Goal: Task Accomplishment & Management: Manage account settings

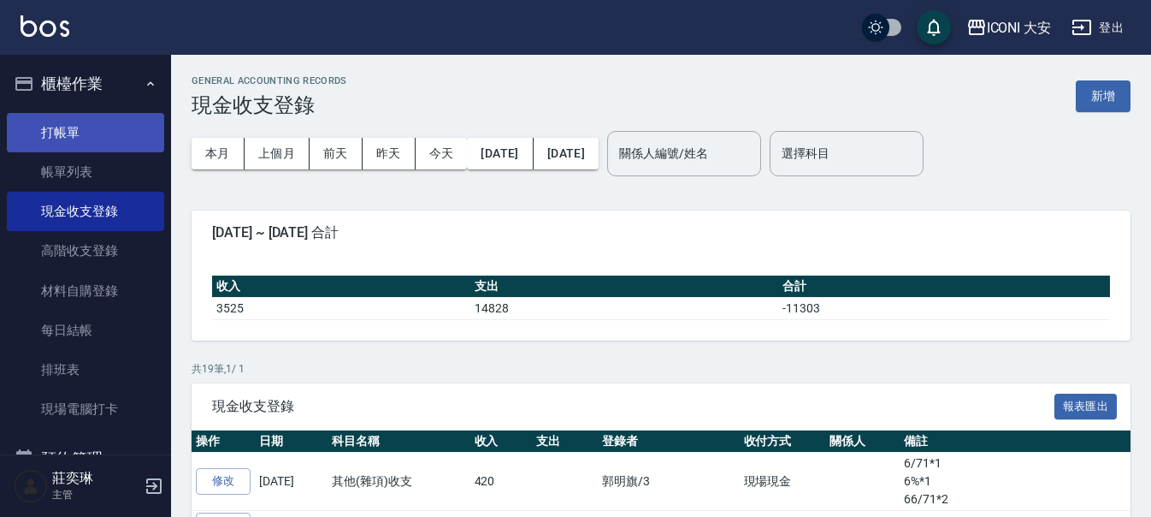
click at [62, 143] on link "打帳單" at bounding box center [85, 132] width 157 height 39
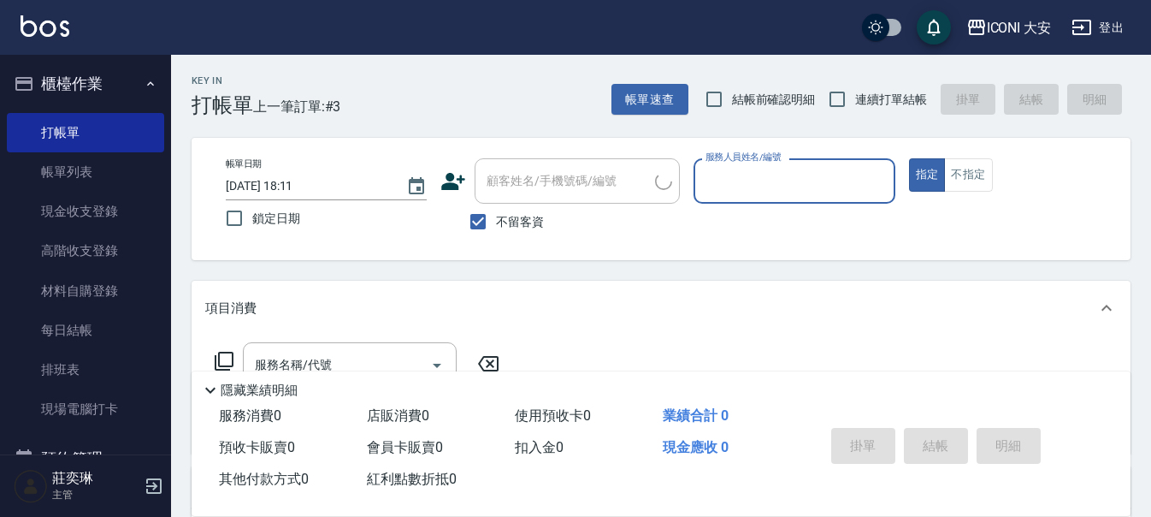
click at [712, 177] on input "服務人員姓名/編號" at bounding box center [794, 181] width 186 height 30
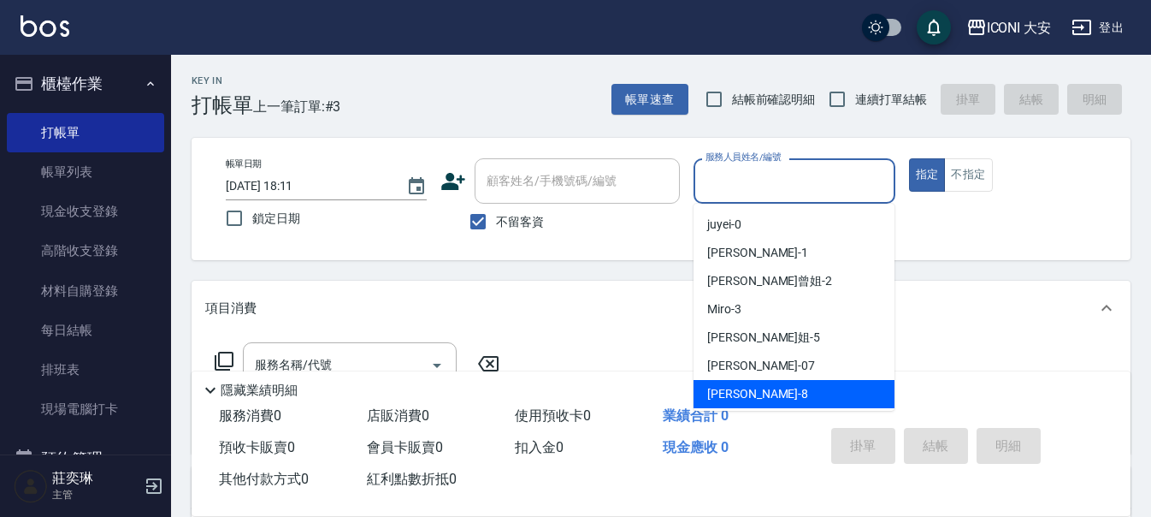
click at [736, 394] on span "Yulisa -8" at bounding box center [757, 394] width 101 height 18
type input "Yulisa-8"
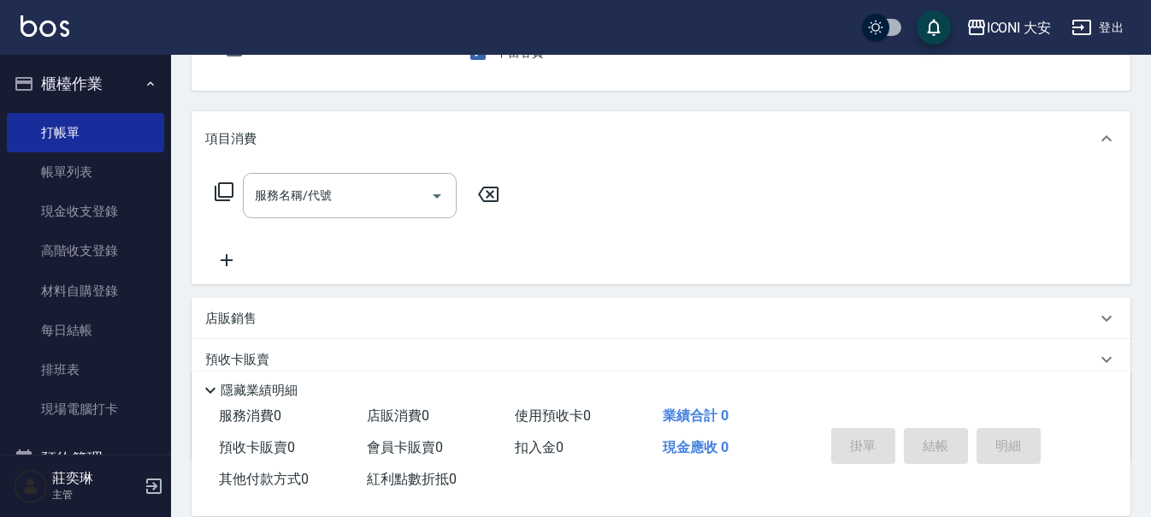
scroll to position [171, 0]
click at [227, 189] on icon at bounding box center [224, 190] width 21 height 21
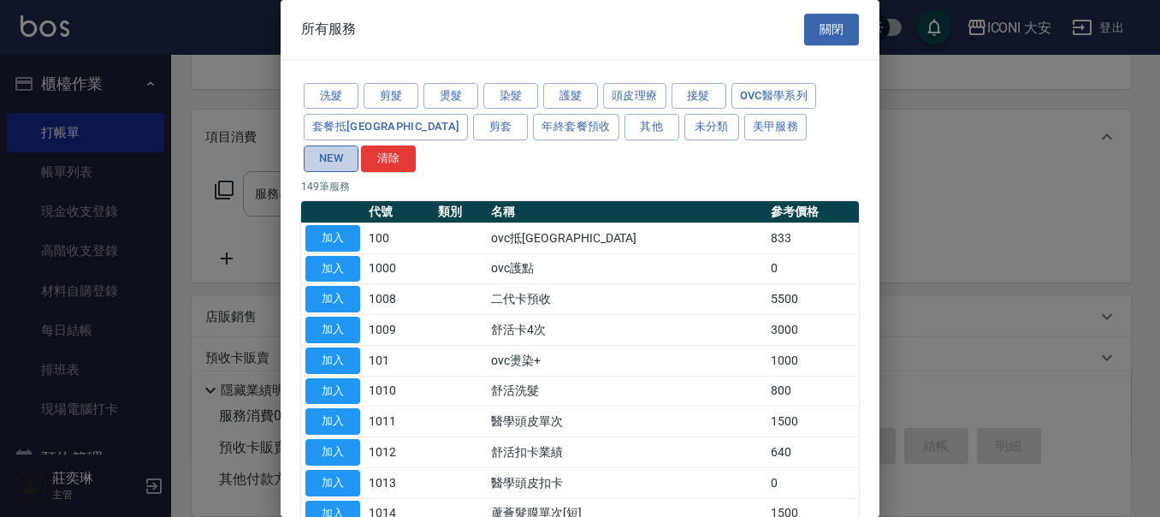
click at [358, 145] on button "NEW" at bounding box center [331, 158] width 55 height 27
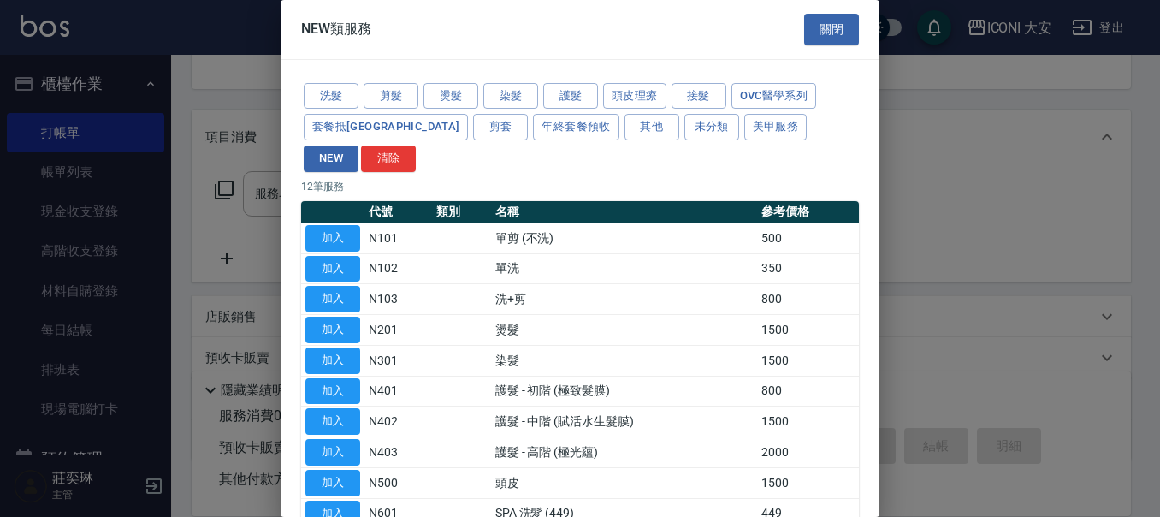
click at [350, 347] on button "加入" at bounding box center [332, 360] width 55 height 27
type input "染髮(N301)"
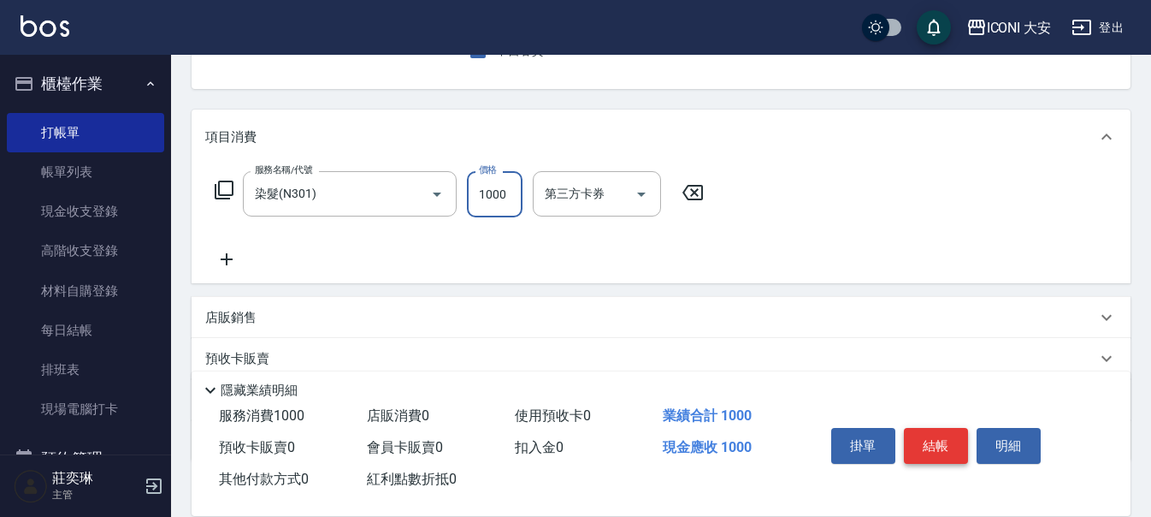
type input "1000"
click at [946, 437] on button "結帳" at bounding box center [936, 446] width 64 height 36
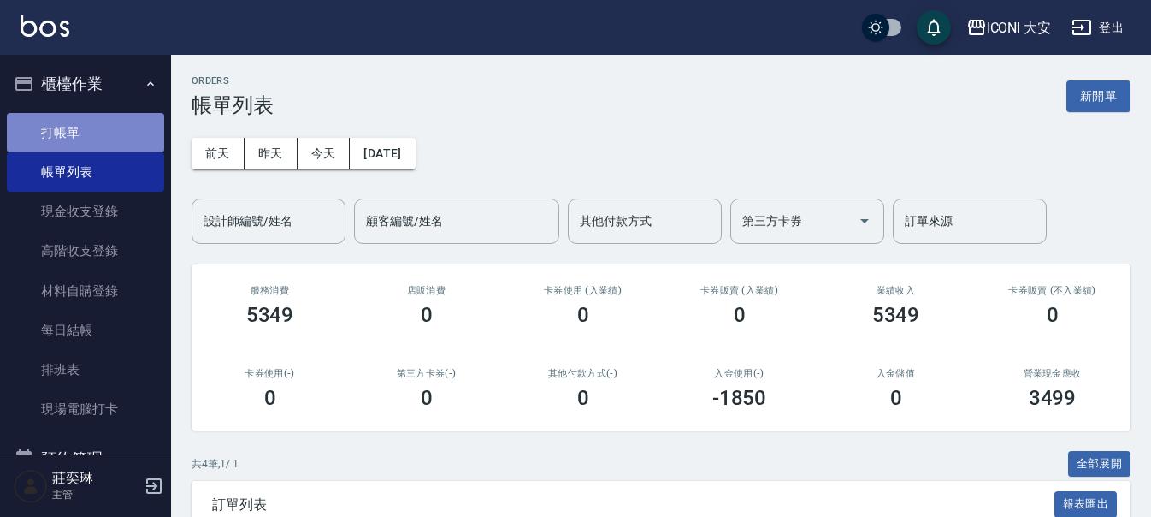
drag, startPoint x: 91, startPoint y: 127, endPoint x: 104, endPoint y: 133, distance: 14.6
click at [93, 130] on link "打帳單" at bounding box center [85, 132] width 157 height 39
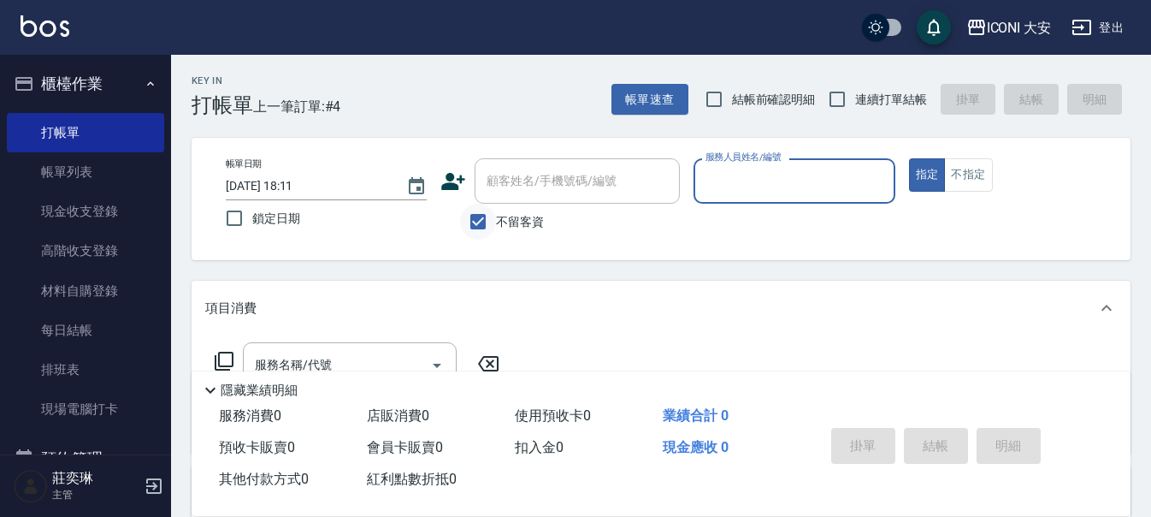
click at [483, 219] on input "不留客資" at bounding box center [478, 222] width 36 height 36
checkbox input "false"
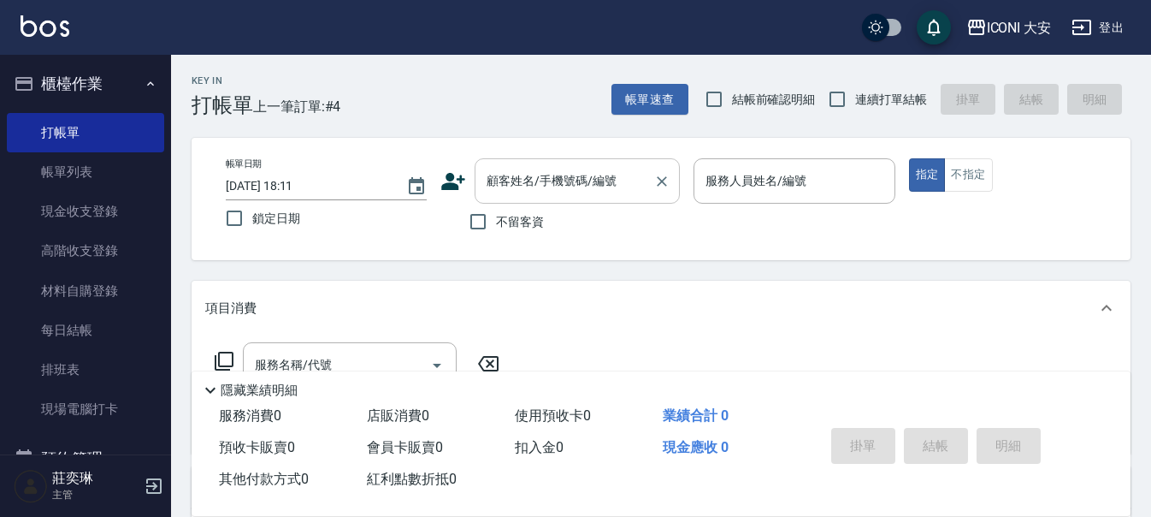
click at [513, 174] on div "顧客姓名/手機號碼/編號 顧客姓名/手機號碼/編號" at bounding box center [577, 180] width 205 height 45
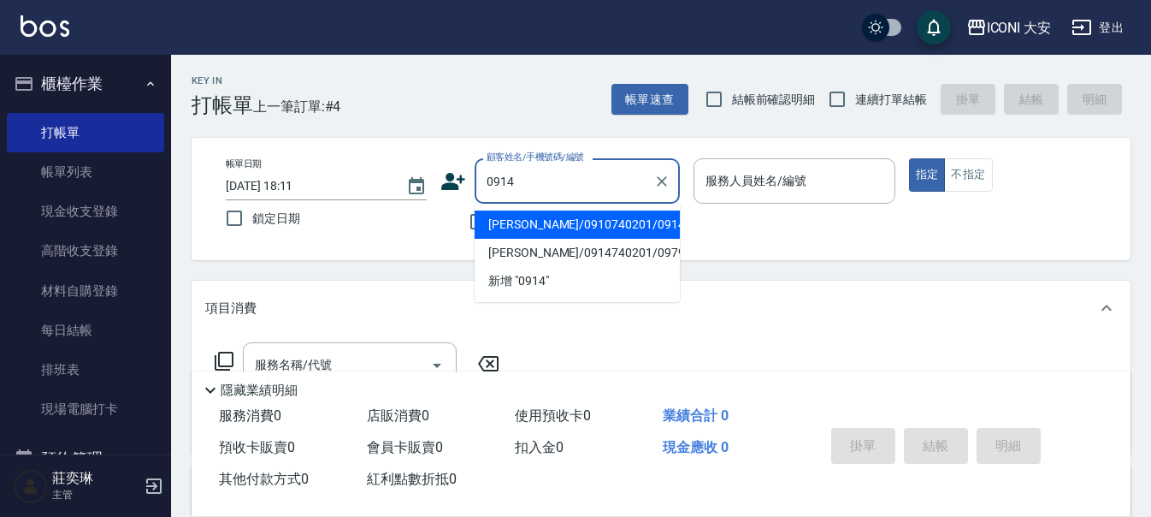
click at [605, 231] on li "[PERSON_NAME]/0910740201/0914" at bounding box center [577, 224] width 205 height 28
type input "[PERSON_NAME]/0910740201/0914"
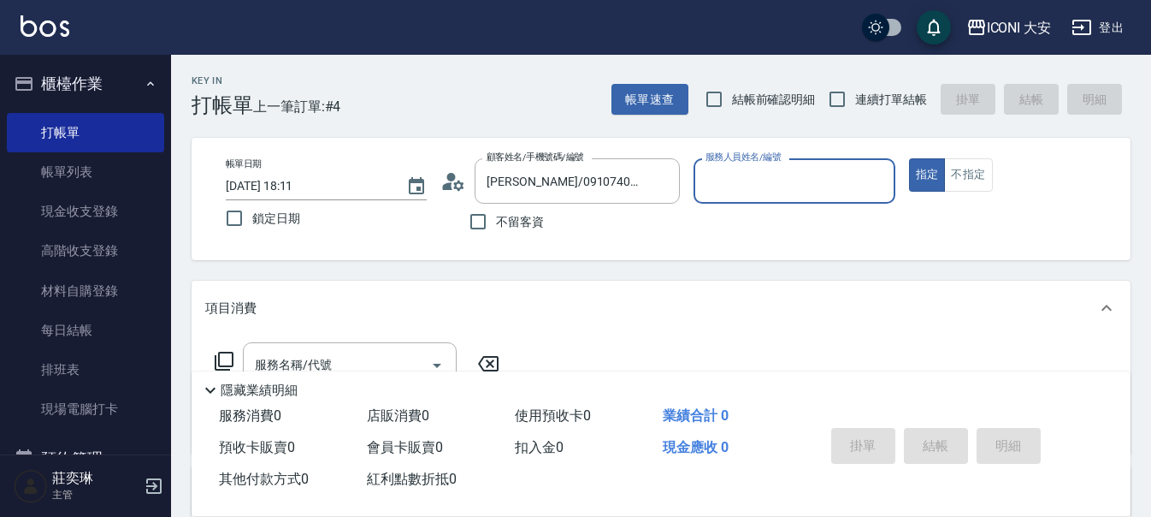
type input "Yulisa-8"
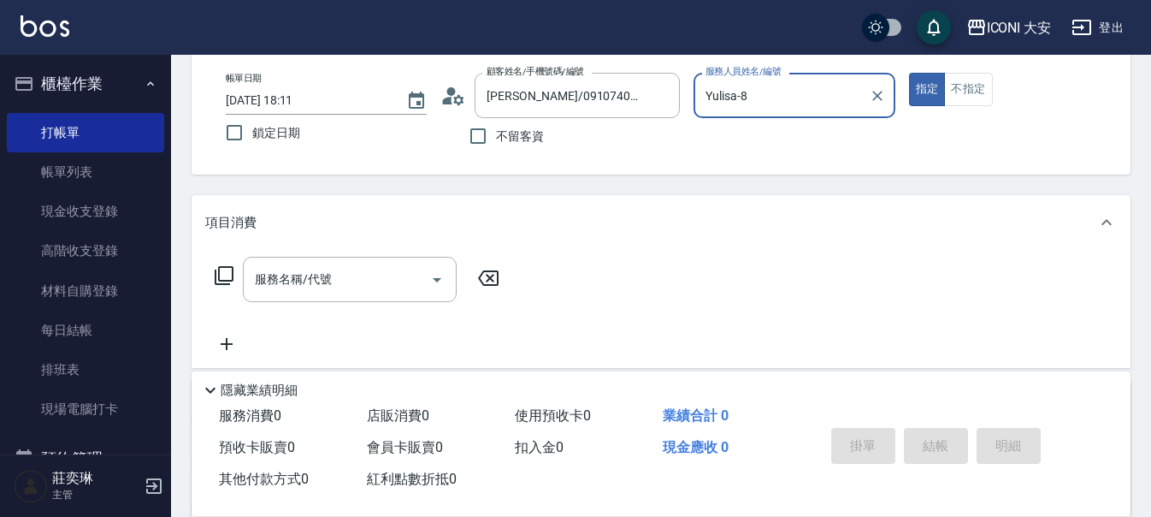
click at [227, 273] on icon at bounding box center [224, 275] width 21 height 21
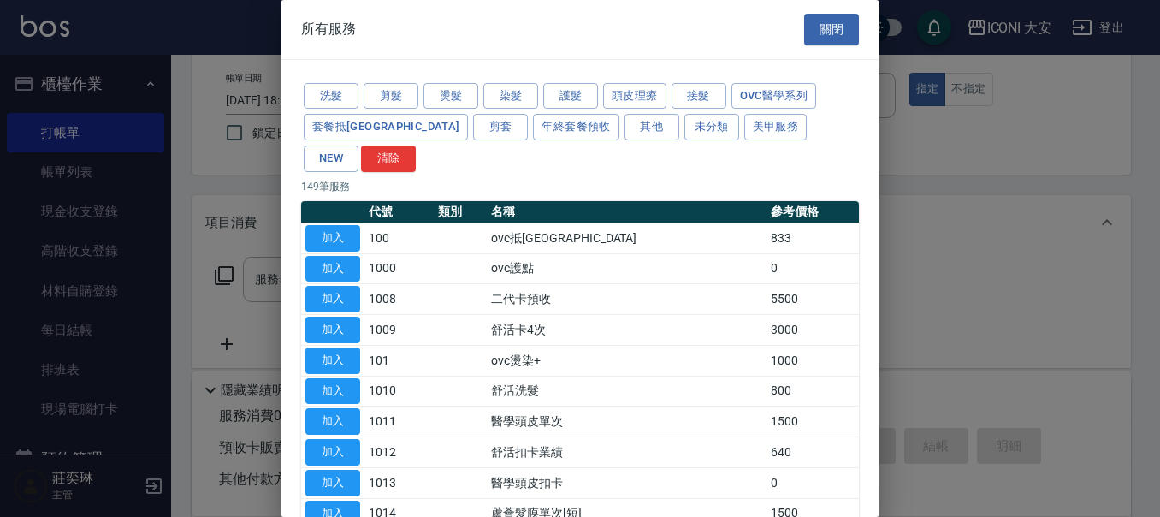
drag, startPoint x: 737, startPoint y: 127, endPoint x: 711, endPoint y: 147, distance: 32.9
click at [358, 145] on button "NEW" at bounding box center [331, 158] width 55 height 27
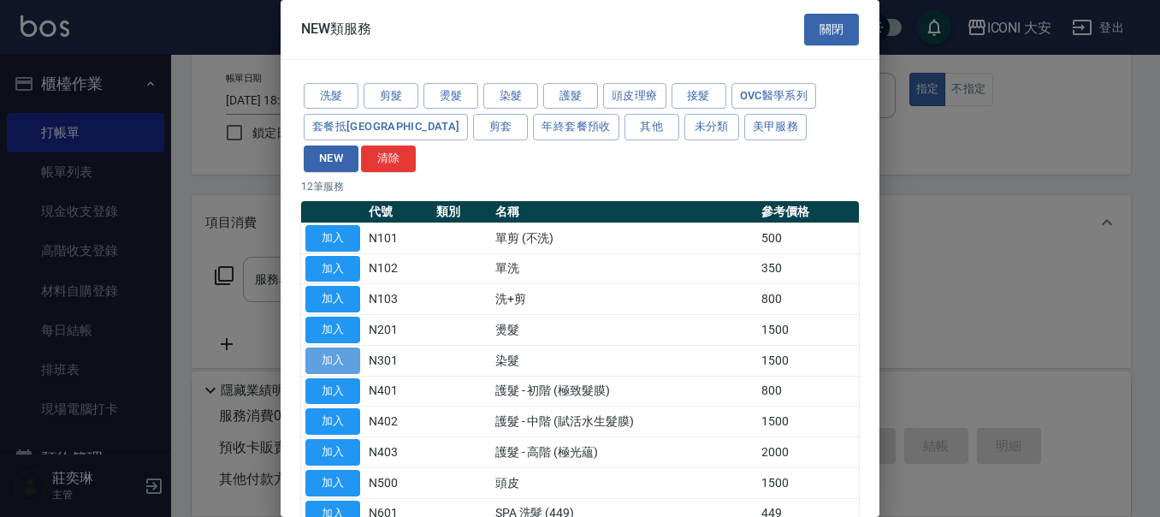
click at [344, 347] on button "加入" at bounding box center [332, 360] width 55 height 27
type input "染髮(N301)"
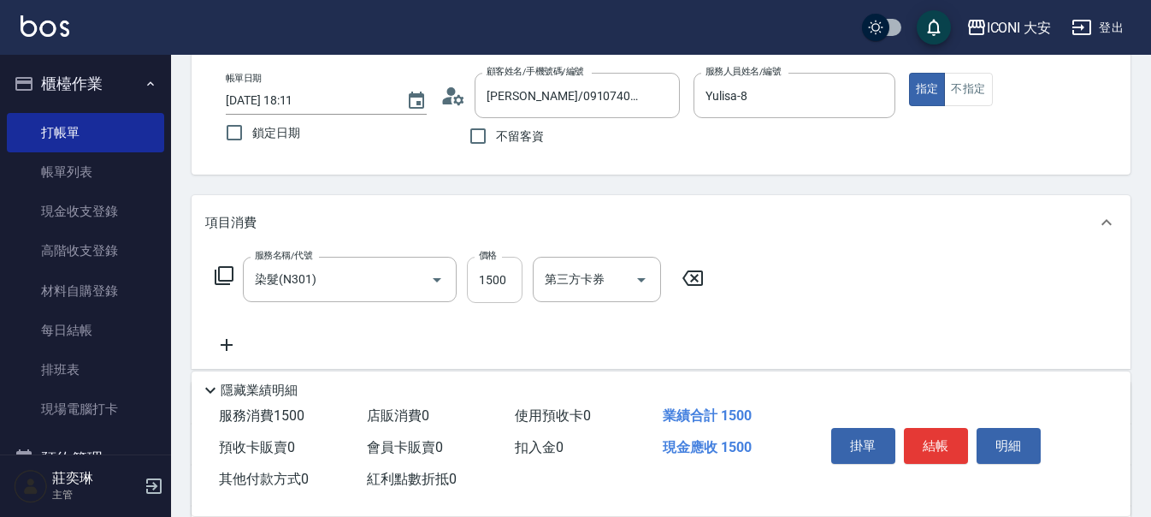
click at [515, 277] on input "1500" at bounding box center [495, 280] width 56 height 46
type input "2100"
click at [232, 277] on icon at bounding box center [224, 275] width 19 height 19
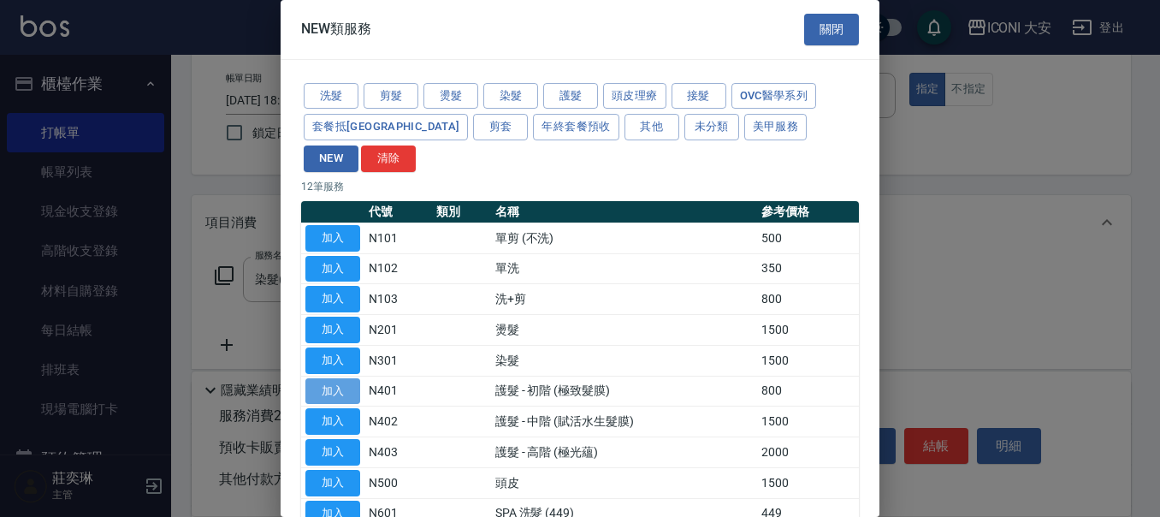
click at [350, 378] on button "加入" at bounding box center [332, 391] width 55 height 27
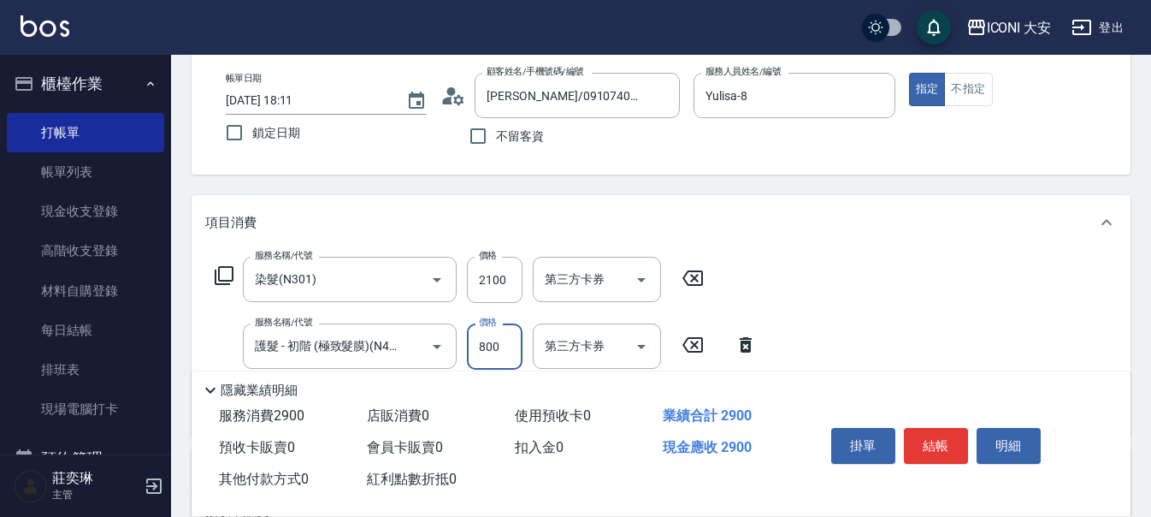
click at [503, 349] on input "800" at bounding box center [495, 346] width 56 height 46
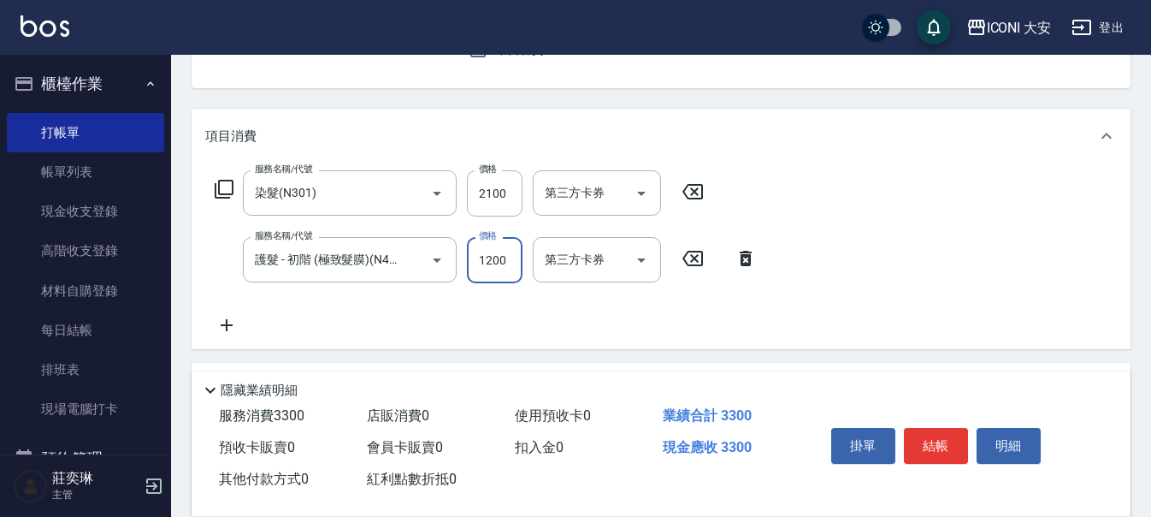
scroll to position [171, 0]
type input "1200"
click at [221, 185] on icon at bounding box center [224, 190] width 21 height 21
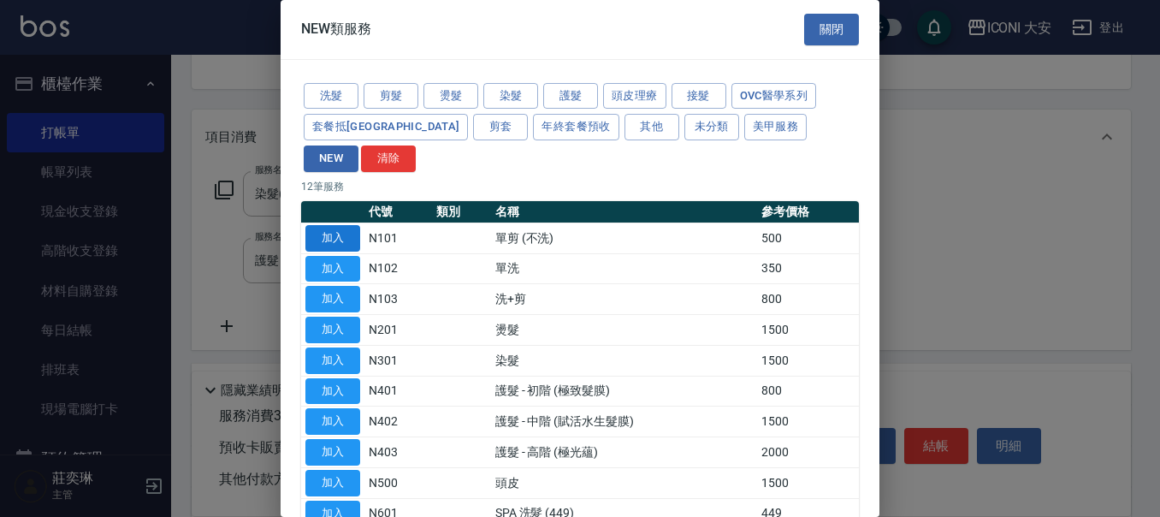
click at [345, 225] on button "加入" at bounding box center [332, 238] width 55 height 27
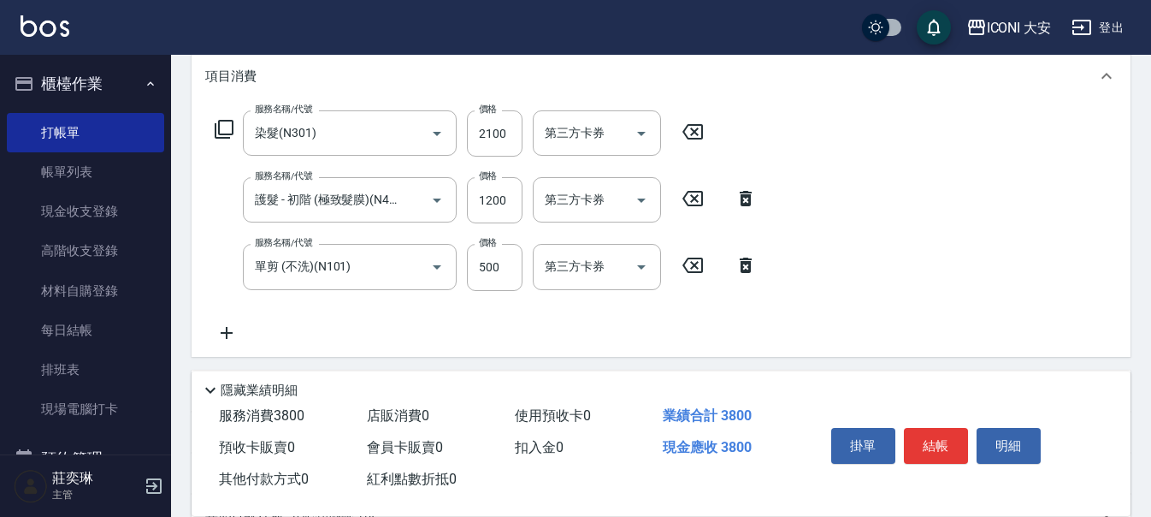
scroll to position [257, 0]
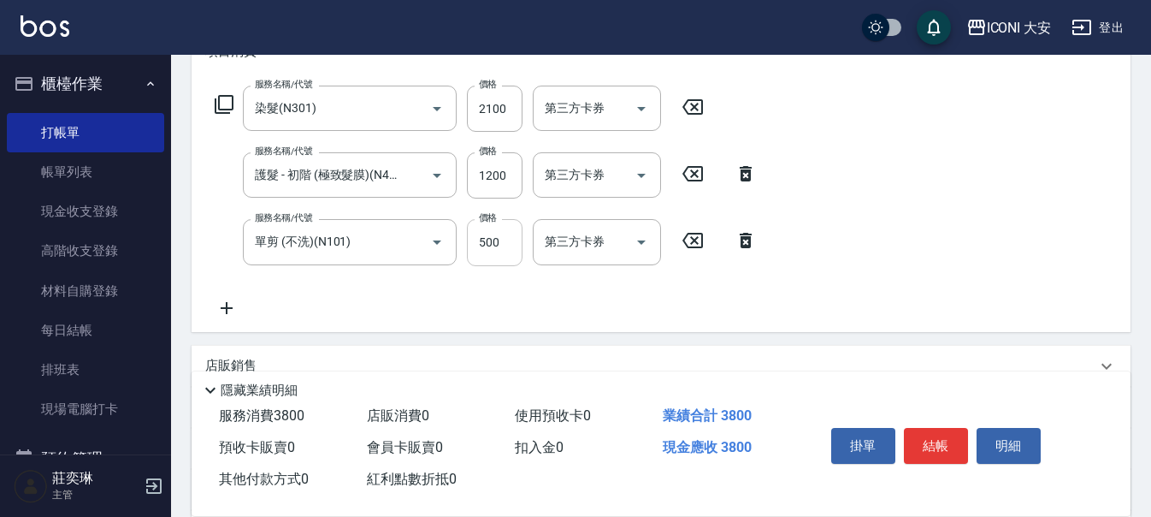
click at [507, 243] on input "500" at bounding box center [495, 242] width 56 height 46
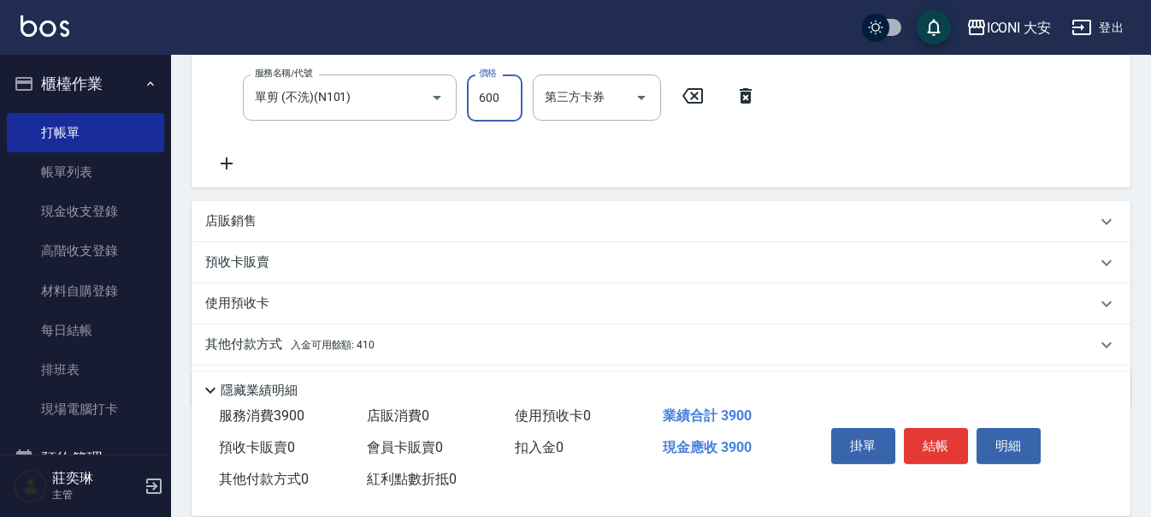
scroll to position [428, 0]
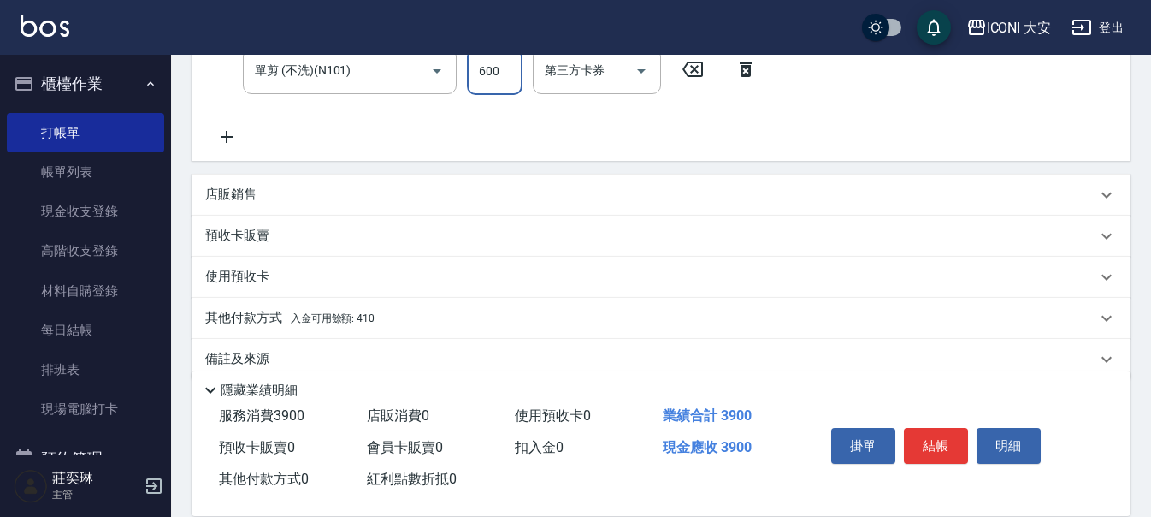
type input "600"
click at [263, 314] on p "其他付款方式 入金可用餘額: 410" at bounding box center [289, 318] width 169 height 19
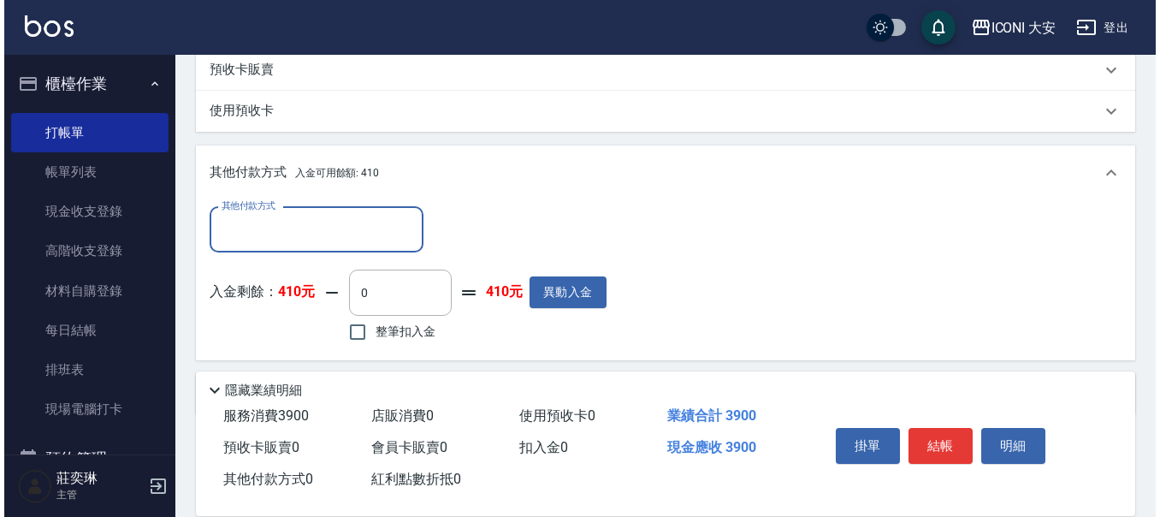
scroll to position [599, 0]
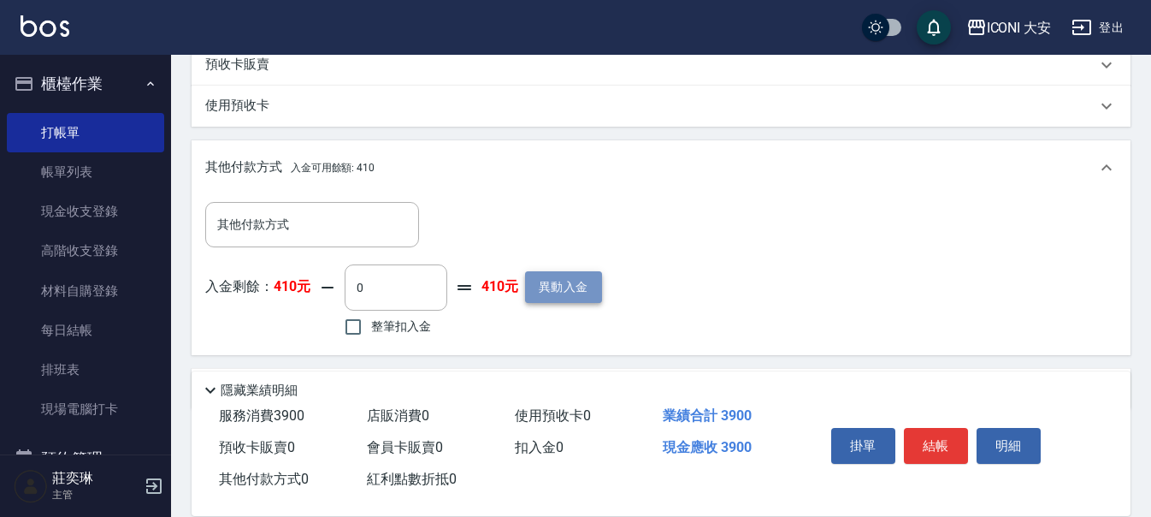
click at [559, 293] on button "異動入金" at bounding box center [563, 287] width 77 height 32
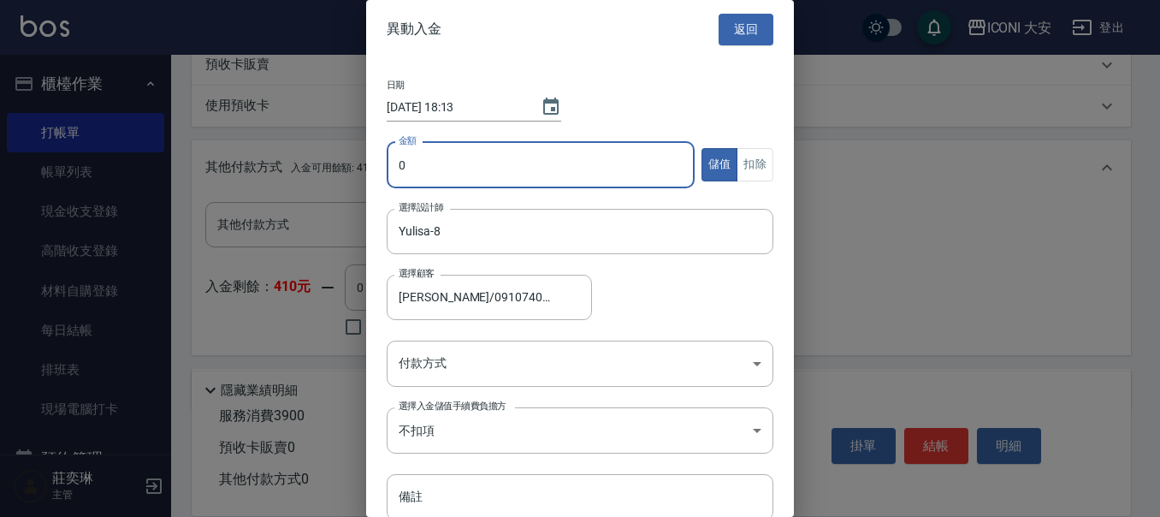
click at [577, 168] on input "0" at bounding box center [541, 165] width 308 height 46
type input "11000"
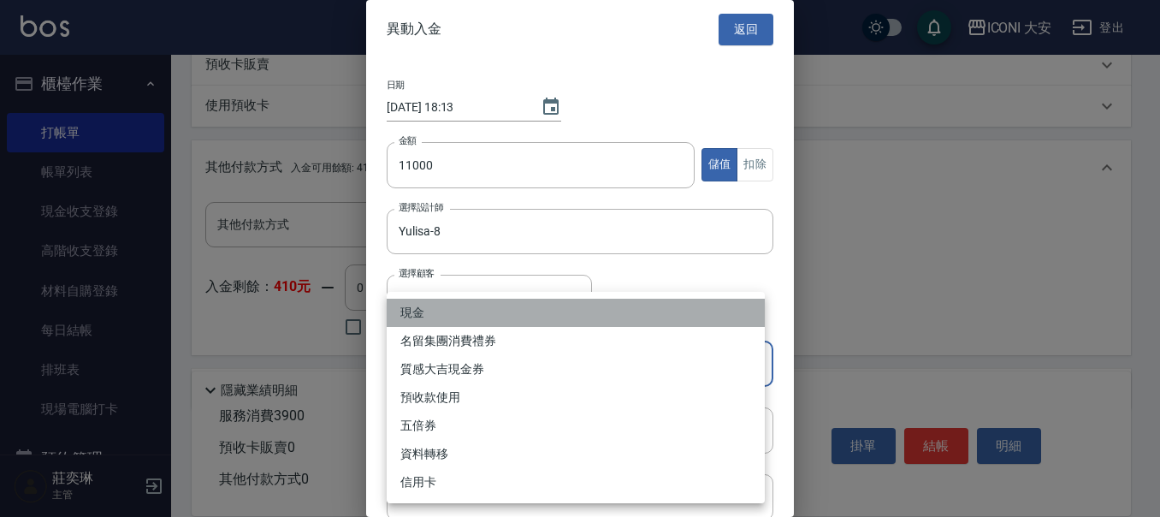
click at [430, 319] on li "現金" at bounding box center [576, 312] width 378 height 28
type input "現金"
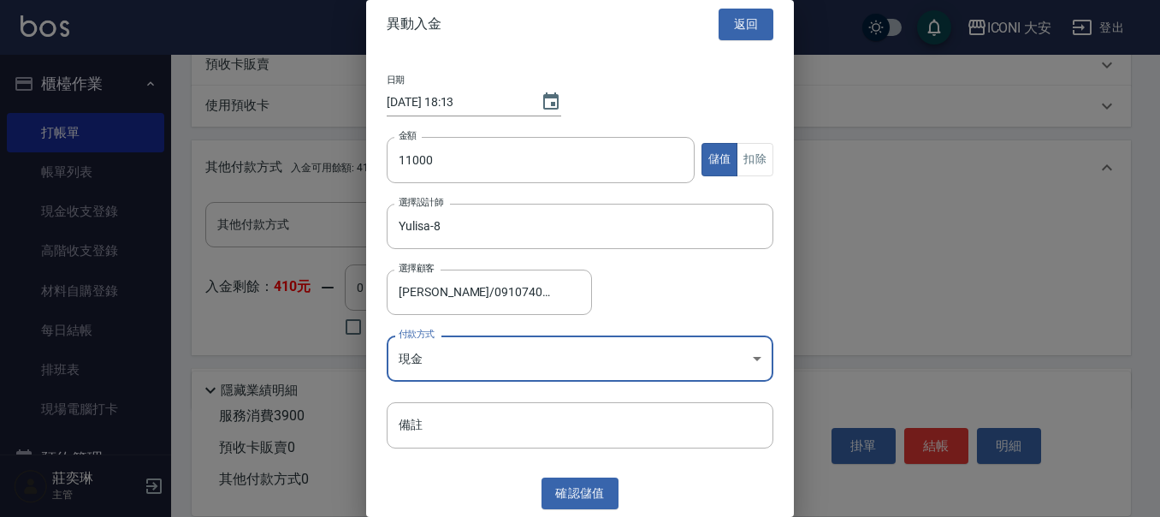
scroll to position [6, 0]
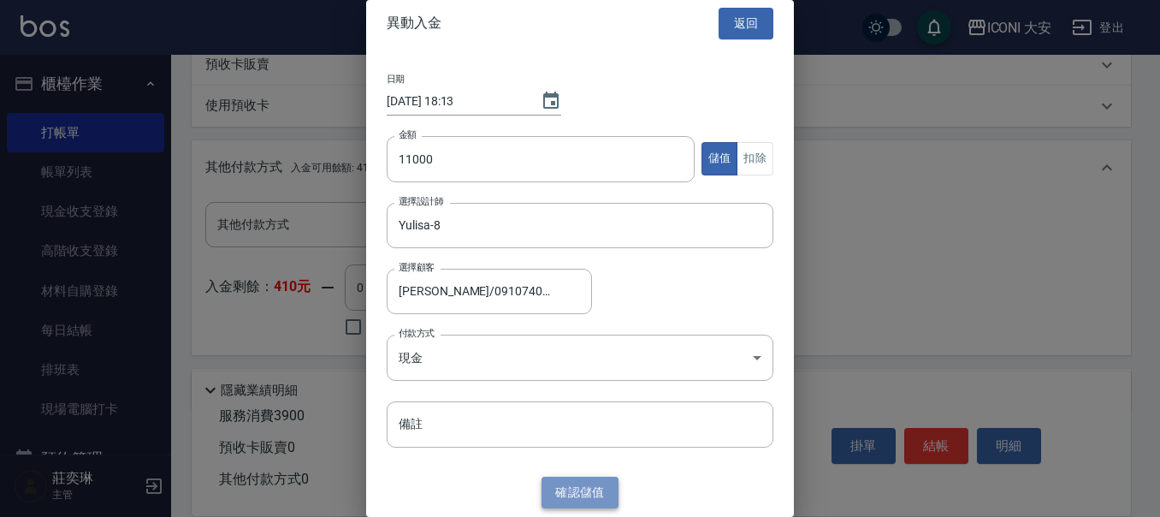
click at [589, 487] on button "確認 儲值" at bounding box center [579, 492] width 77 height 32
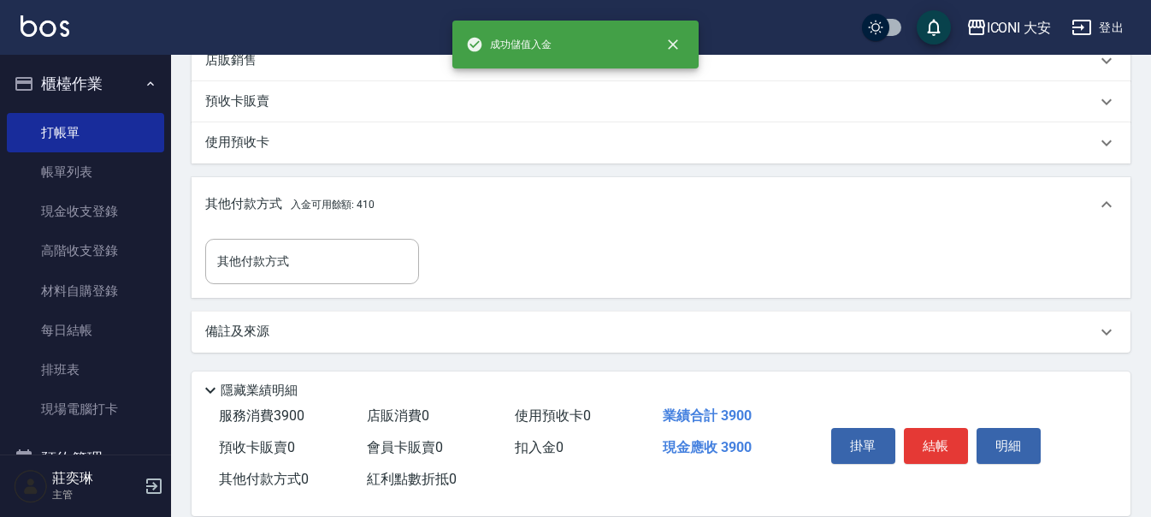
scroll to position [599, 0]
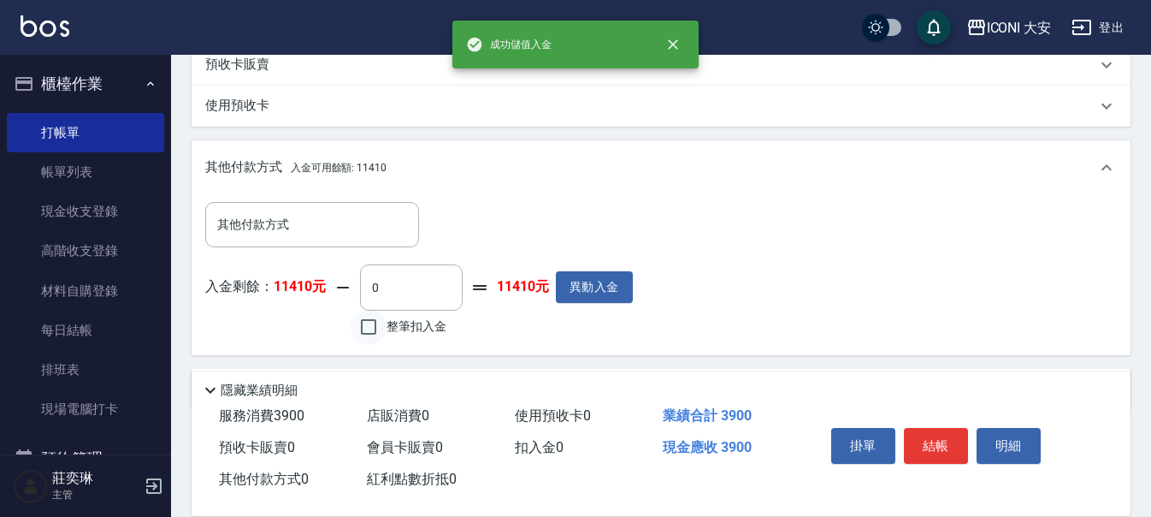
click at [374, 325] on input "整筆扣入金" at bounding box center [369, 327] width 36 height 36
checkbox input "true"
type input "3900"
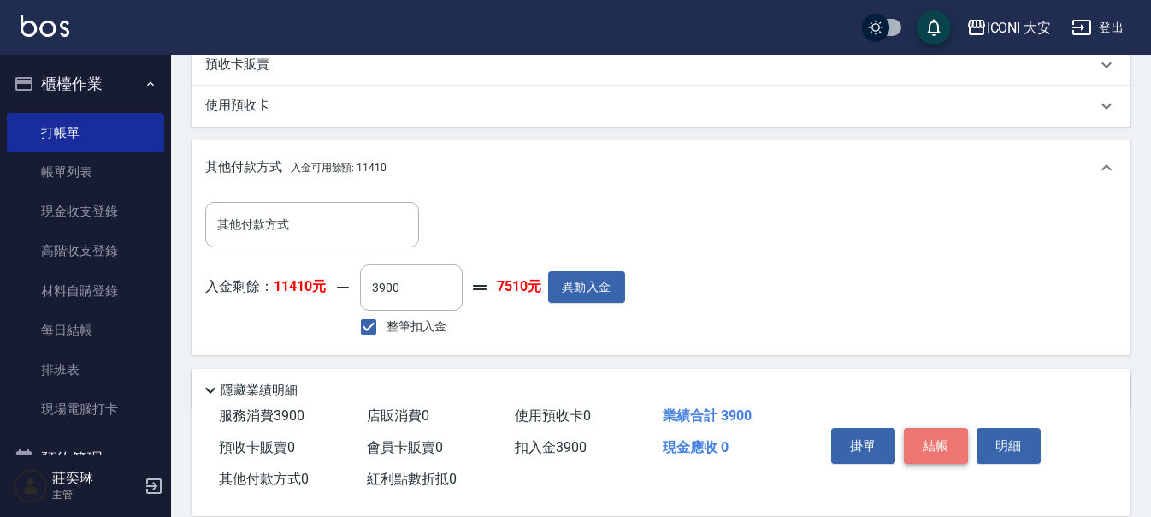
click at [931, 440] on button "結帳" at bounding box center [936, 446] width 64 height 36
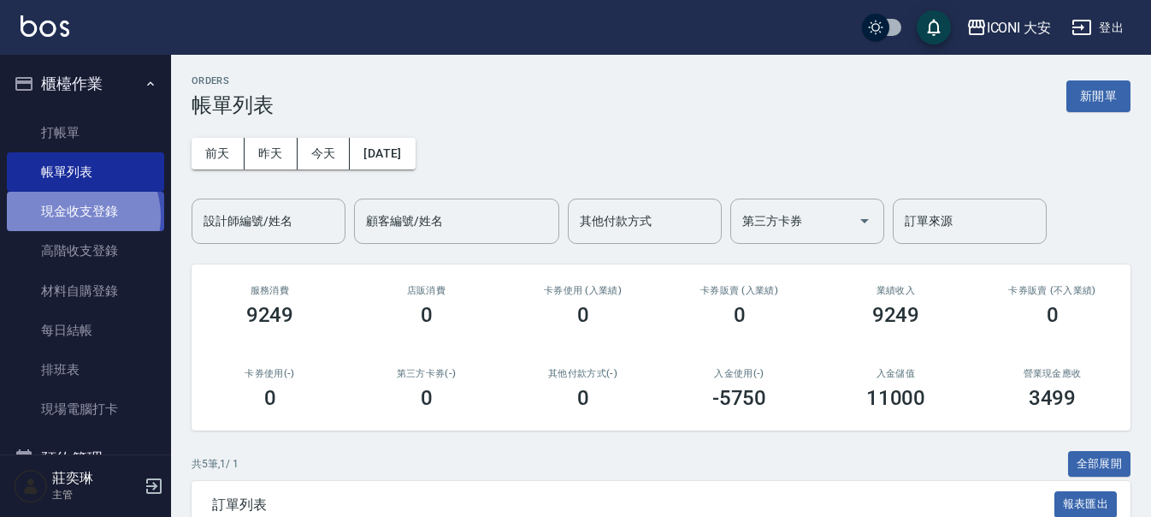
click at [75, 216] on link "現金收支登錄" at bounding box center [85, 211] width 157 height 39
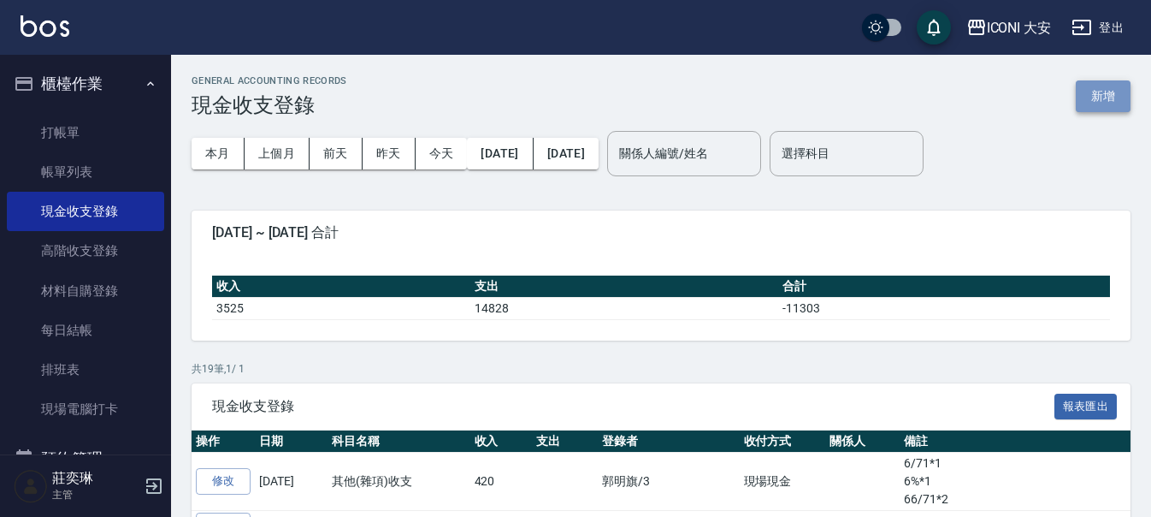
click at [1102, 103] on button "新增" at bounding box center [1103, 96] width 55 height 32
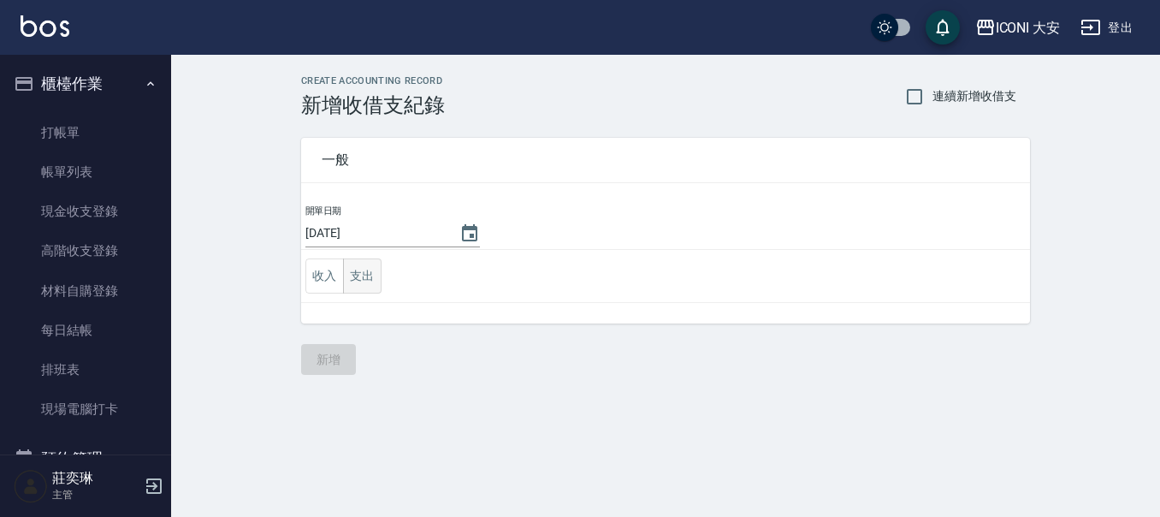
click at [365, 278] on button "支出" at bounding box center [362, 275] width 38 height 35
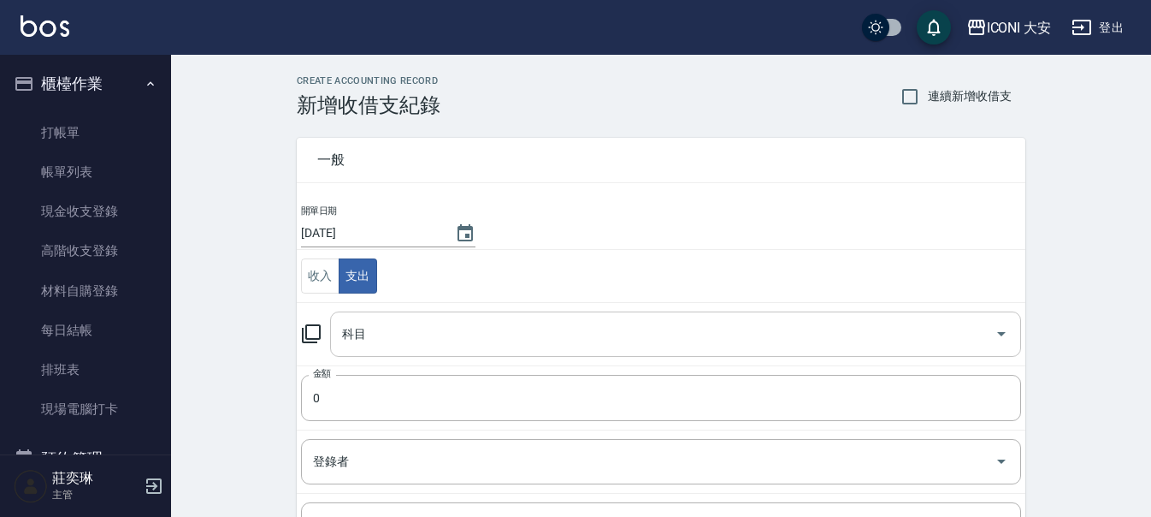
click at [360, 328] on div "科目 科目" at bounding box center [675, 333] width 691 height 45
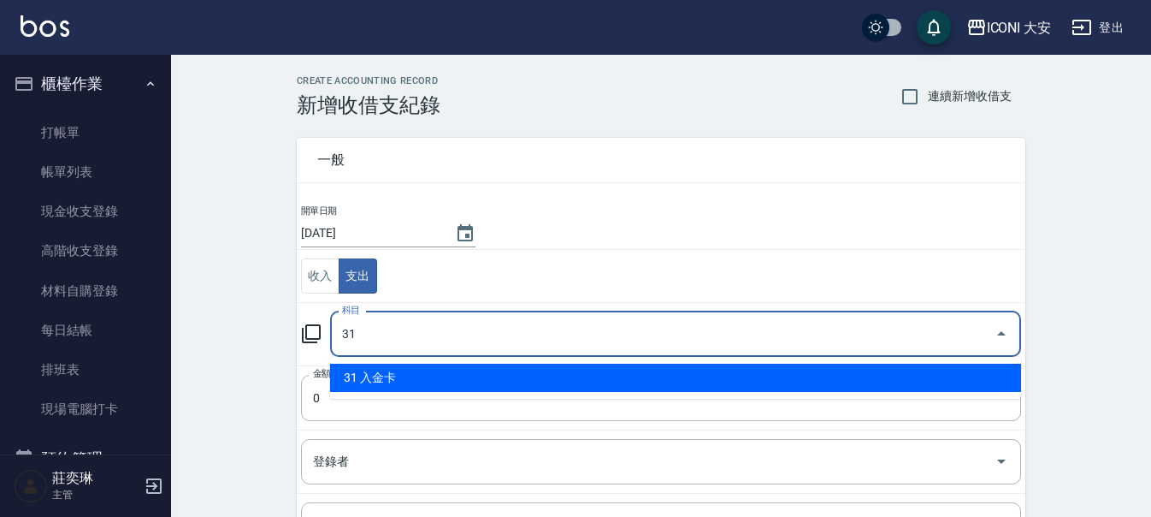
click at [372, 379] on li "31 入金卡" at bounding box center [675, 377] width 691 height 28
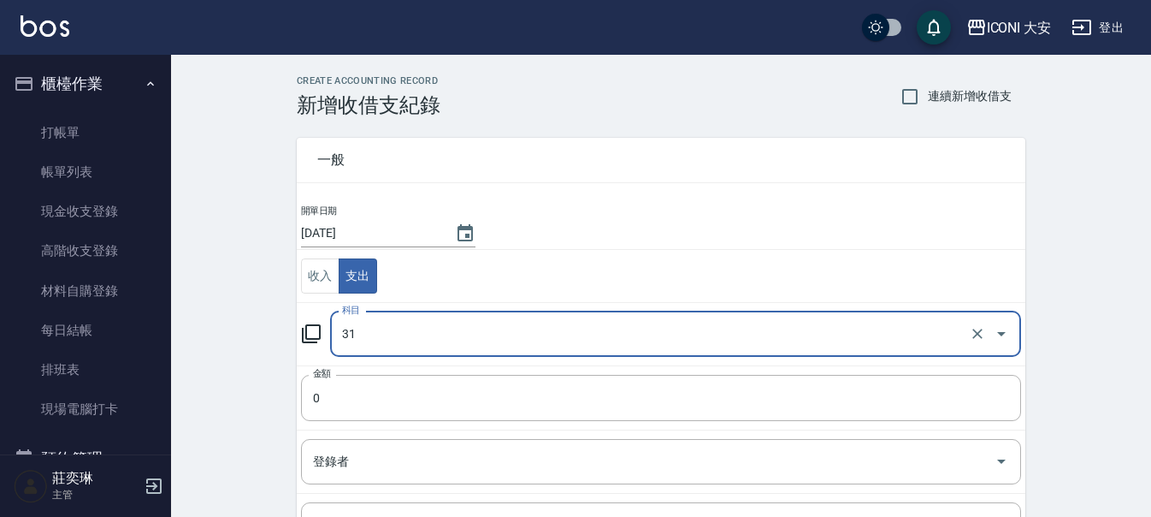
type input "31 入金卡"
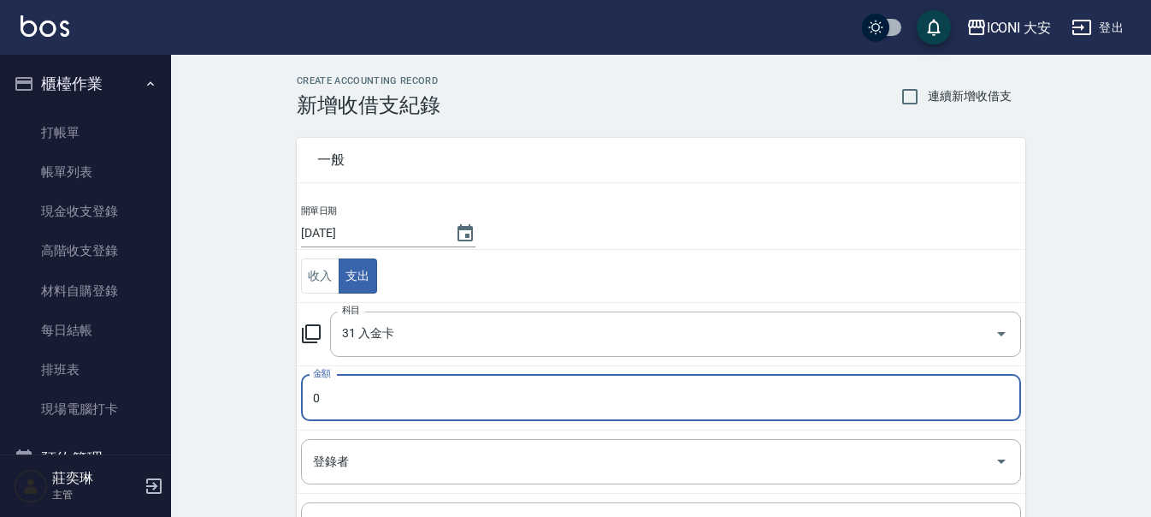
click at [361, 396] on input "0" at bounding box center [661, 398] width 720 height 46
type input "01000"
click at [320, 446] on div "登錄者 登錄者" at bounding box center [661, 461] width 720 height 45
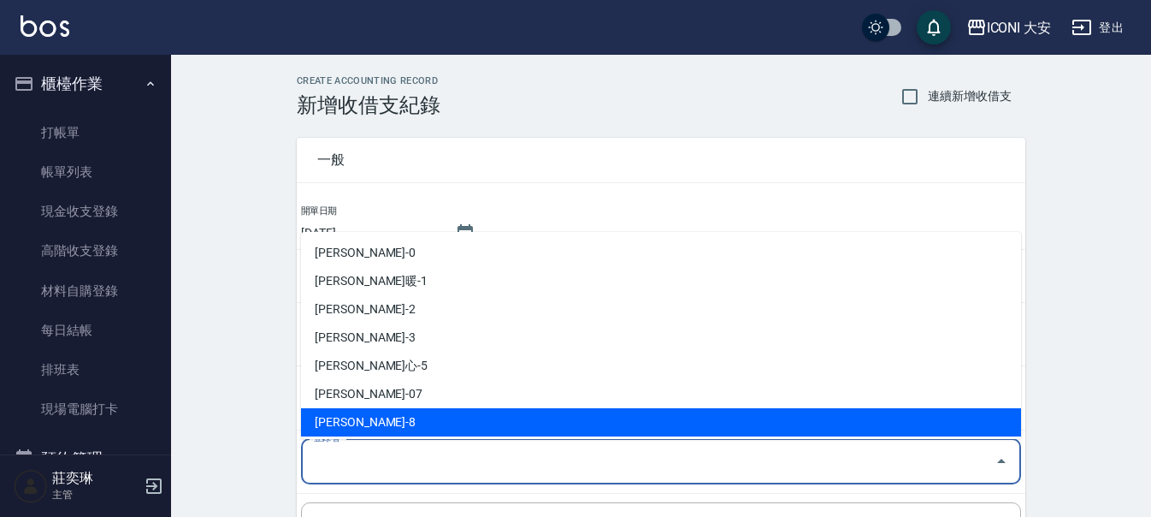
click at [342, 413] on li "[PERSON_NAME]-8" at bounding box center [661, 422] width 720 height 28
type input "[PERSON_NAME]-8"
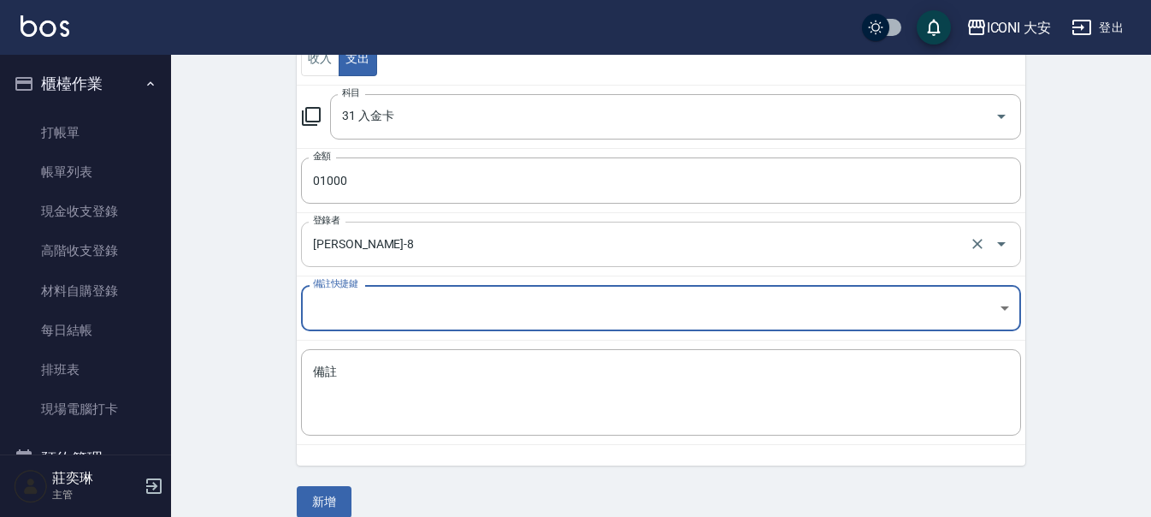
scroll to position [239, 0]
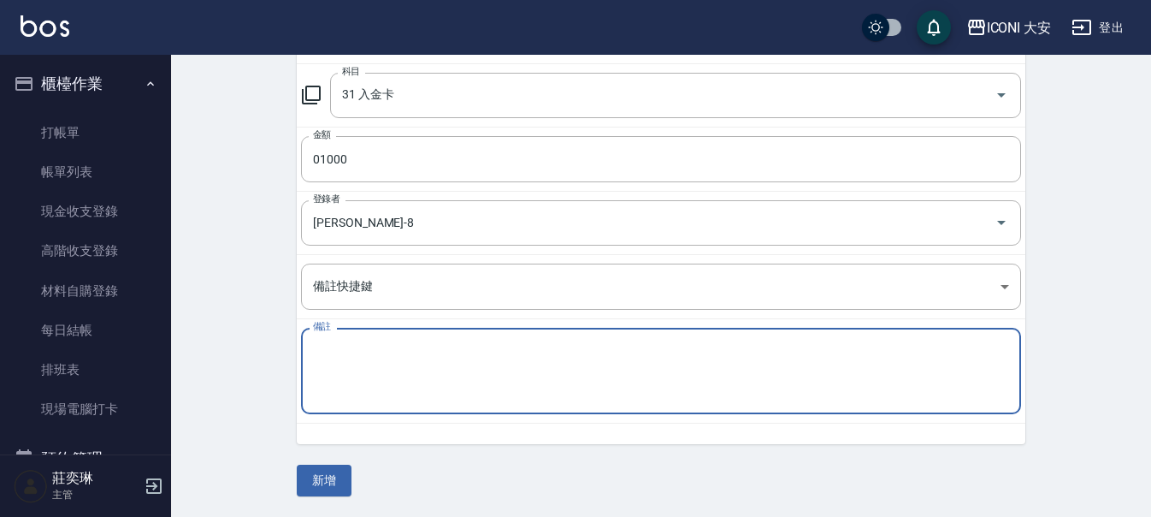
click at [342, 373] on textarea "備註" at bounding box center [661, 371] width 696 height 58
type textarea "x"
click at [351, 362] on textarea "麗容容" at bounding box center [661, 371] width 696 height 58
type textarea "麗容"
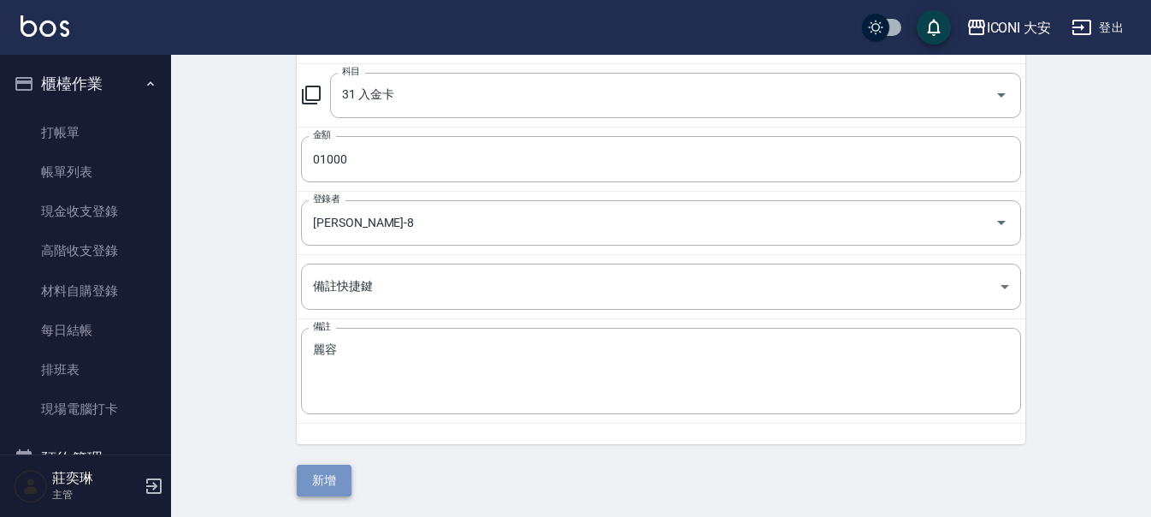
click at [338, 485] on button "新增" at bounding box center [324, 480] width 55 height 32
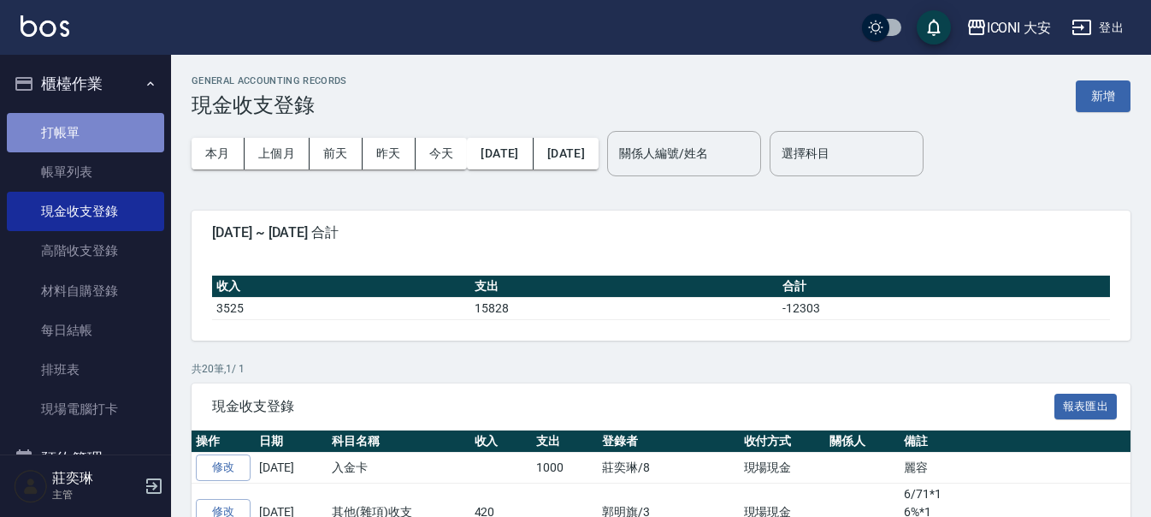
click at [104, 132] on link "打帳單" at bounding box center [85, 132] width 157 height 39
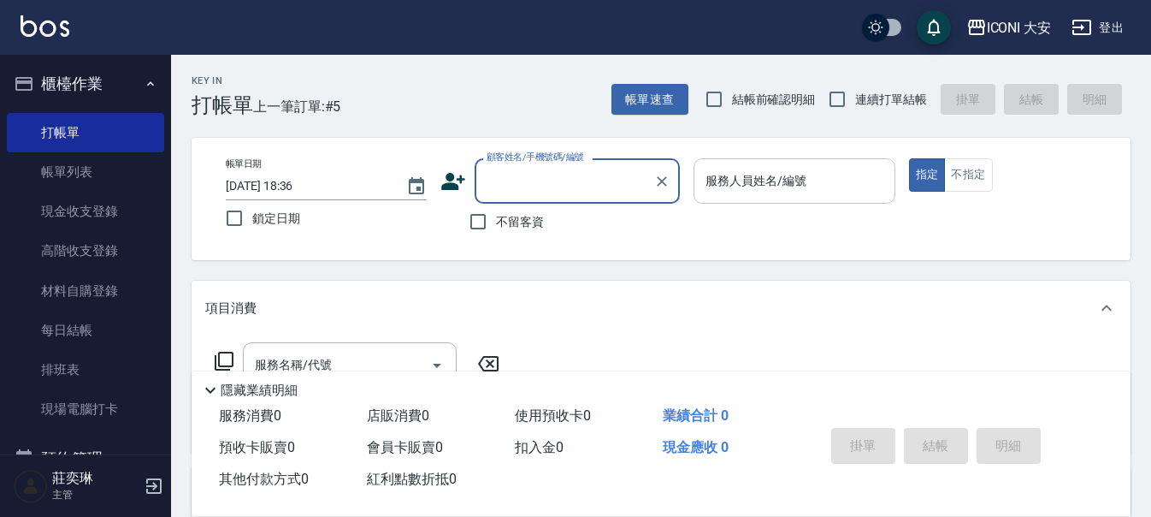
drag, startPoint x: 761, startPoint y: 177, endPoint x: 759, endPoint y: 195, distance: 18.1
click at [761, 180] on div "服務人員姓名/編號 服務人員姓名/編號" at bounding box center [794, 180] width 201 height 45
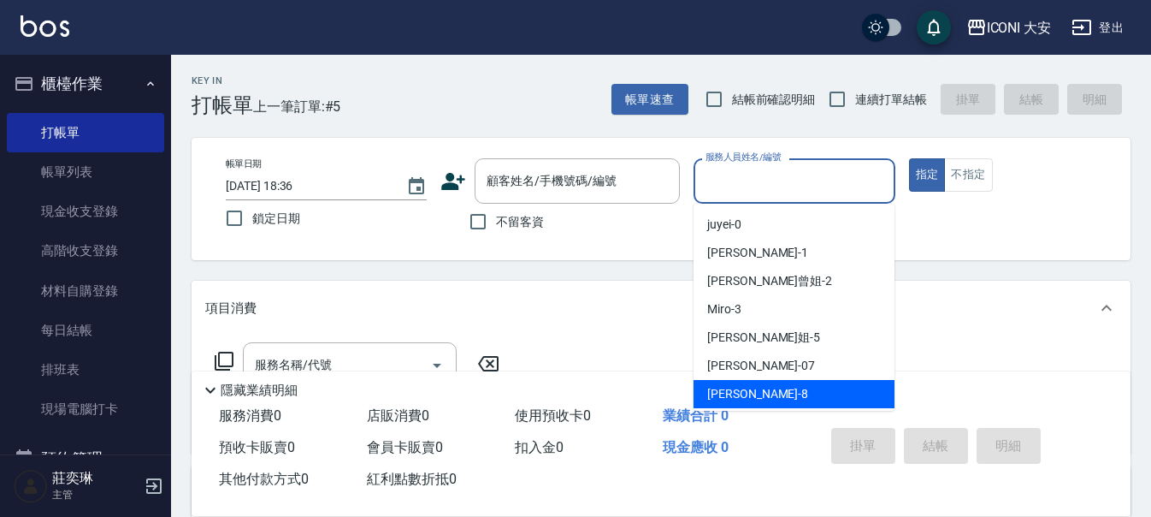
click at [737, 392] on span "Yulisa -8" at bounding box center [757, 394] width 101 height 18
type input "Yulisa-8"
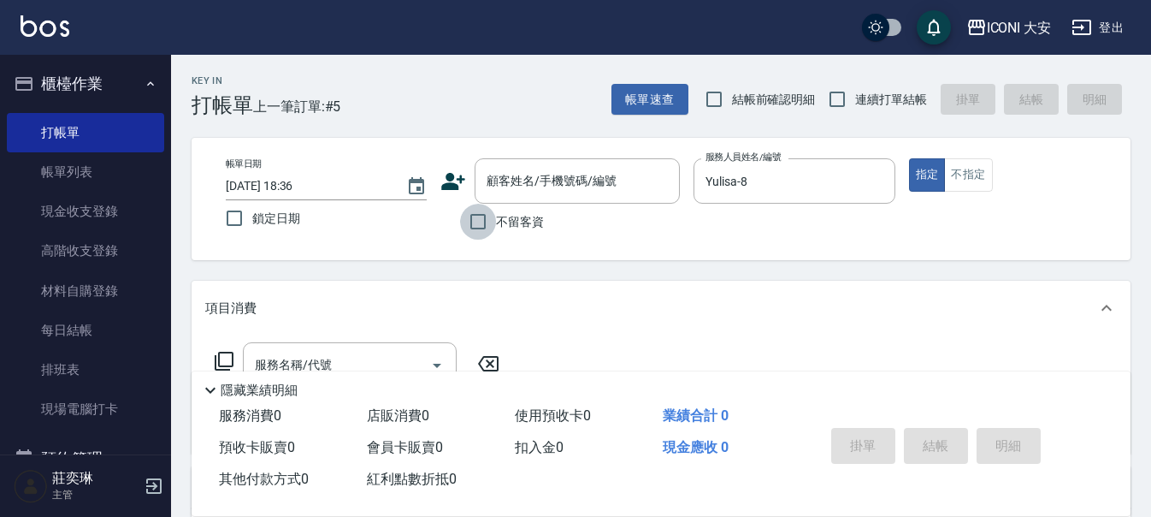
click at [479, 226] on input "不留客資" at bounding box center [478, 222] width 36 height 36
checkbox input "true"
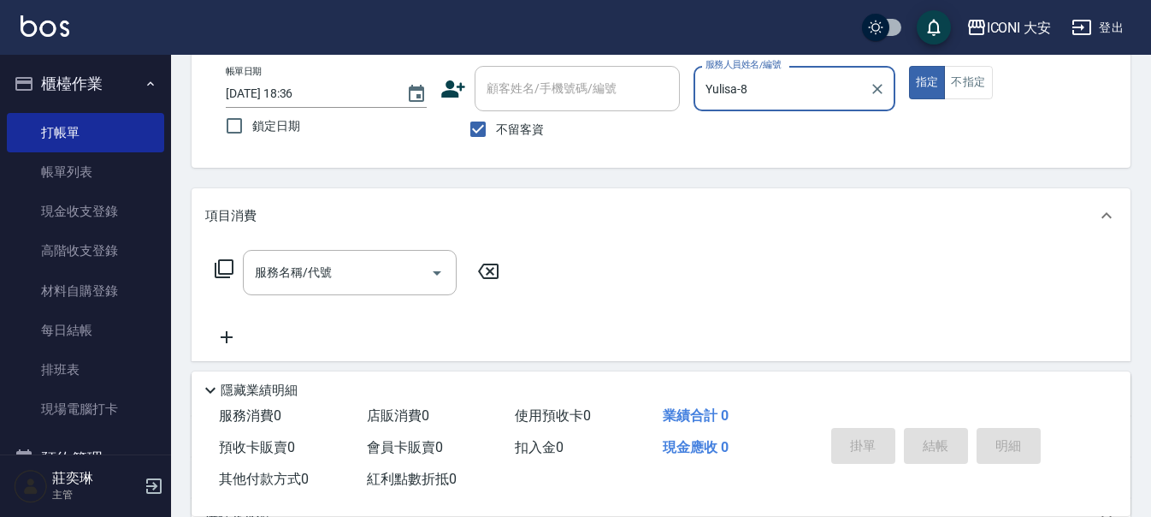
scroll to position [171, 0]
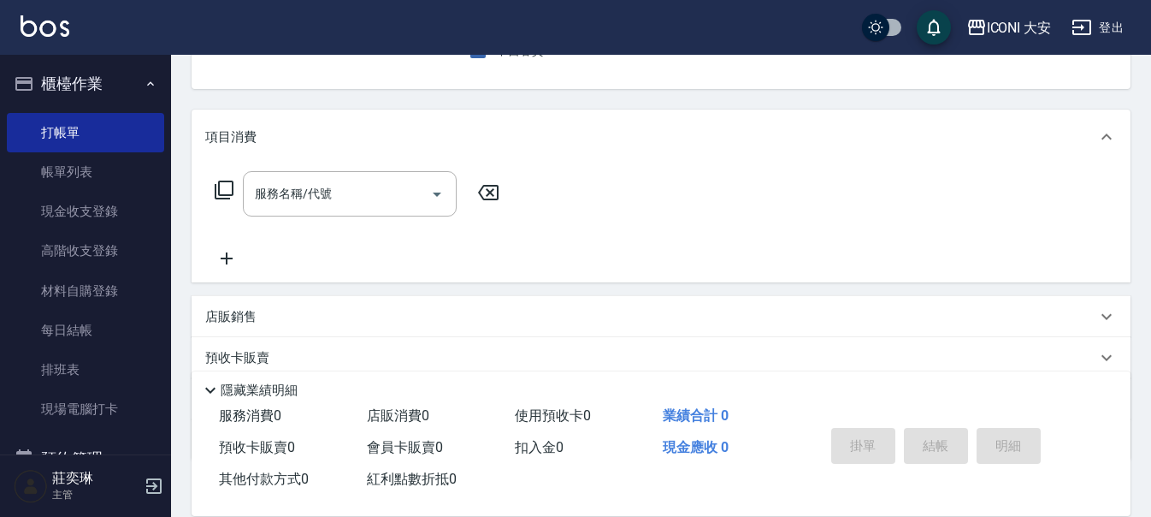
click at [218, 192] on icon at bounding box center [224, 189] width 19 height 19
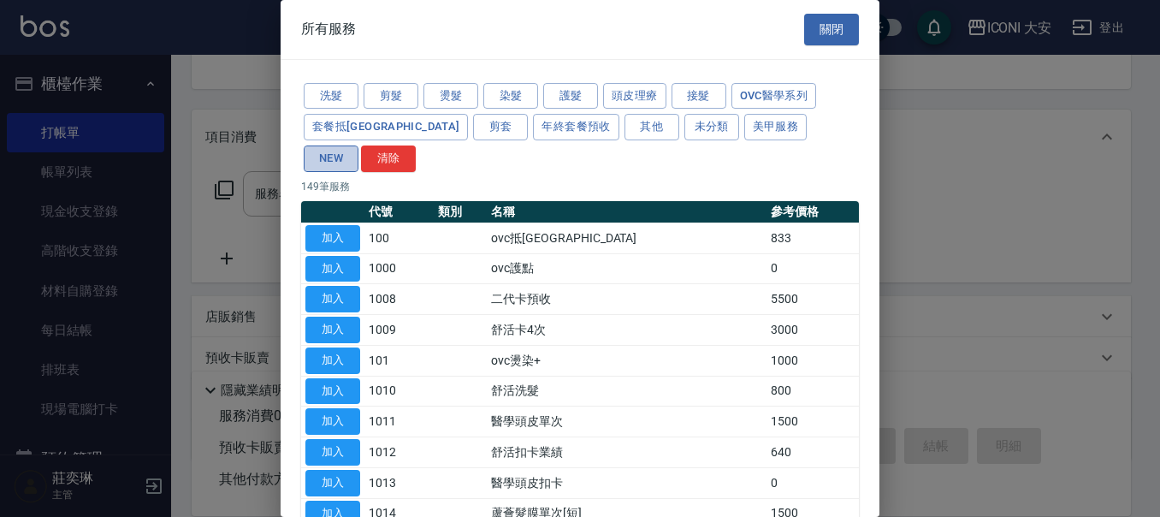
click at [358, 145] on button "NEW" at bounding box center [331, 158] width 55 height 27
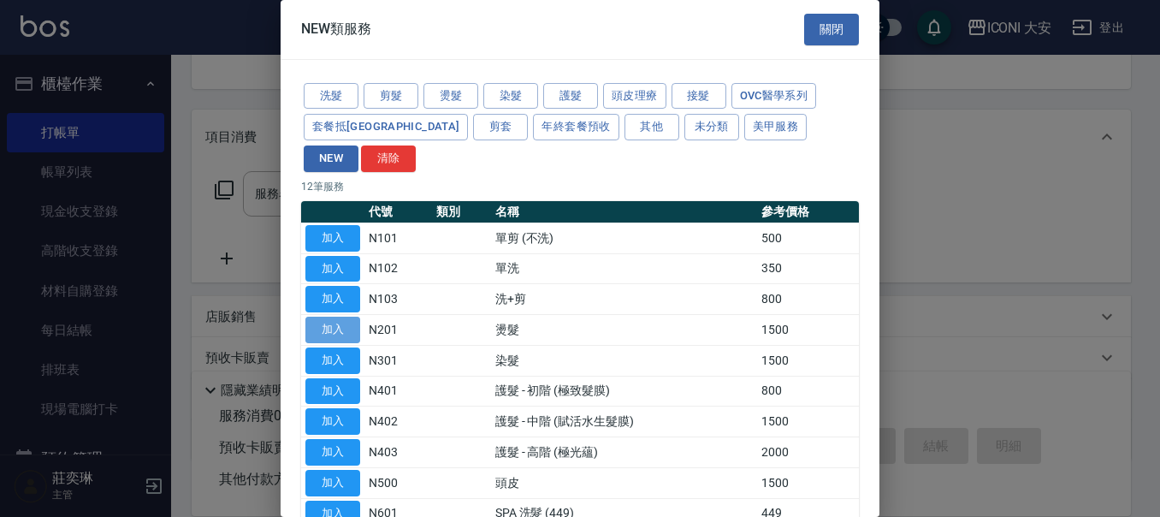
click at [341, 316] on button "加入" at bounding box center [332, 329] width 55 height 27
type input "燙髮(N201)"
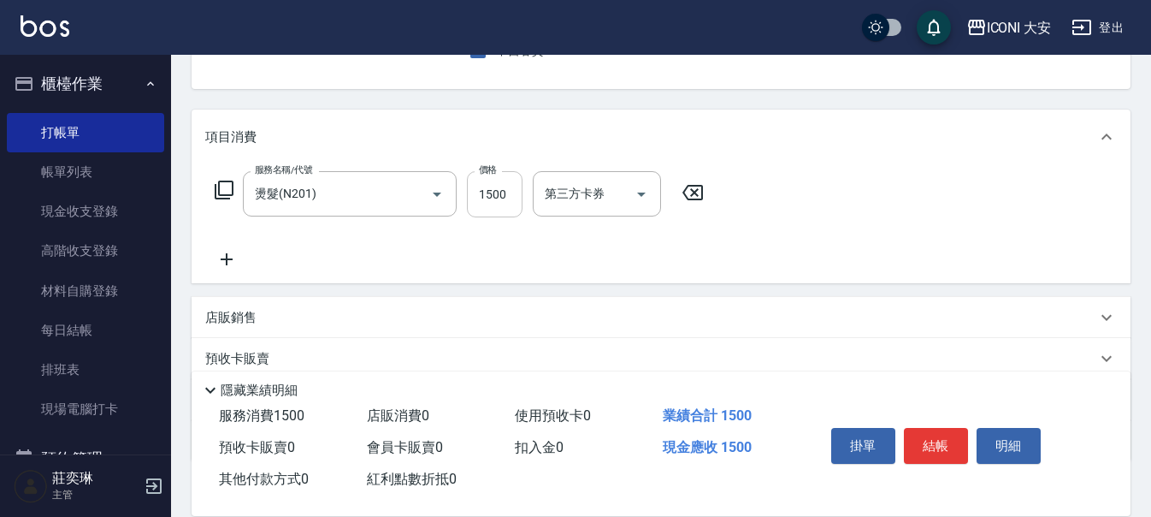
click at [502, 200] on input "1500" at bounding box center [495, 194] width 56 height 46
type input "2039"
click at [925, 439] on button "結帳" at bounding box center [936, 446] width 64 height 36
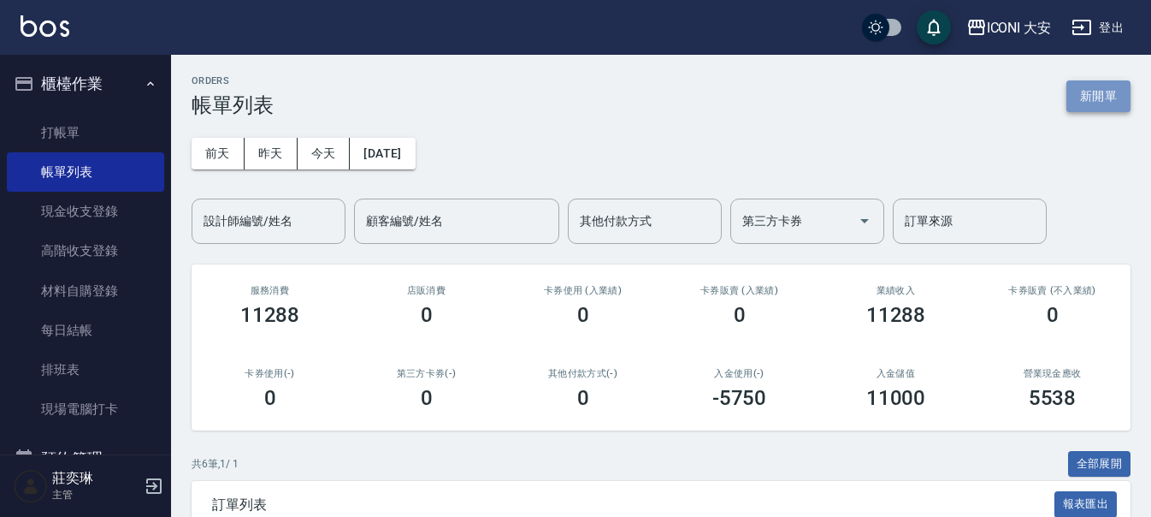
click at [1095, 89] on button "新開單" at bounding box center [1098, 96] width 64 height 32
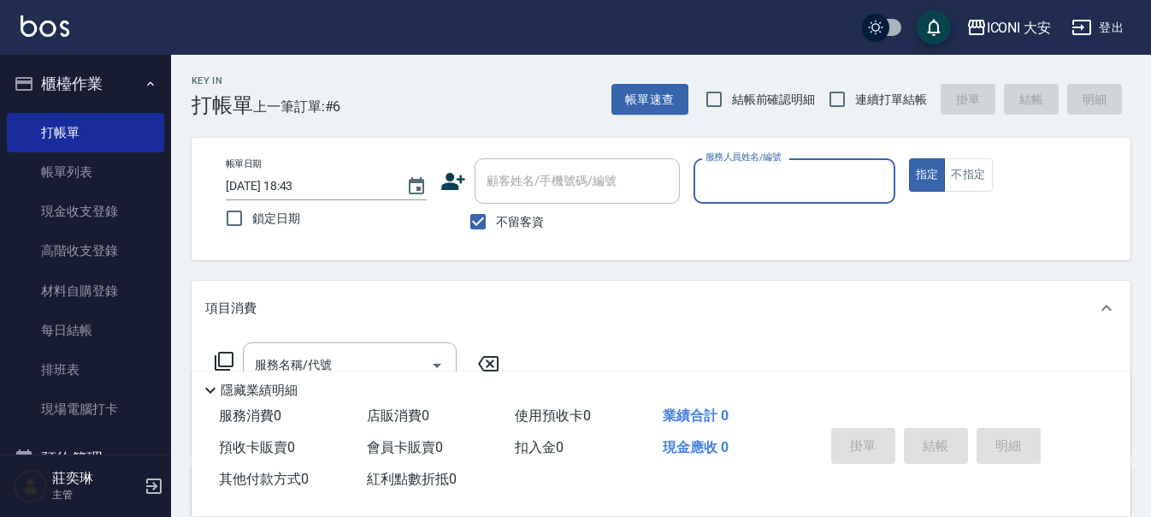
click at [788, 183] on input "服務人員姓名/編號" at bounding box center [794, 181] width 186 height 30
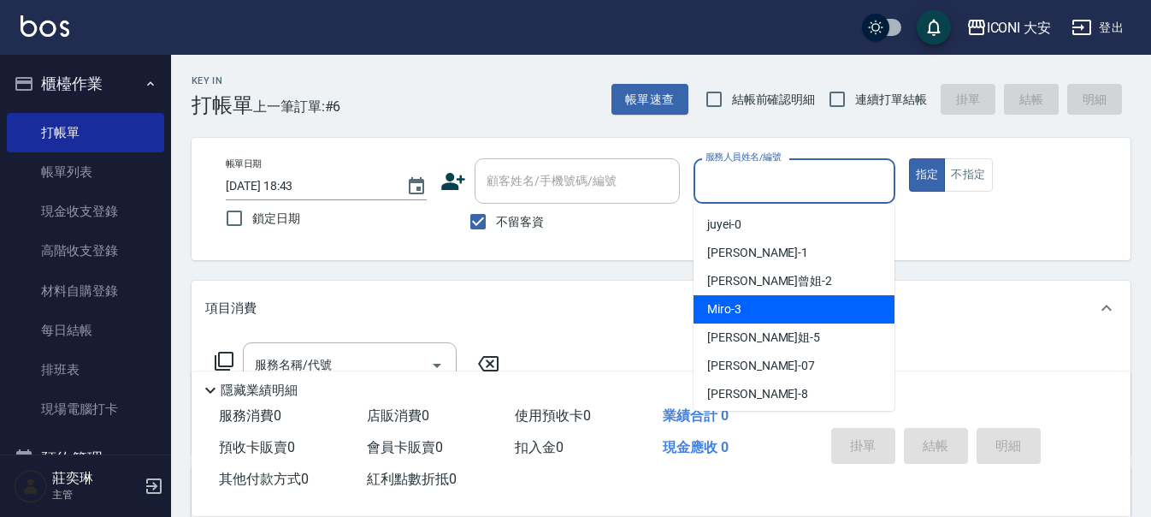
click at [792, 309] on div "Miro -3" at bounding box center [794, 309] width 201 height 28
type input "Miro-3"
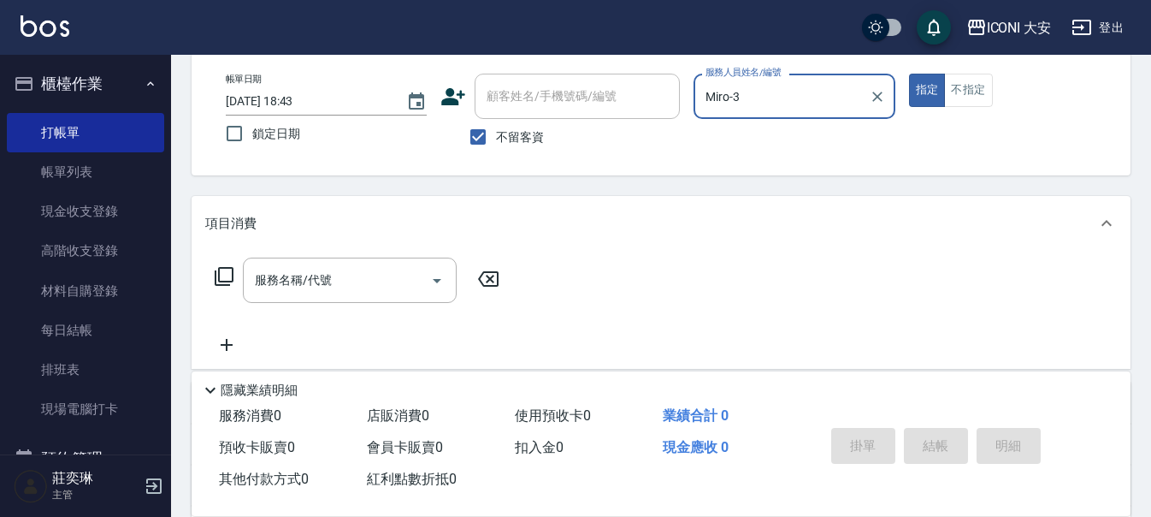
scroll to position [86, 0]
click at [230, 275] on icon at bounding box center [224, 275] width 21 height 21
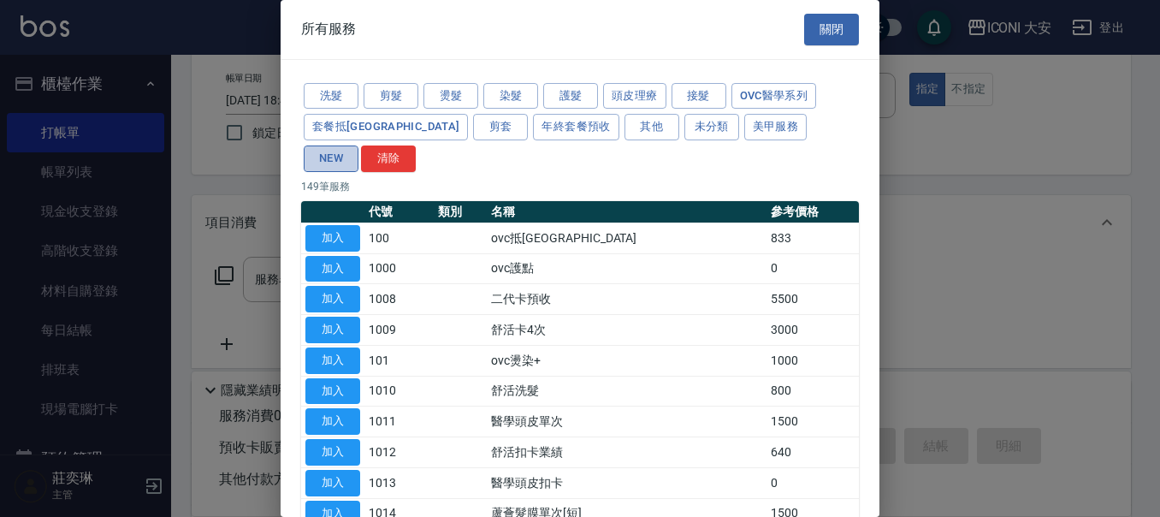
click at [358, 145] on button "NEW" at bounding box center [331, 158] width 55 height 27
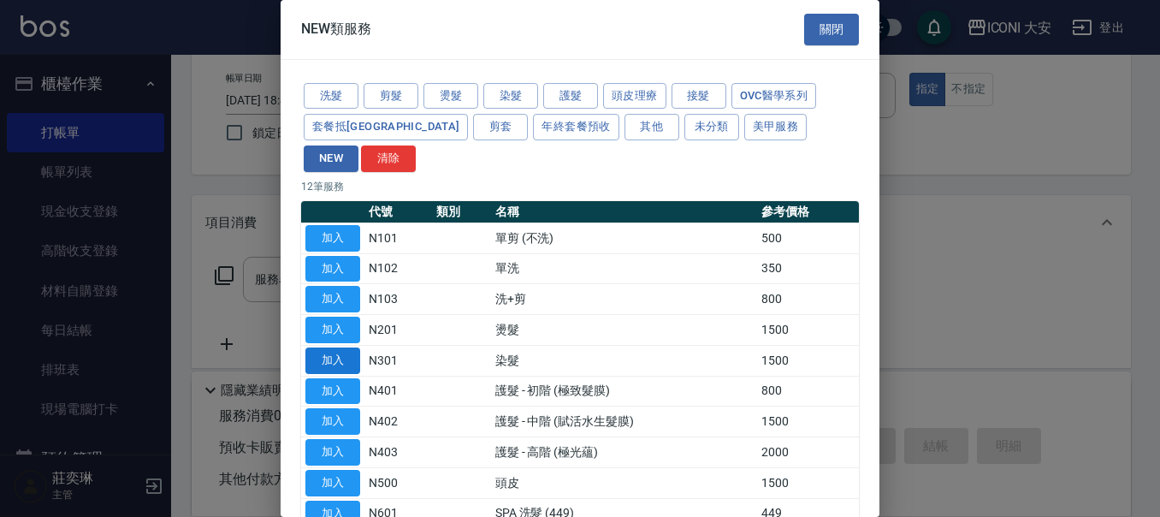
click at [356, 347] on button "加入" at bounding box center [332, 360] width 55 height 27
type input "染髮(N301)"
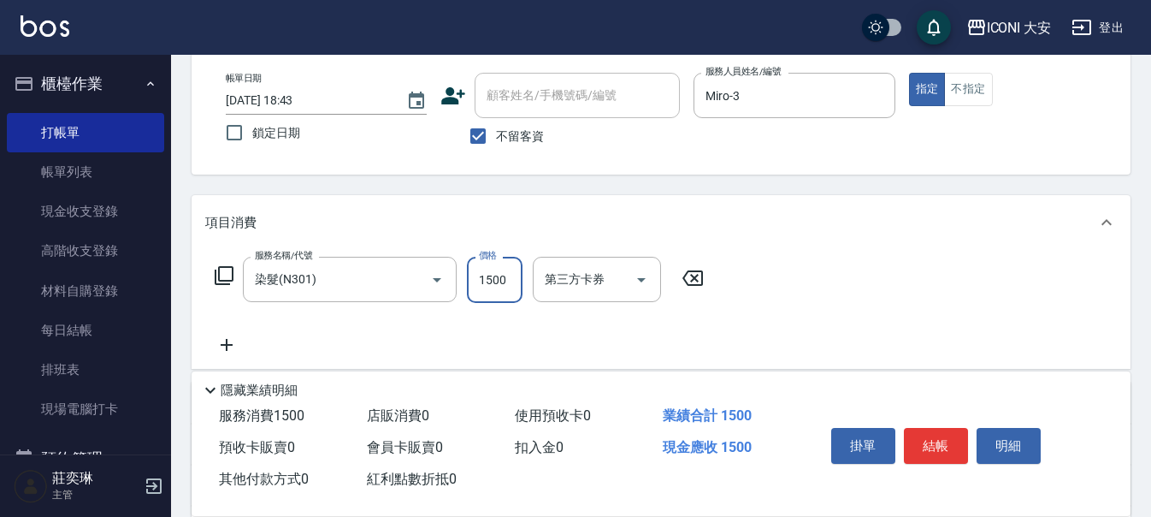
click at [487, 277] on input "1500" at bounding box center [495, 280] width 56 height 46
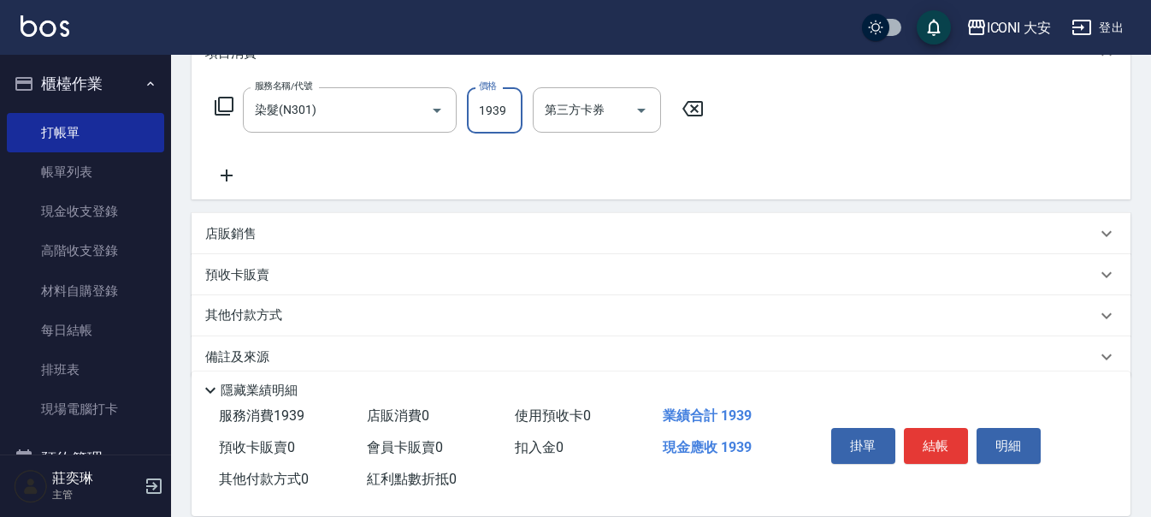
scroll to position [280, 0]
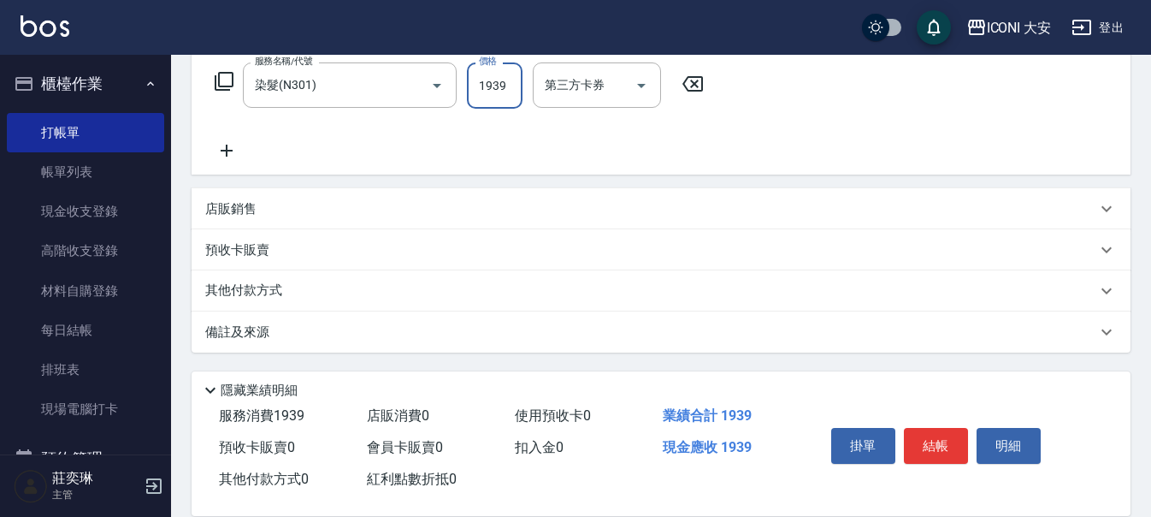
type input "1939"
click at [239, 280] on div "其他付款方式" at bounding box center [661, 290] width 939 height 41
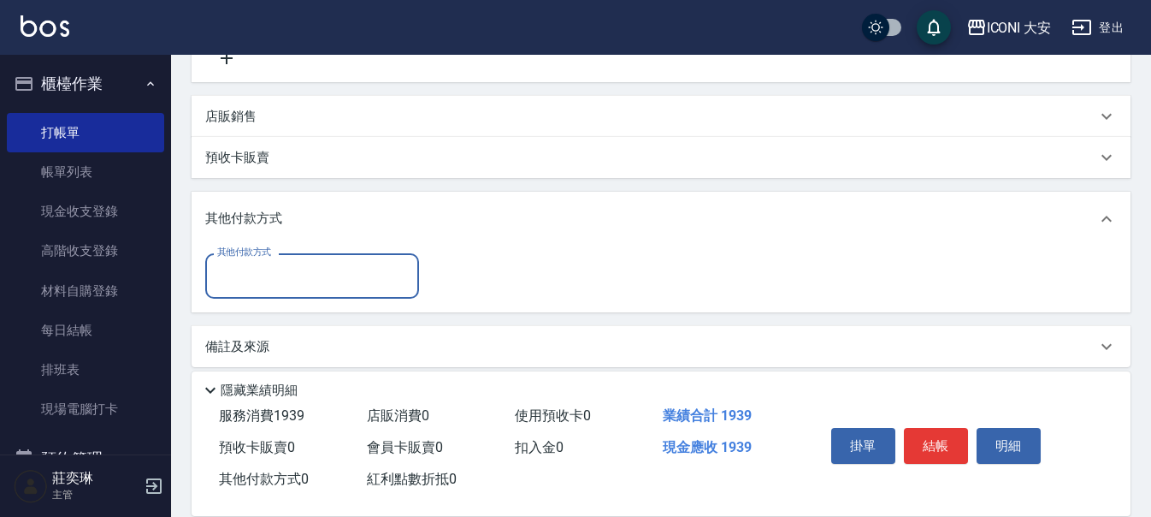
scroll to position [387, 0]
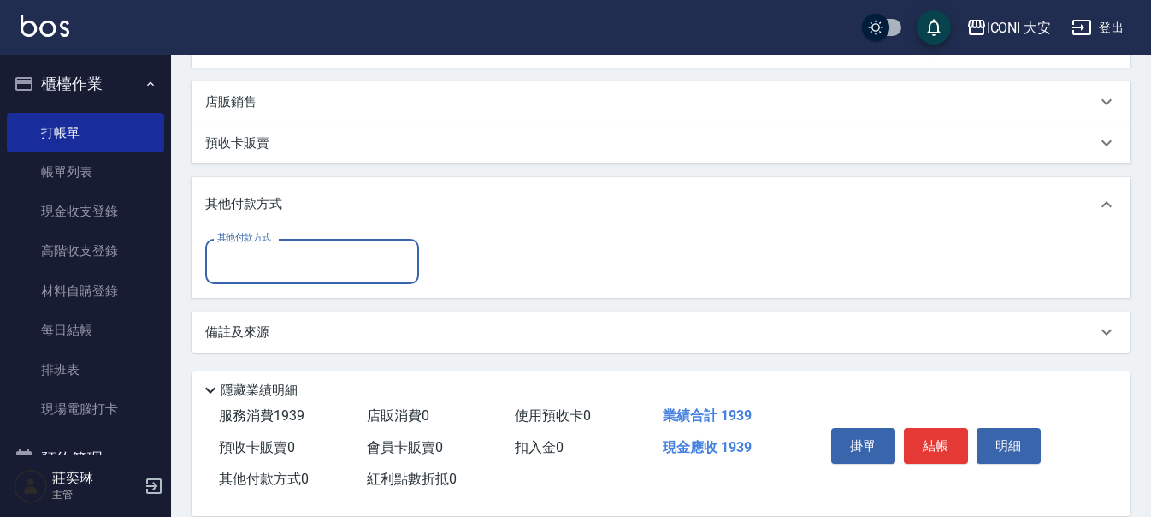
click at [345, 271] on input "其他付款方式" at bounding box center [312, 261] width 198 height 30
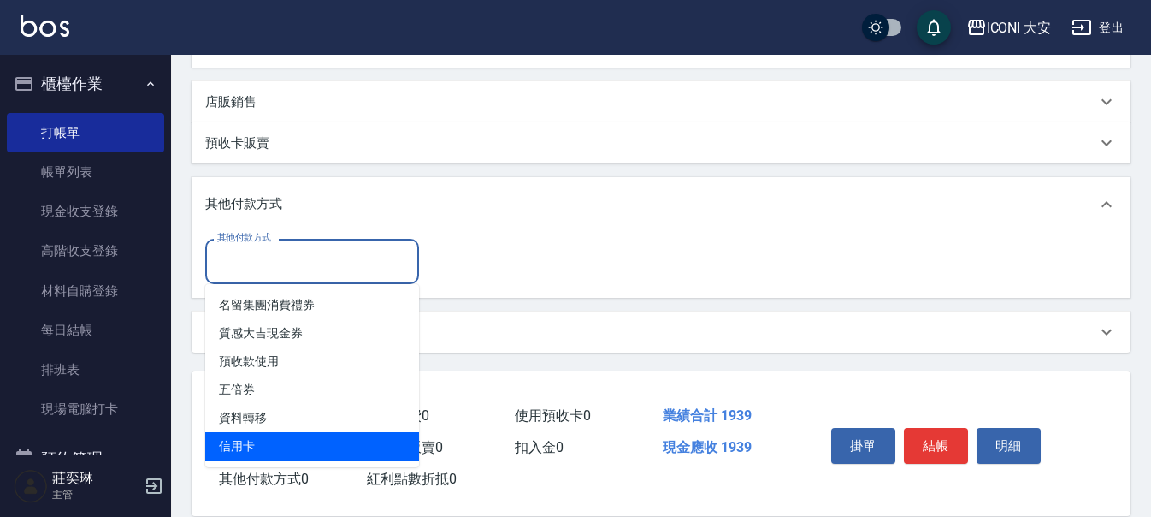
click at [316, 440] on span "信用卡" at bounding box center [312, 446] width 214 height 28
type input "信用卡"
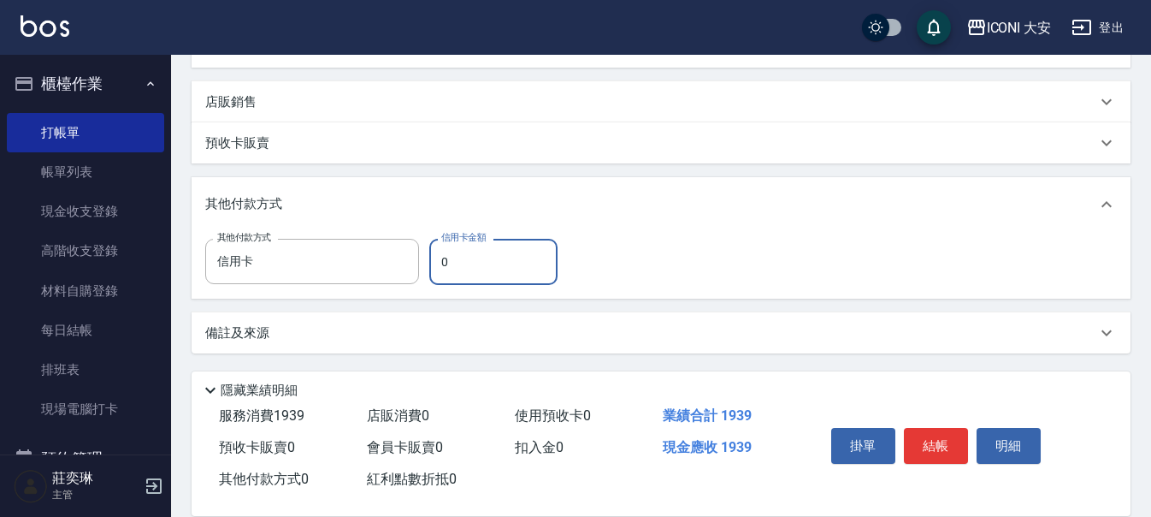
drag, startPoint x: 456, startPoint y: 269, endPoint x: 431, endPoint y: 269, distance: 24.8
click at [431, 269] on input "0" at bounding box center [493, 262] width 128 height 46
type input "1939"
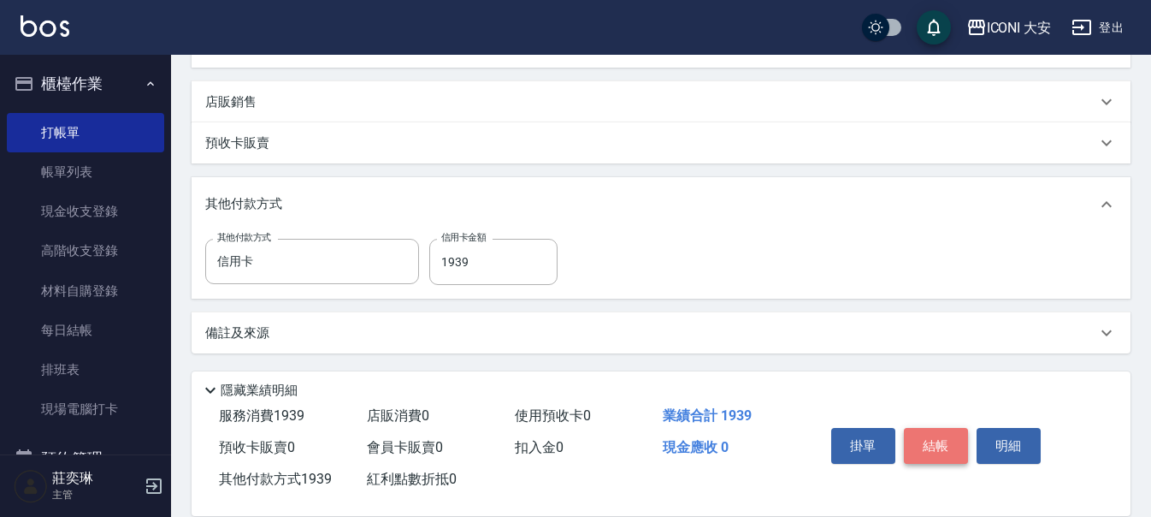
click at [929, 455] on button "結帳" at bounding box center [936, 446] width 64 height 36
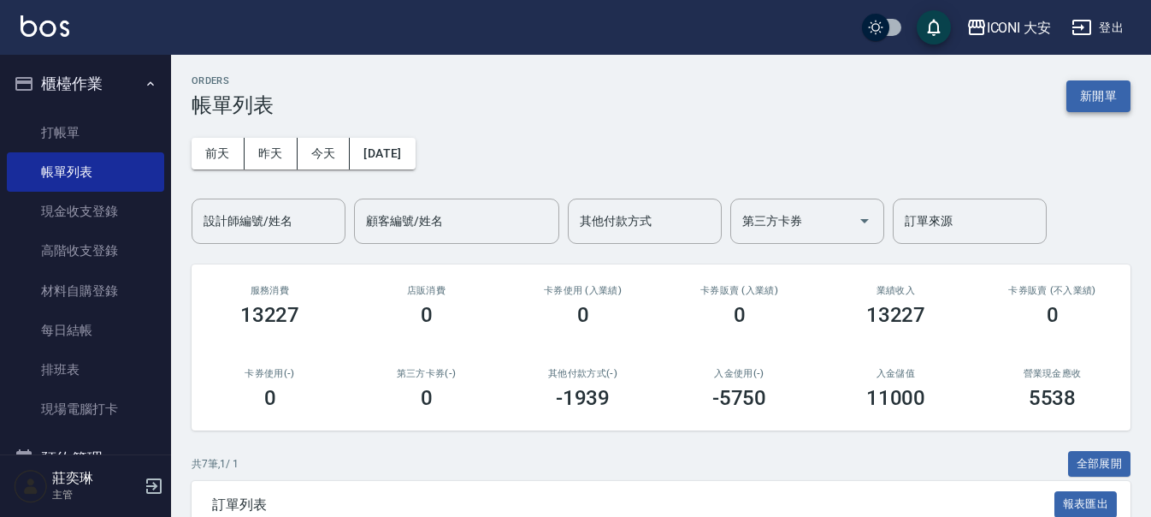
click at [1080, 92] on button "新開單" at bounding box center [1098, 96] width 64 height 32
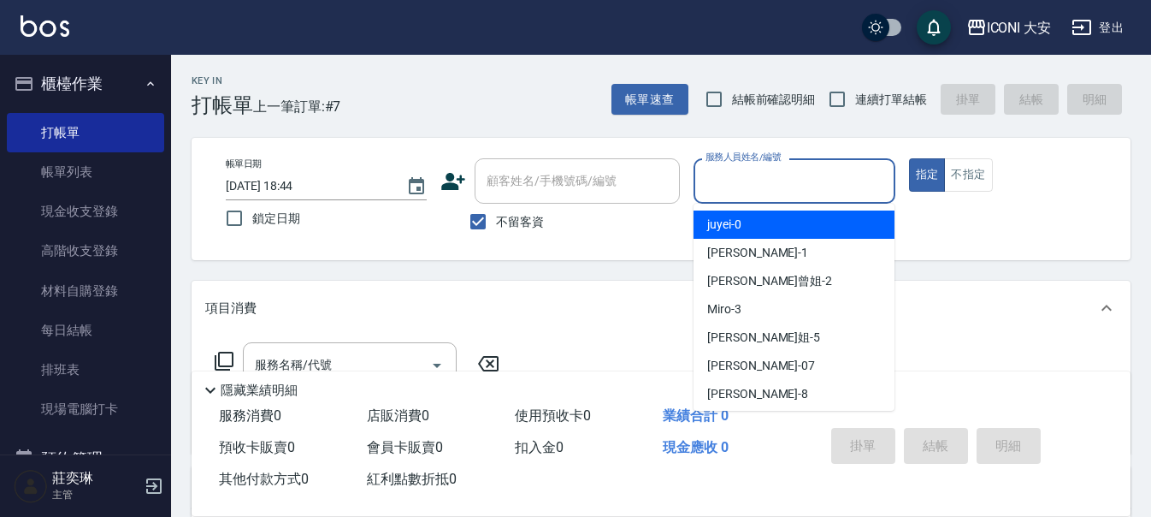
click at [742, 186] on input "服務人員姓名/編號" at bounding box center [794, 181] width 186 height 30
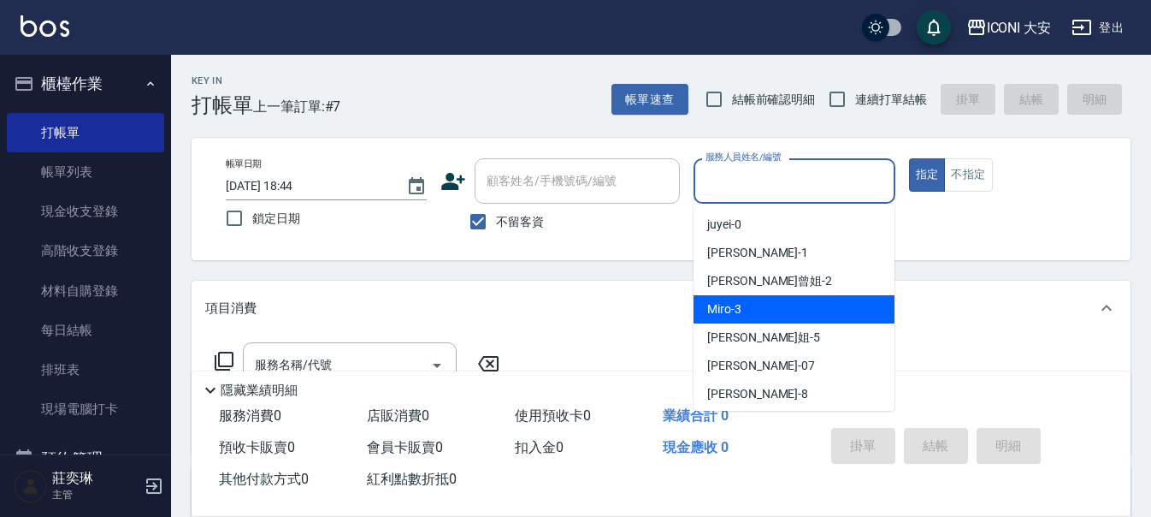
click at [718, 299] on div "Miro -3" at bounding box center [794, 309] width 201 height 28
type input "Miro-3"
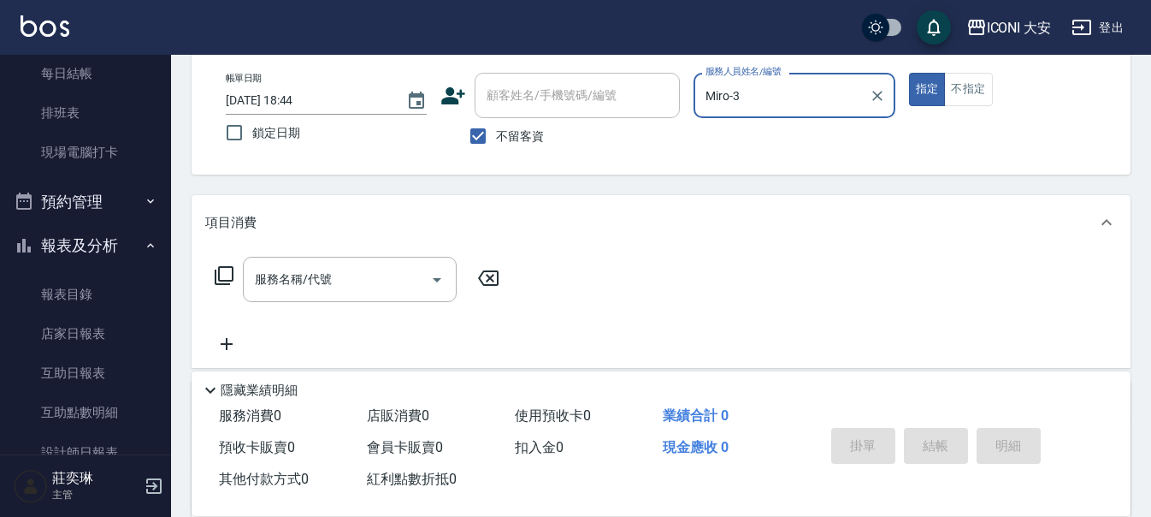
scroll to position [171, 0]
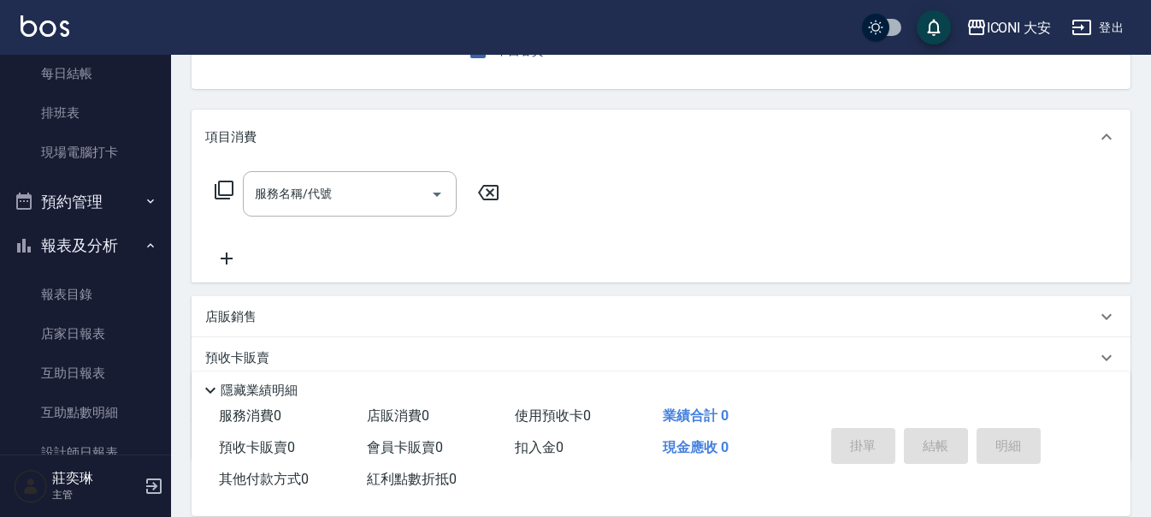
click at [228, 192] on icon at bounding box center [224, 190] width 21 height 21
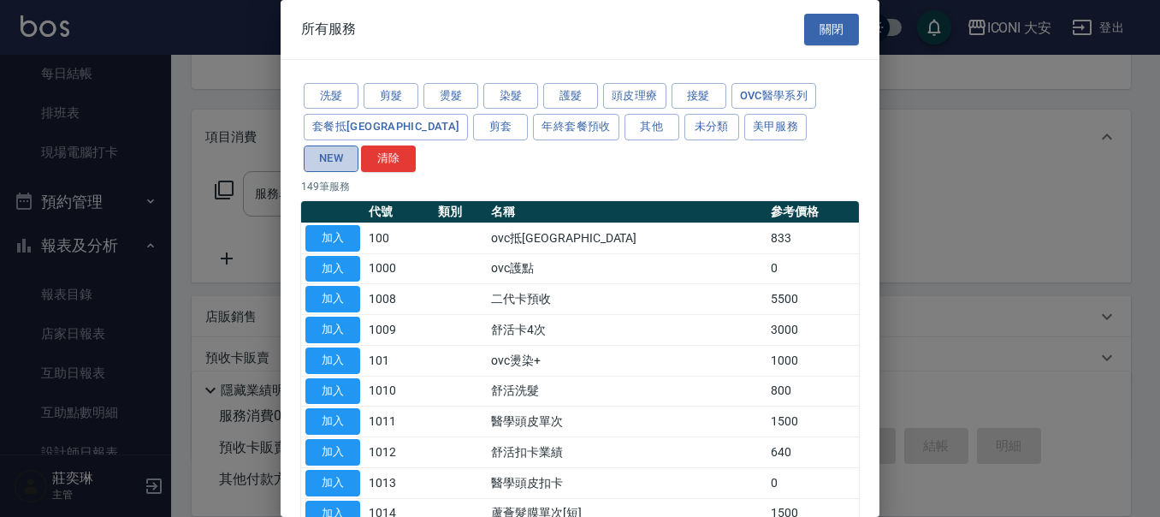
click at [358, 145] on button "NEW" at bounding box center [331, 158] width 55 height 27
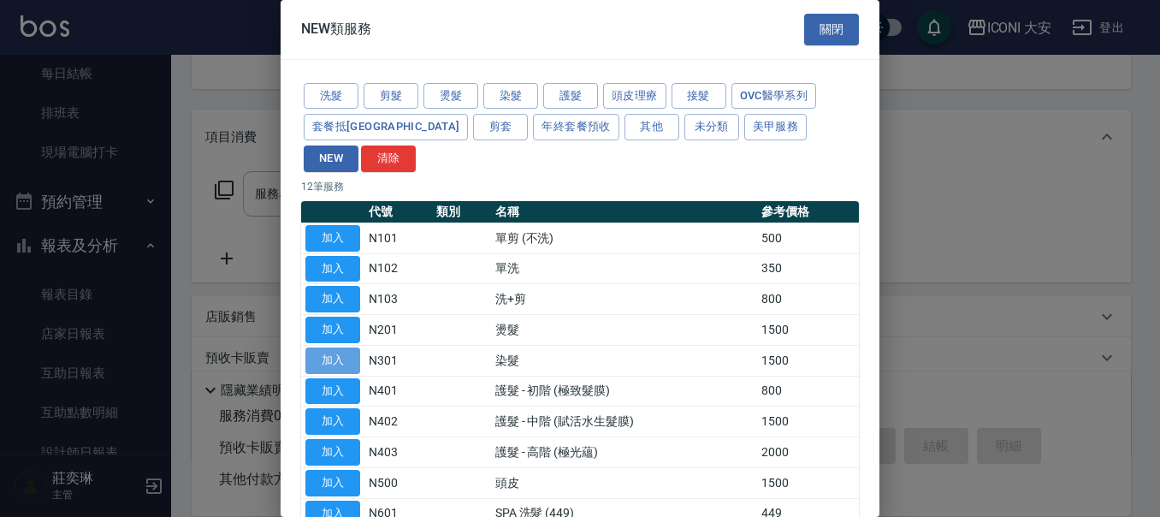
click at [337, 347] on button "加入" at bounding box center [332, 360] width 55 height 27
type input "染髮(N301)"
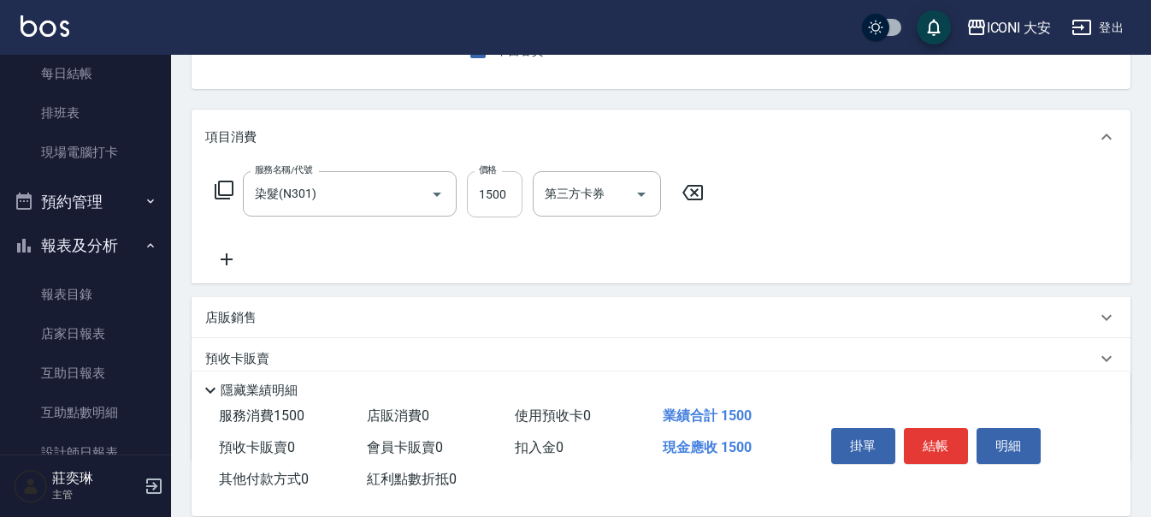
drag, startPoint x: 540, startPoint y: 186, endPoint x: 485, endPoint y: 193, distance: 56.0
click at [534, 188] on div "第三方卡券" at bounding box center [597, 193] width 128 height 45
click at [462, 194] on div "服務名稱/代號 染髮(N301) 服務名稱/代號 價格 1500 價格 第三方卡券 第三方卡券" at bounding box center [459, 194] width 509 height 46
click at [489, 195] on input "1500" at bounding box center [495, 194] width 56 height 46
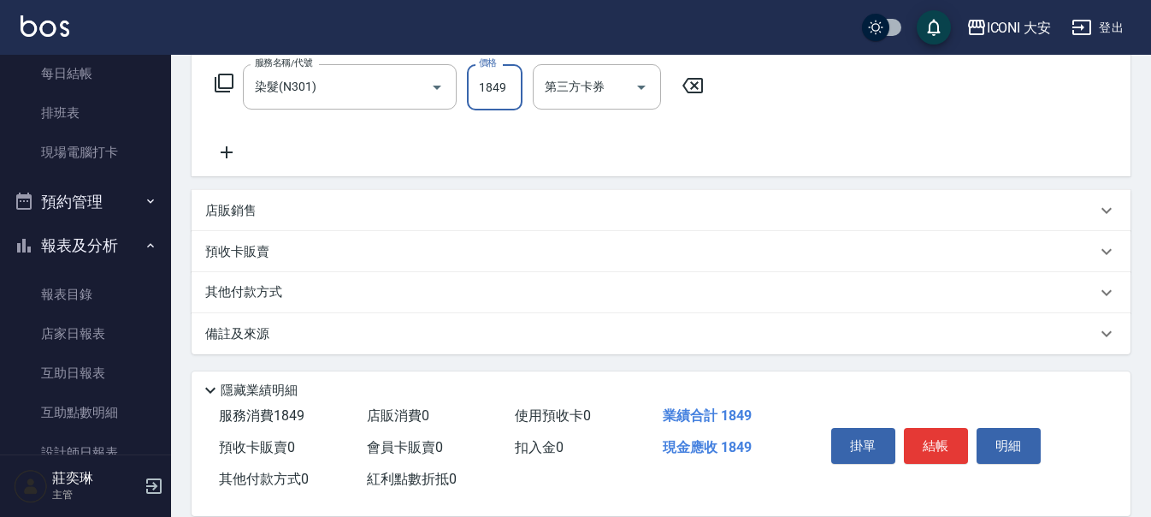
scroll to position [280, 0]
type input "1849"
click at [943, 447] on button "結帳" at bounding box center [936, 446] width 64 height 36
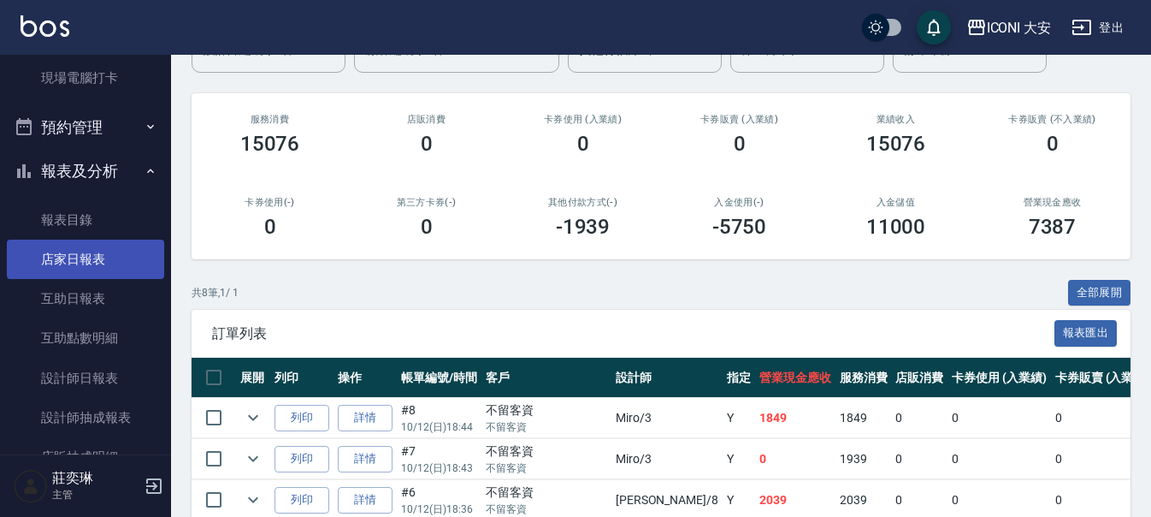
scroll to position [342, 0]
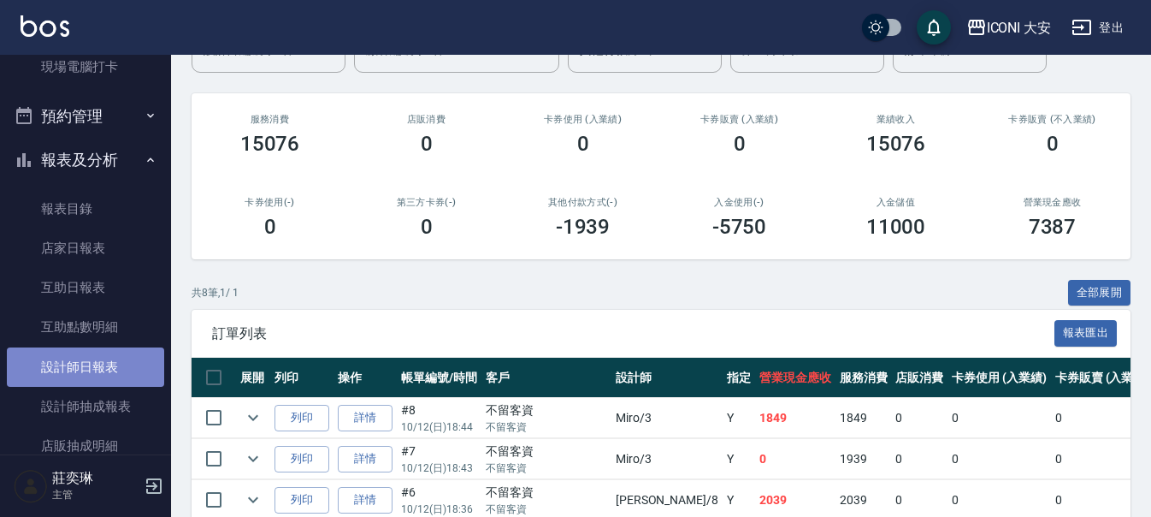
click at [97, 375] on link "設計師日報表" at bounding box center [85, 366] width 157 height 39
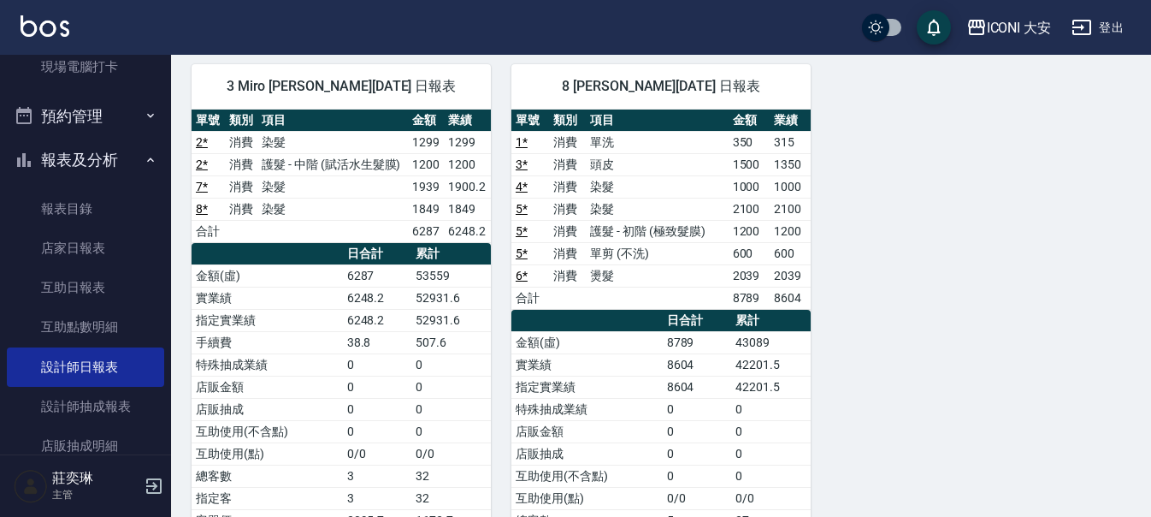
scroll to position [86, 0]
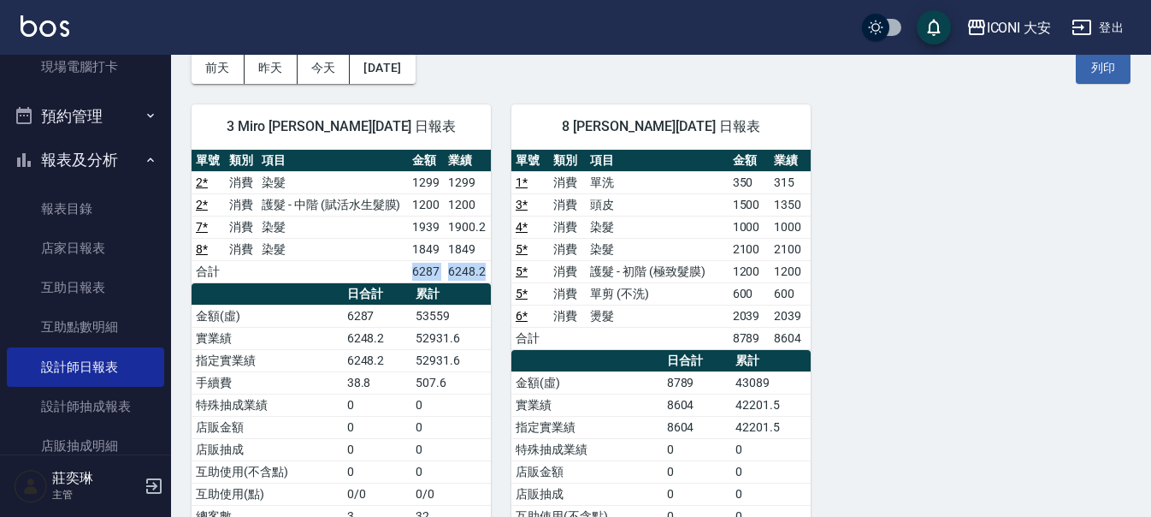
drag, startPoint x: 406, startPoint y: 262, endPoint x: 484, endPoint y: 277, distance: 79.3
click at [484, 277] on tr "合計 6287 6248.2" at bounding box center [341, 271] width 299 height 22
click at [484, 277] on td "6248.2" at bounding box center [467, 271] width 47 height 22
drag, startPoint x: 400, startPoint y: 276, endPoint x: 452, endPoint y: 276, distance: 51.3
click at [452, 276] on tr "合計 6287 6248.2" at bounding box center [341, 271] width 299 height 22
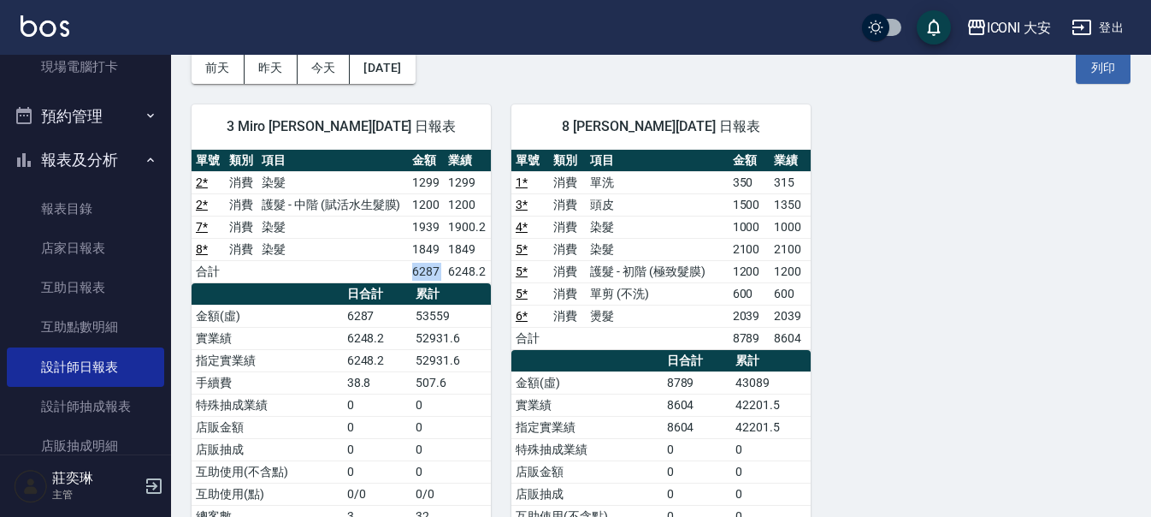
click at [452, 276] on td "6248.2" at bounding box center [467, 271] width 47 height 22
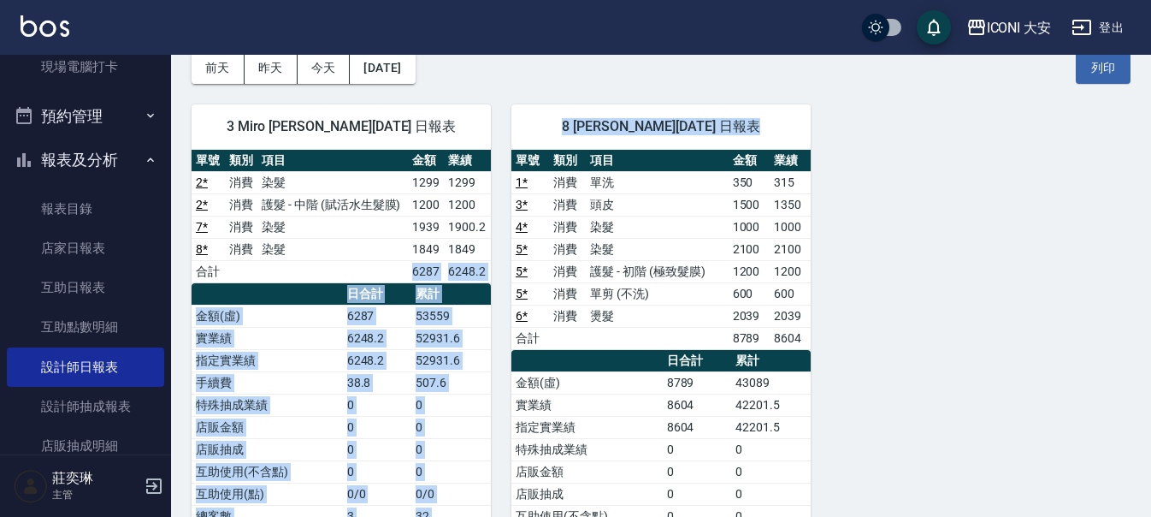
drag, startPoint x: 405, startPoint y: 276, endPoint x: 492, endPoint y: 276, distance: 86.4
click at [492, 276] on div "3 Miro [PERSON_NAME][DATE] 日報表 單號 類別 項目 金額 業績 2 * 消費 染髮 1299 1299 2 * 消費 護髮 - 中…" at bounding box center [650, 383] width 959 height 598
click at [492, 276] on div "8 Yulisa [PERSON_NAME][DATE] 日報表 單號 類別 項目 金額 業績 1 * 消費 單洗 350 315 3 * 消費 頭皮 150…" at bounding box center [651, 383] width 320 height 598
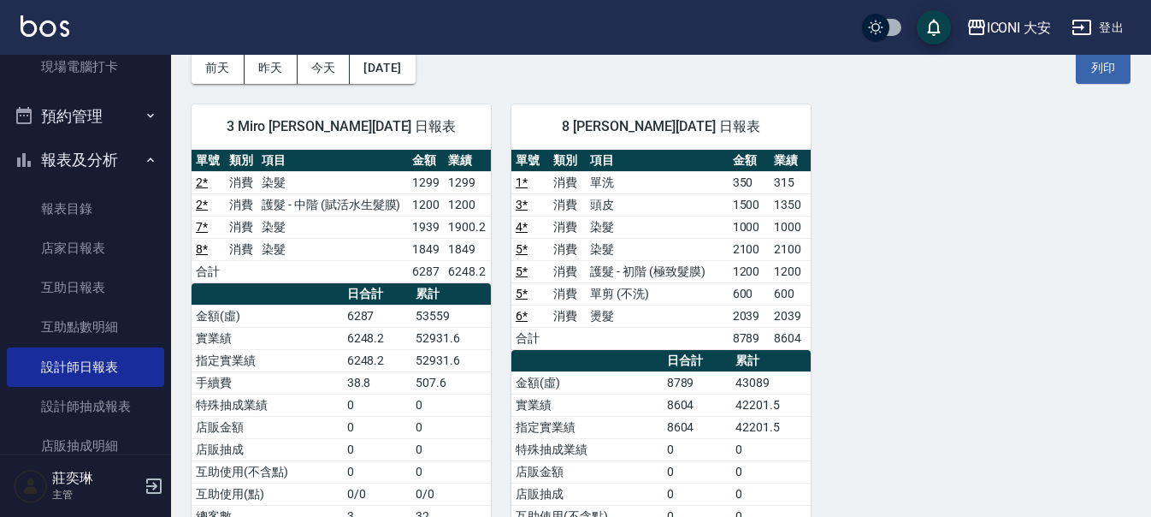
click at [424, 276] on td "6287" at bounding box center [426, 271] width 37 height 22
drag, startPoint x: 398, startPoint y: 269, endPoint x: 447, endPoint y: 269, distance: 49.6
click at [447, 269] on tr "合計 6287 6248.2" at bounding box center [341, 271] width 299 height 22
click at [447, 269] on td "6248.2" at bounding box center [467, 271] width 47 height 22
drag, startPoint x: 410, startPoint y: 270, endPoint x: 444, endPoint y: 270, distance: 34.2
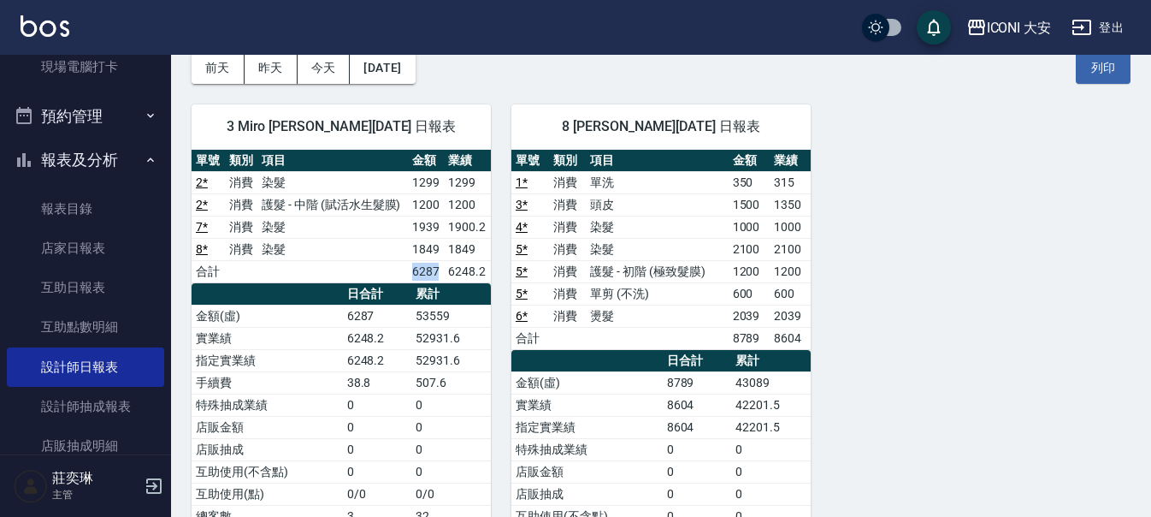
click at [444, 270] on td "6287" at bounding box center [426, 271] width 37 height 22
drag, startPoint x: 428, startPoint y: 224, endPoint x: 469, endPoint y: 221, distance: 41.2
click at [469, 221] on tr "7 * 消費 染髮 1939 1900.2" at bounding box center [341, 226] width 299 height 22
click at [469, 221] on td "1900.2" at bounding box center [467, 226] width 47 height 22
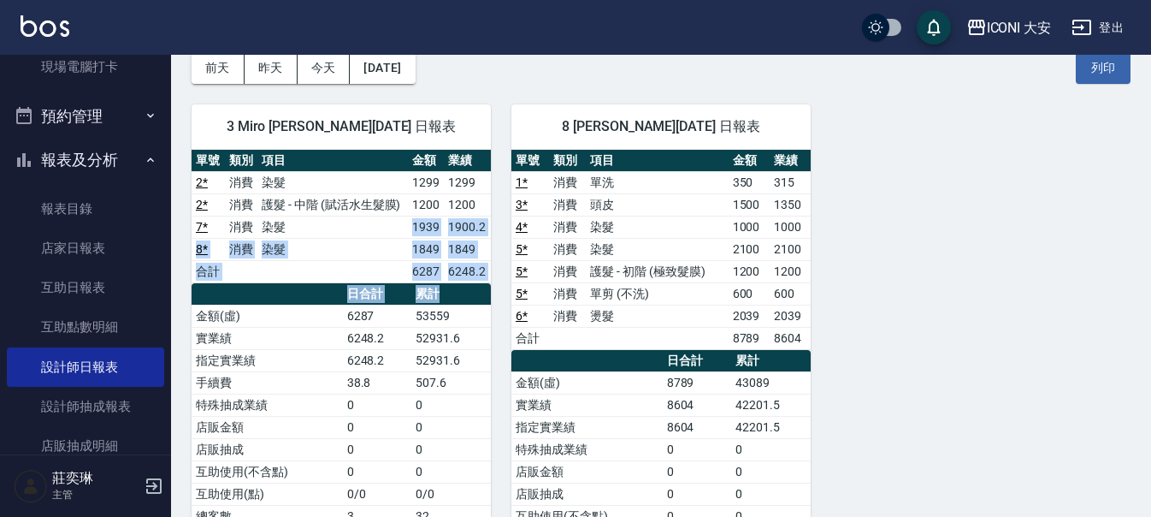
drag, startPoint x: 394, startPoint y: 227, endPoint x: 461, endPoint y: 283, distance: 86.8
click at [461, 283] on div "單號 類別 項目 金額 業績 2 * 消費 染髮 1299 1299 2 * 消費 護髮 - 中階 (賦活水生髮膜) 1200 1200 7 * 消費 染髮 …" at bounding box center [341, 383] width 299 height 467
click at [463, 280] on td "6248.2" at bounding box center [467, 271] width 47 height 22
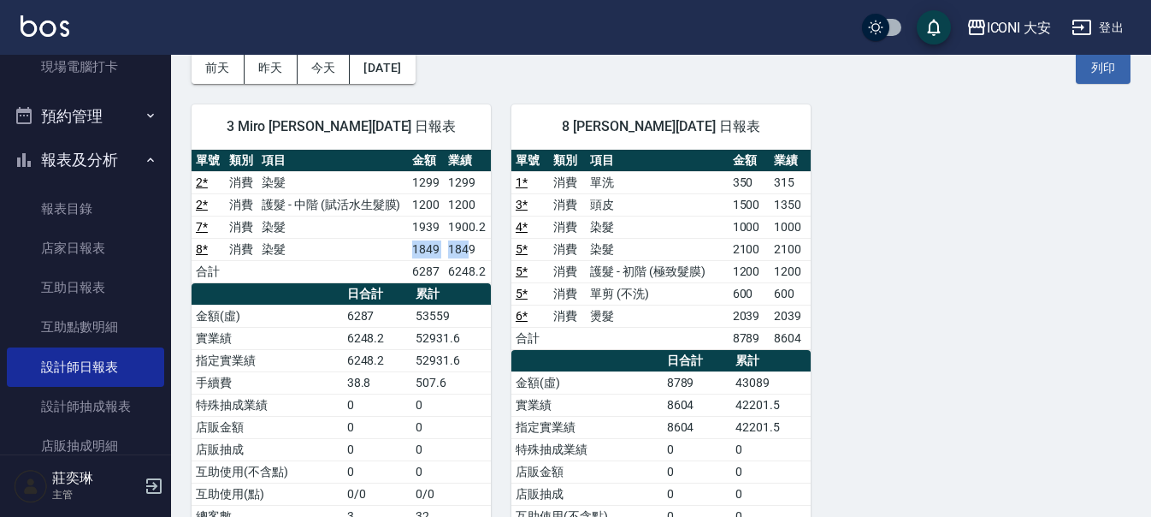
drag, startPoint x: 413, startPoint y: 256, endPoint x: 472, endPoint y: 256, distance: 59.0
click at [472, 256] on tr "8 * 消費 染髮 1849 1849" at bounding box center [341, 249] width 299 height 22
click at [472, 256] on td "1849" at bounding box center [467, 249] width 47 height 22
drag, startPoint x: 382, startPoint y: 259, endPoint x: 490, endPoint y: 259, distance: 107.7
click at [490, 259] on tr "8 * 消費 染髮 1849 1849" at bounding box center [341, 249] width 299 height 22
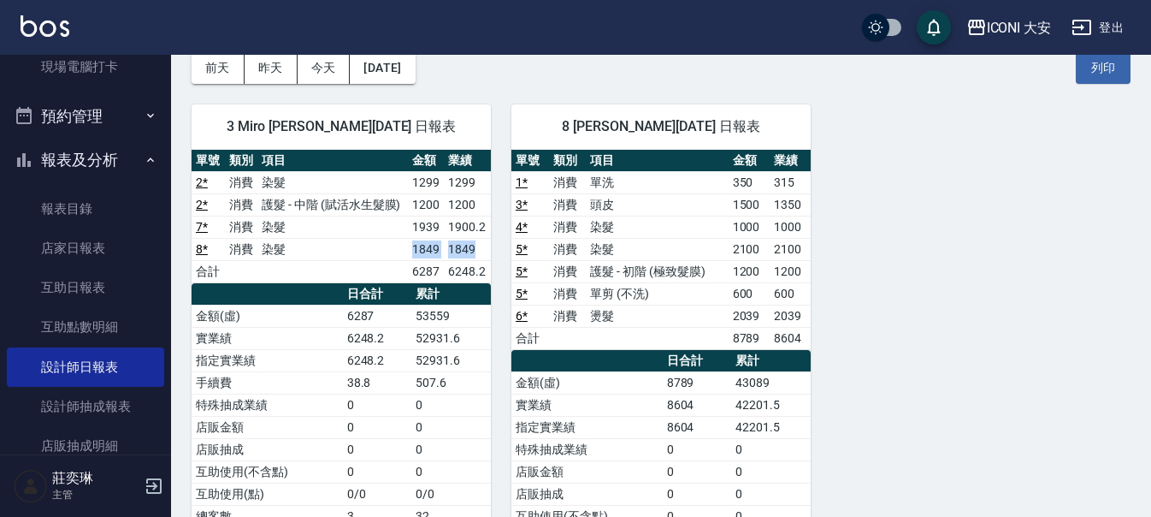
click at [490, 259] on td "1849" at bounding box center [467, 249] width 47 height 22
drag, startPoint x: 411, startPoint y: 232, endPoint x: 475, endPoint y: 269, distance: 73.9
click at [475, 269] on tbody "2 * 消費 染髮 1299 1299 2 * 消費 護髮 - 中階 (賦活水生髮膜) 1200 1200 7 * 消費 染髮 1939 1900.2 8 *…" at bounding box center [341, 226] width 299 height 111
click at [475, 269] on td "6248.2" at bounding box center [467, 271] width 47 height 22
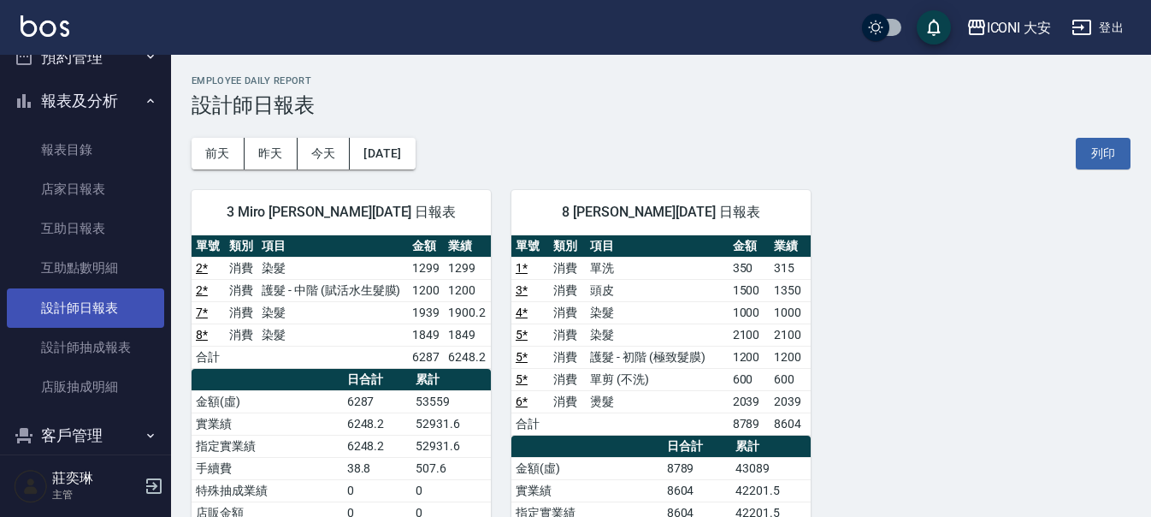
scroll to position [386, 0]
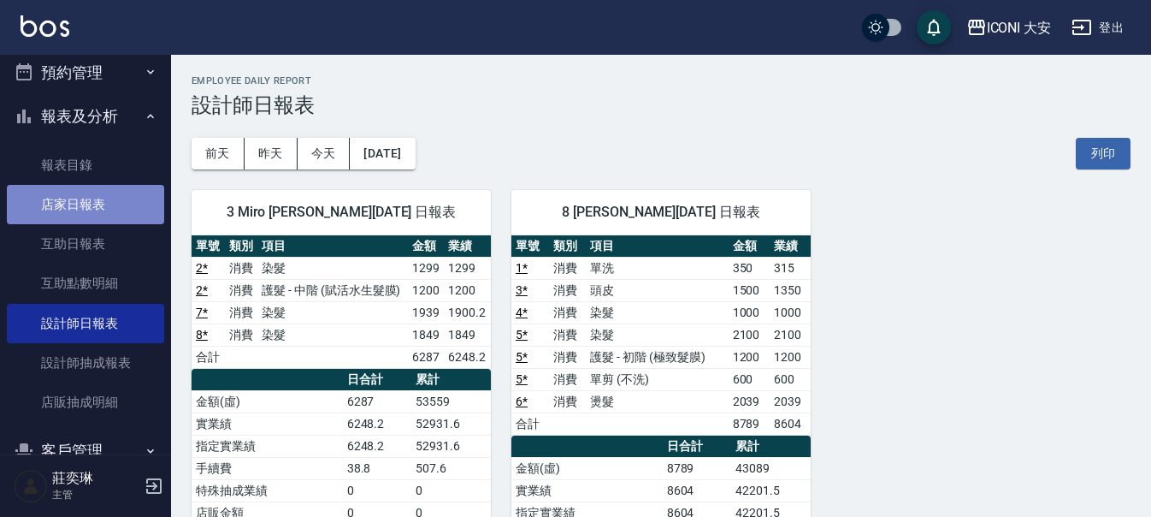
click at [108, 212] on link "店家日報表" at bounding box center [85, 204] width 157 height 39
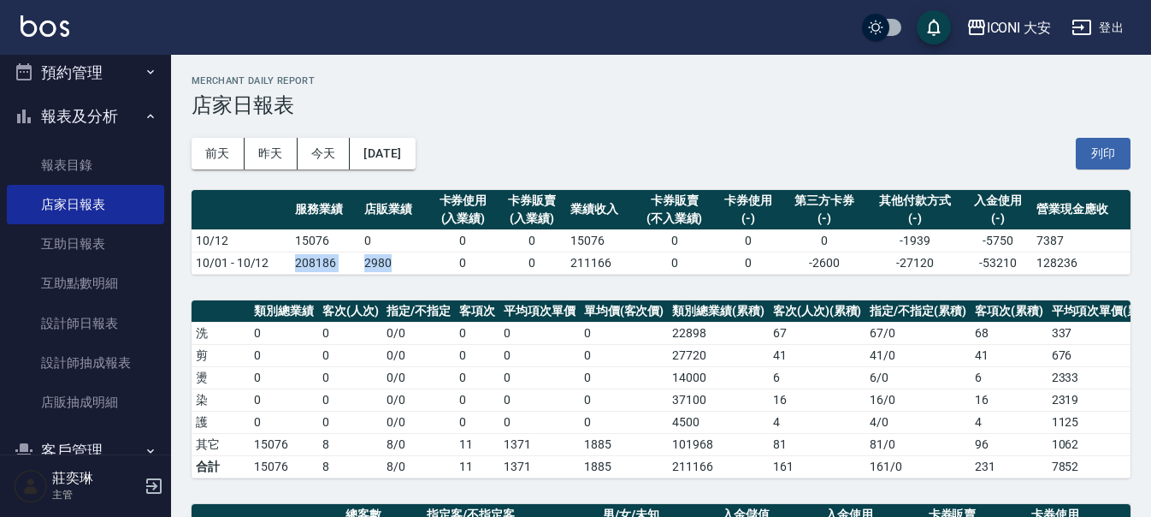
drag, startPoint x: 282, startPoint y: 257, endPoint x: 412, endPoint y: 257, distance: 130.0
click at [412, 257] on tr "10/01 - 10/12 208186 2980 0 0 211166 0 0 -2600 -27120 -53210 128236" at bounding box center [661, 262] width 939 height 22
click at [412, 257] on td "2980" at bounding box center [394, 262] width 68 height 22
drag, startPoint x: 287, startPoint y: 260, endPoint x: 458, endPoint y: 261, distance: 171.0
click at [458, 261] on tr "10/01 - 10/12 208186 2980 0 0 211166 0 0 -2600 -27120 -53210 128236" at bounding box center [661, 262] width 939 height 22
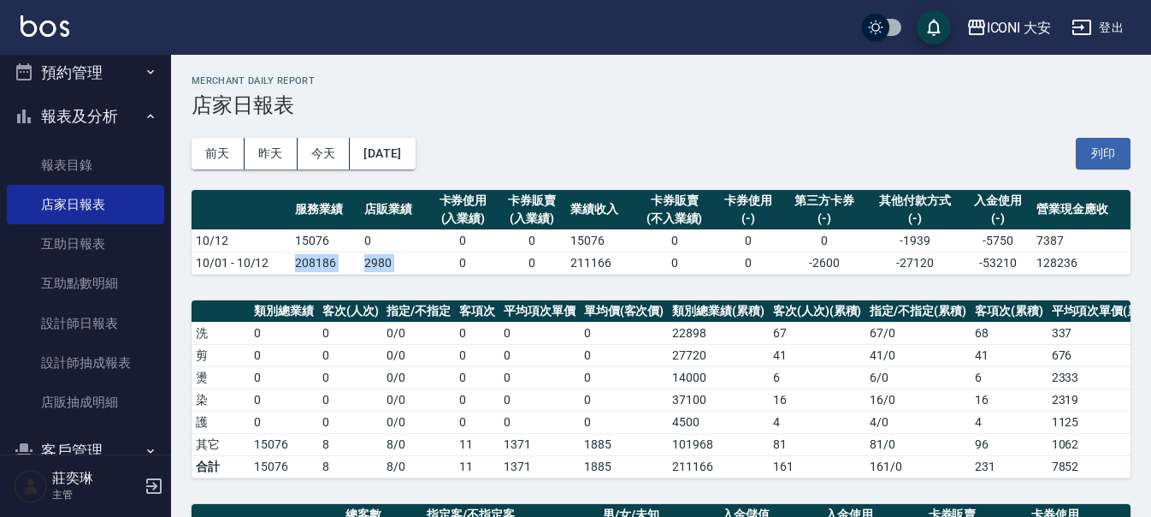
click at [458, 261] on td "0" at bounding box center [462, 262] width 68 height 22
click at [257, 154] on button "昨天" at bounding box center [271, 154] width 53 height 32
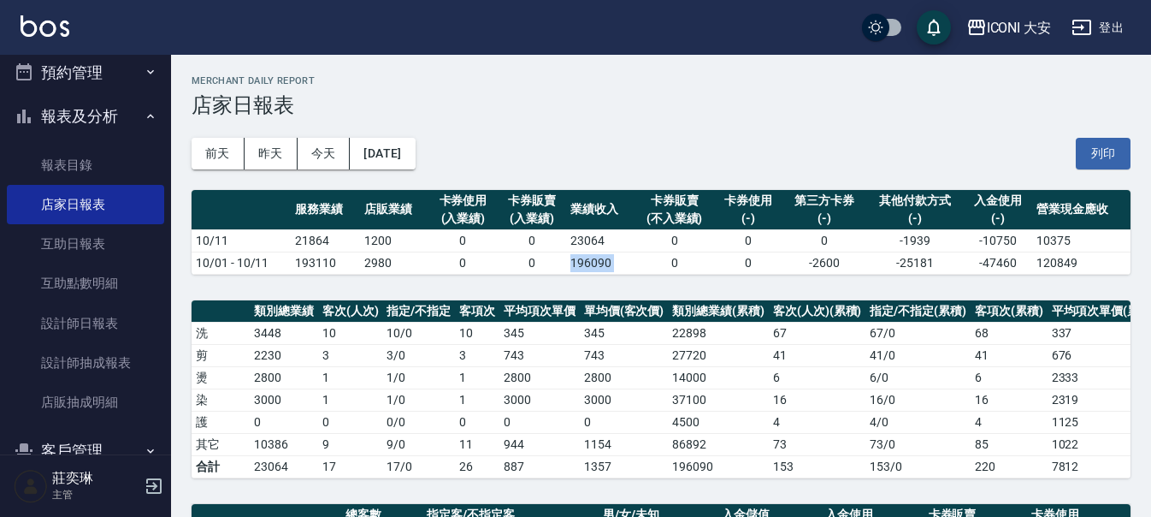
drag, startPoint x: 546, startPoint y: 263, endPoint x: 667, endPoint y: 262, distance: 121.4
click at [667, 262] on tr "10/01 - 10/11 193110 2980 0 0 196090 0 0 -2600 -25181 -47460 120849" at bounding box center [661, 262] width 939 height 22
click at [667, 262] on td "0" at bounding box center [674, 262] width 79 height 22
drag, startPoint x: 575, startPoint y: 260, endPoint x: 631, endPoint y: 260, distance: 56.4
click at [631, 260] on td "196090" at bounding box center [600, 262] width 68 height 22
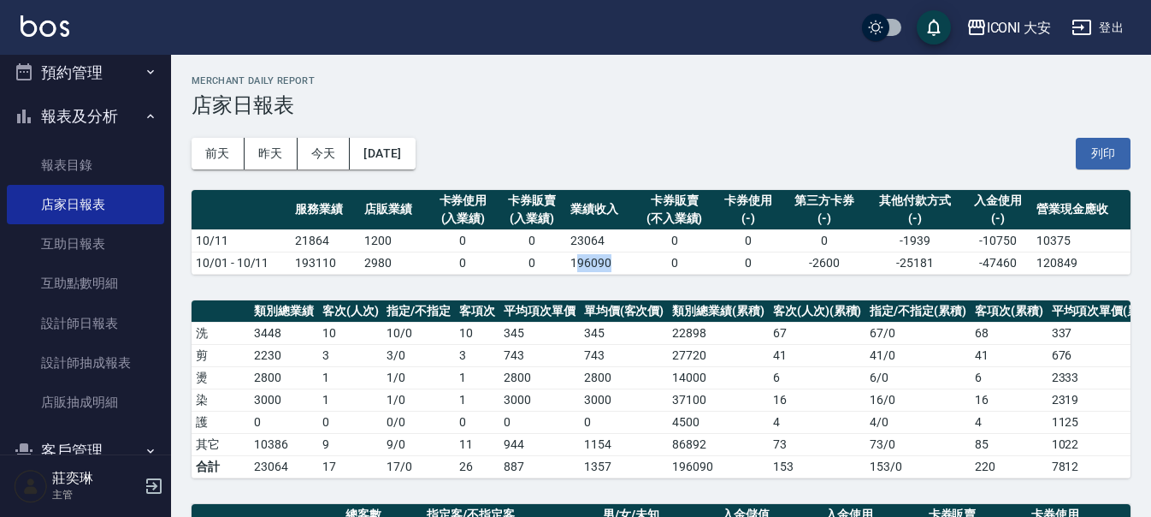
click at [631, 260] on td "196090" at bounding box center [600, 262] width 68 height 22
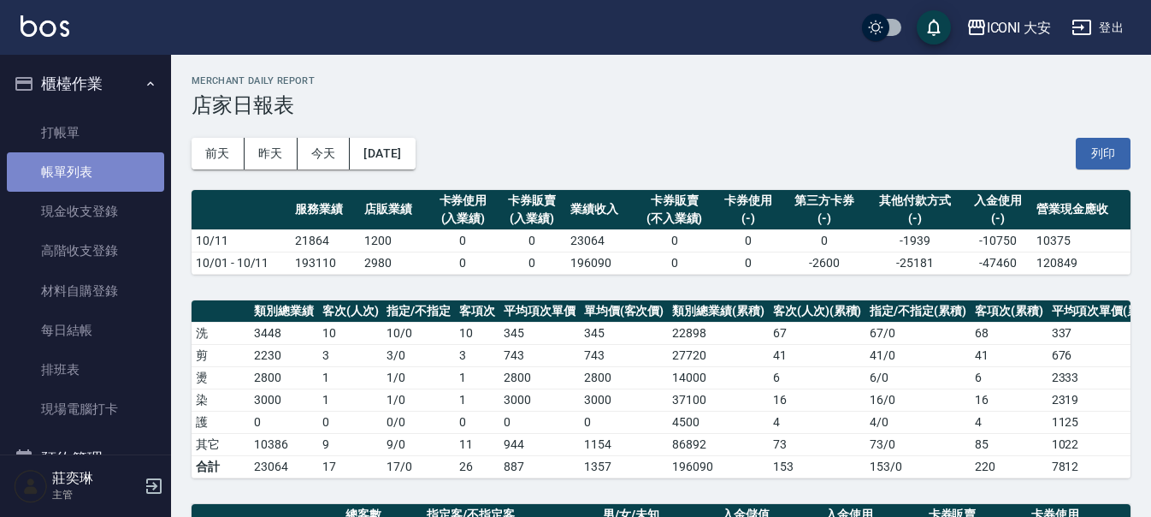
click at [91, 174] on link "帳單列表" at bounding box center [85, 171] width 157 height 39
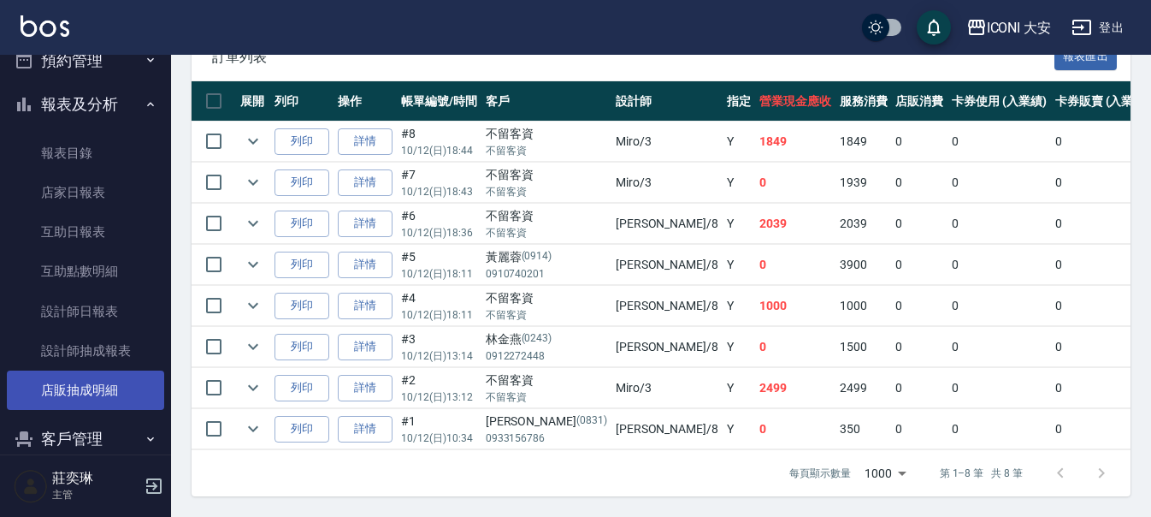
scroll to position [428, 0]
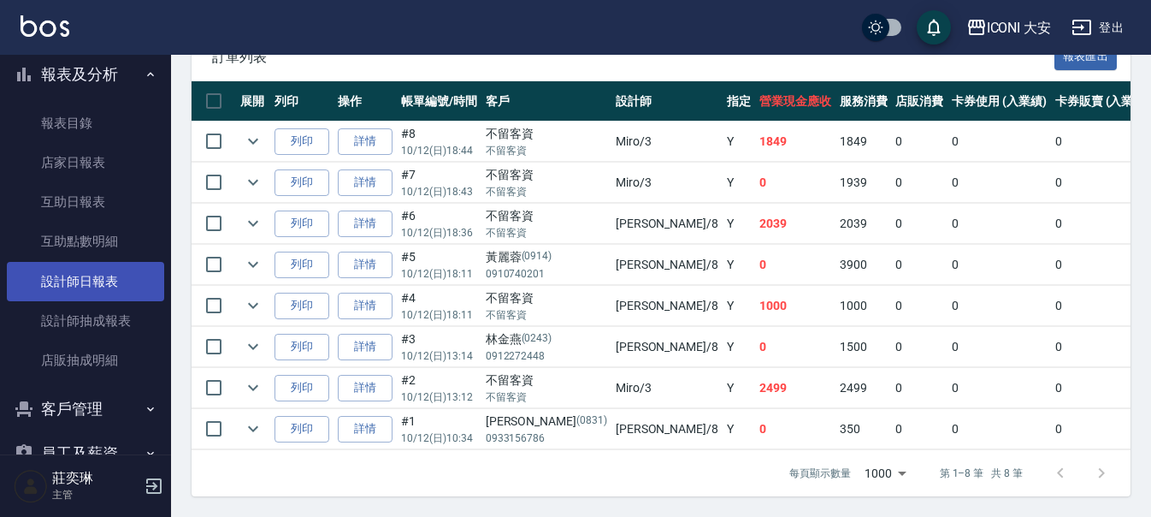
click at [104, 275] on link "設計師日報表" at bounding box center [85, 281] width 157 height 39
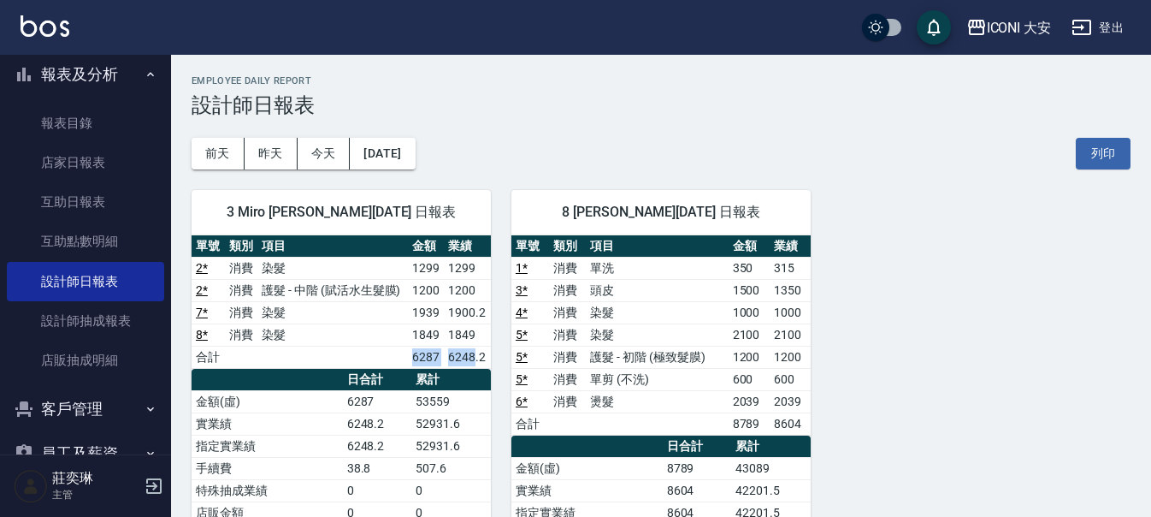
drag, startPoint x: 411, startPoint y: 353, endPoint x: 473, endPoint y: 356, distance: 61.6
click at [473, 356] on tr "合計 6287 6248.2" at bounding box center [341, 356] width 299 height 22
click at [473, 356] on td "6248.2" at bounding box center [467, 356] width 47 height 22
drag, startPoint x: 437, startPoint y: 357, endPoint x: 452, endPoint y: 357, distance: 15.4
click at [452, 357] on tr "合計 6287 6248.2" at bounding box center [341, 356] width 299 height 22
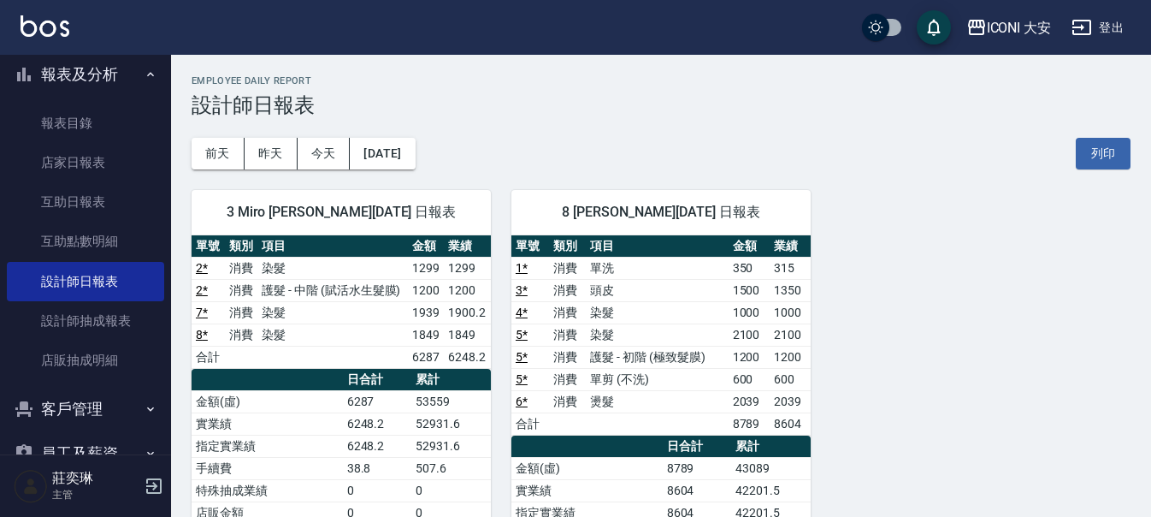
click at [452, 357] on td "6248.2" at bounding box center [467, 356] width 47 height 22
drag, startPoint x: 382, startPoint y: 357, endPoint x: 446, endPoint y: 355, distance: 64.2
click at [446, 355] on tr "合計 6287 6248.2" at bounding box center [341, 356] width 299 height 22
click at [446, 355] on td "6248.2" at bounding box center [467, 356] width 47 height 22
drag, startPoint x: 255, startPoint y: 291, endPoint x: 376, endPoint y: 289, distance: 121.4
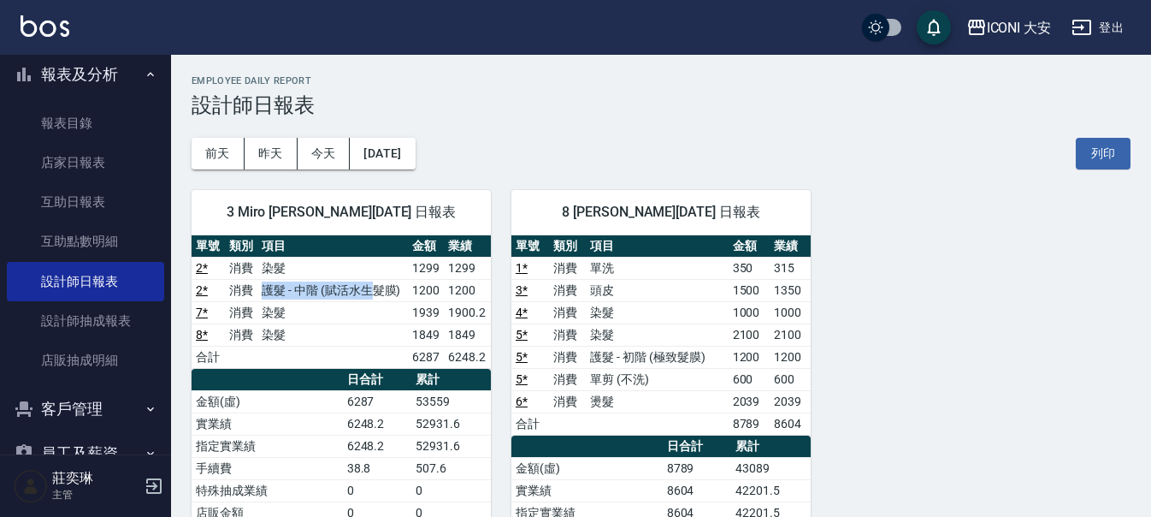
click at [376, 289] on tr "2 * 消費 護髮 - 中階 (賦活水生髮膜) 1200 1200" at bounding box center [341, 290] width 299 height 22
click at [376, 289] on td "護髮 - 中階 (賦活水生髮膜)" at bounding box center [332, 290] width 150 height 22
drag, startPoint x: 227, startPoint y: 334, endPoint x: 328, endPoint y: 334, distance: 101.8
click at [328, 334] on tr "8 * 消費 染髮 1849 1849" at bounding box center [341, 334] width 299 height 22
click at [328, 334] on td "染髮" at bounding box center [332, 334] width 150 height 22
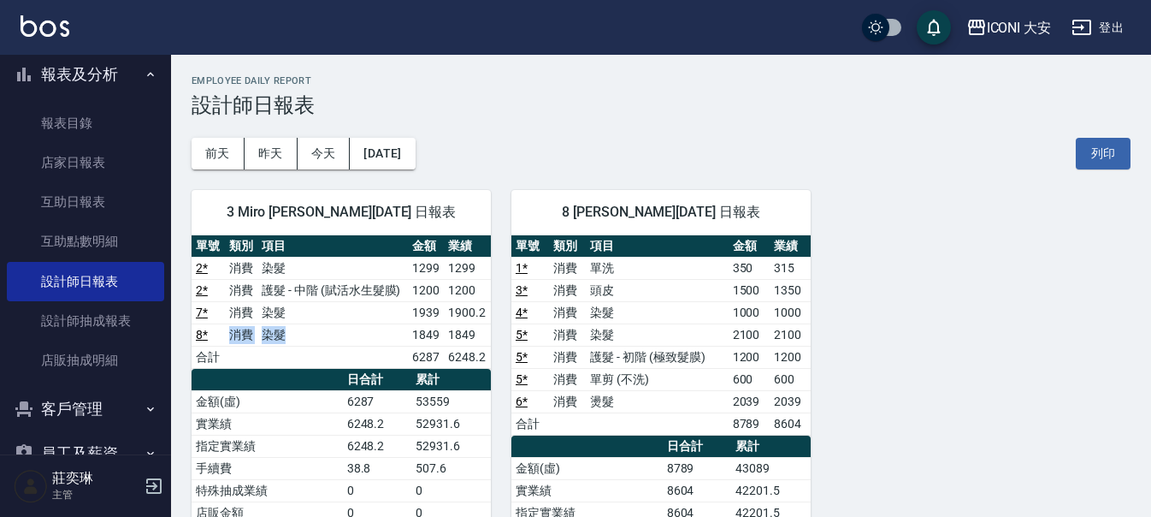
drag, startPoint x: 221, startPoint y: 334, endPoint x: 316, endPoint y: 334, distance: 94.9
click at [316, 334] on tr "8 * 消費 染髮 1849 1849" at bounding box center [341, 334] width 299 height 22
click at [316, 334] on td "染髮" at bounding box center [332, 334] width 150 height 22
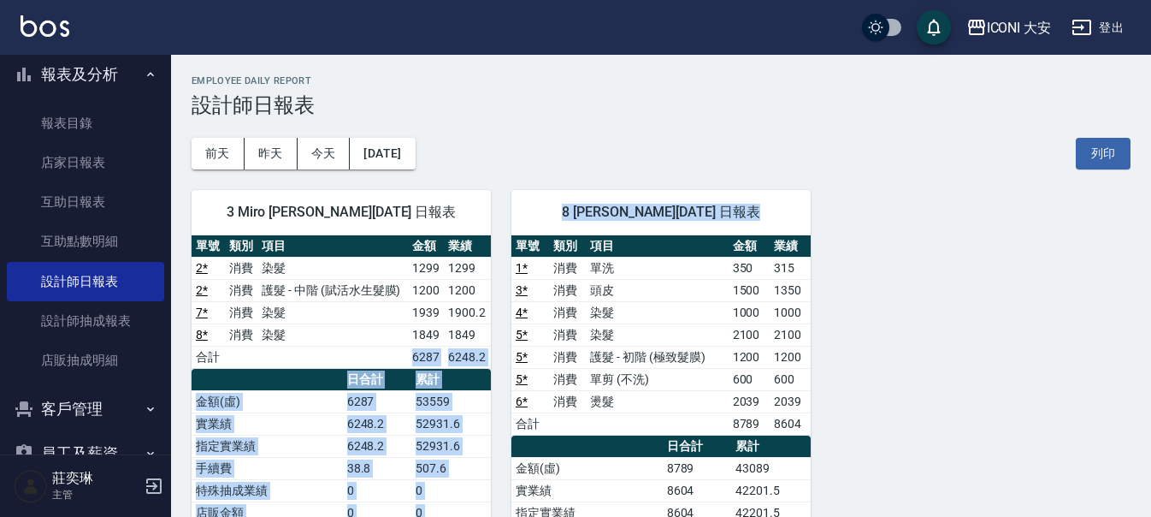
drag, startPoint x: 411, startPoint y: 345, endPoint x: 502, endPoint y: 362, distance: 92.1
click at [502, 362] on div "3 Miro [PERSON_NAME][DATE] 日報表 單號 類別 項目 金額 業績 2 * 消費 染髮 1299 1299 2 * 消費 護髮 - 中…" at bounding box center [650, 468] width 959 height 598
drag, startPoint x: 502, startPoint y: 362, endPoint x: 482, endPoint y: 365, distance: 20.0
click at [500, 363] on div "8 Yulisa [PERSON_NAME][DATE] 日報表 單號 類別 項目 金額 業績 1 * 消費 單洗 350 315 3 * 消費 頭皮 150…" at bounding box center [651, 468] width 320 height 598
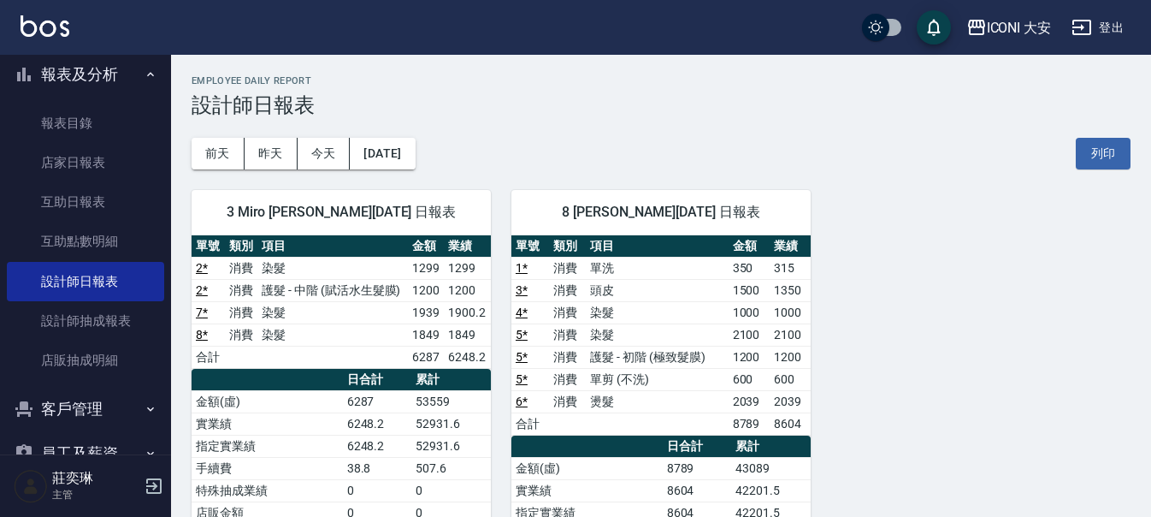
click at [390, 355] on td "a dense table" at bounding box center [332, 356] width 150 height 22
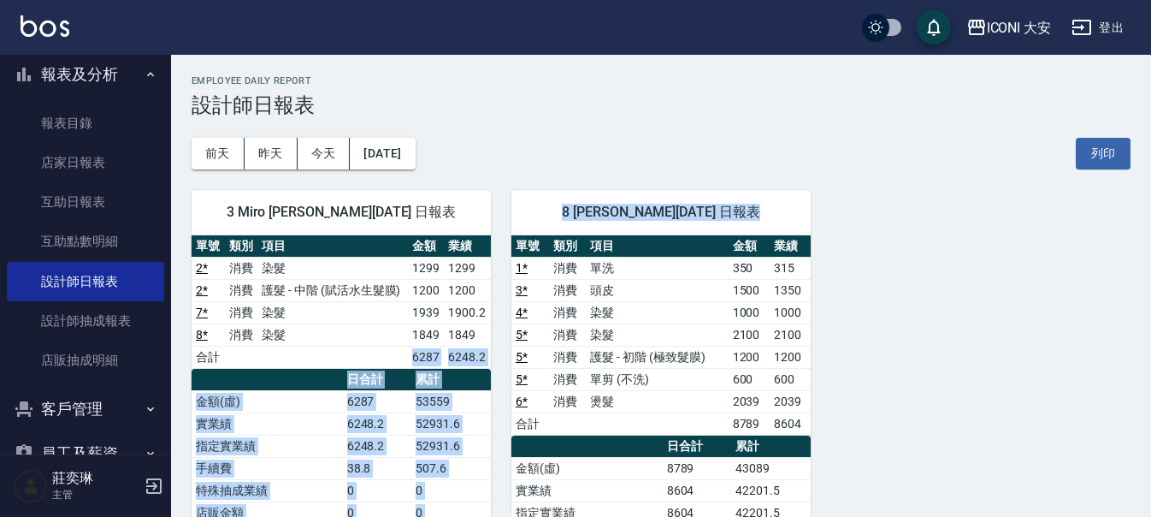
drag, startPoint x: 456, startPoint y: 353, endPoint x: 506, endPoint y: 353, distance: 50.5
click at [506, 353] on div "3 Miro [PERSON_NAME][DATE] 日報表 單號 類別 項目 金額 業績 2 * 消費 染髮 1299 1299 2 * 消費 護髮 - 中…" at bounding box center [650, 468] width 959 height 598
click at [411, 346] on td "6287" at bounding box center [426, 356] width 37 height 22
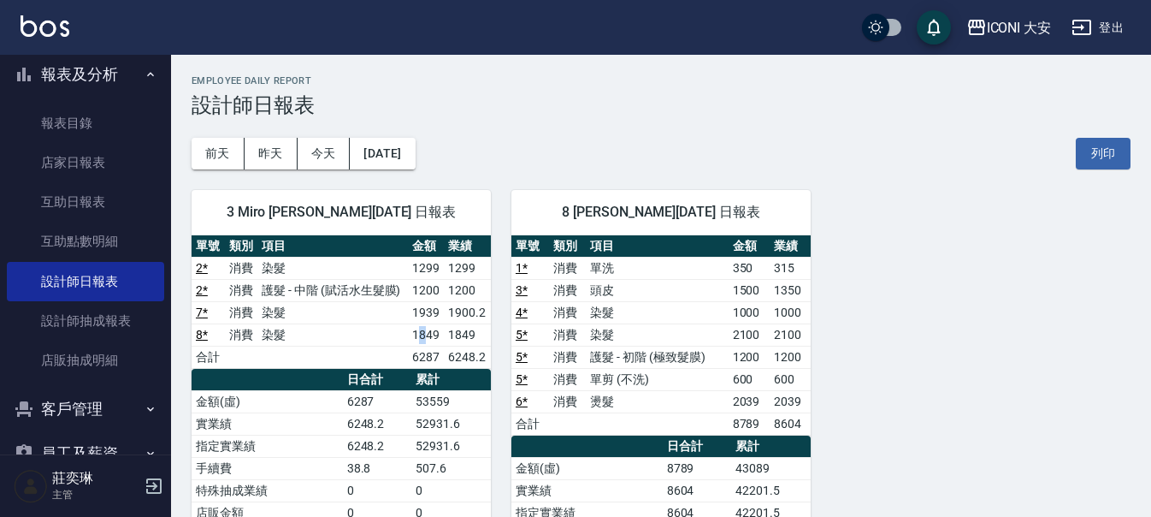
drag, startPoint x: 428, startPoint y: 333, endPoint x: 418, endPoint y: 338, distance: 10.7
click at [418, 338] on td "1849" at bounding box center [426, 334] width 37 height 22
drag, startPoint x: 412, startPoint y: 339, endPoint x: 461, endPoint y: 338, distance: 48.8
click at [461, 338] on tr "8 * 消費 染髮 1849 1849" at bounding box center [341, 334] width 299 height 22
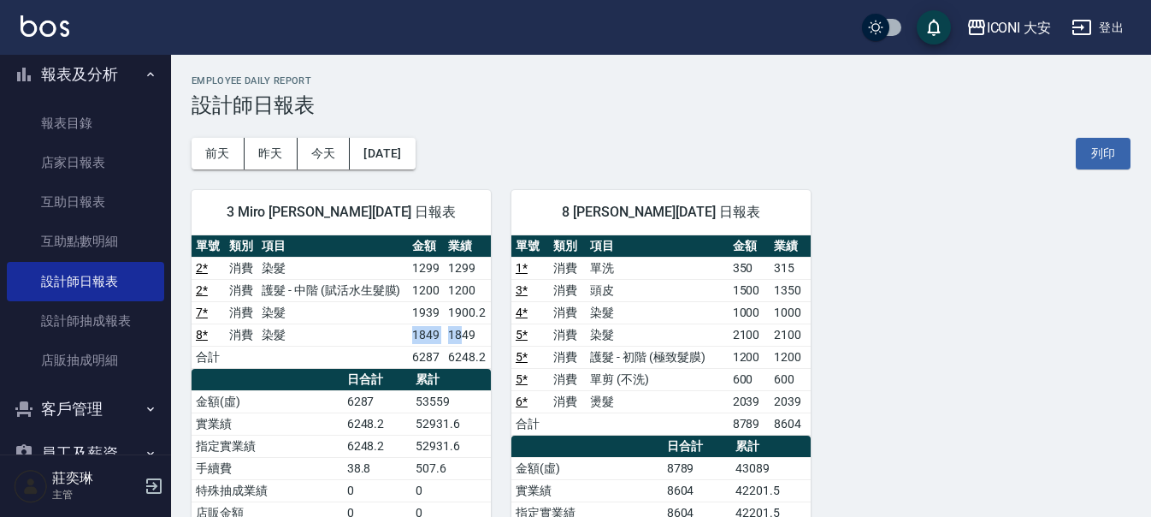
click at [461, 338] on td "1849" at bounding box center [467, 334] width 47 height 22
click at [510, 198] on div "8 Yulisa [PERSON_NAME][DATE] 日報表 單號 類別 項目 金額 業績 1 * 消費 單洗 350 315 3 * 消費 頭皮 150…" at bounding box center [651, 468] width 320 height 598
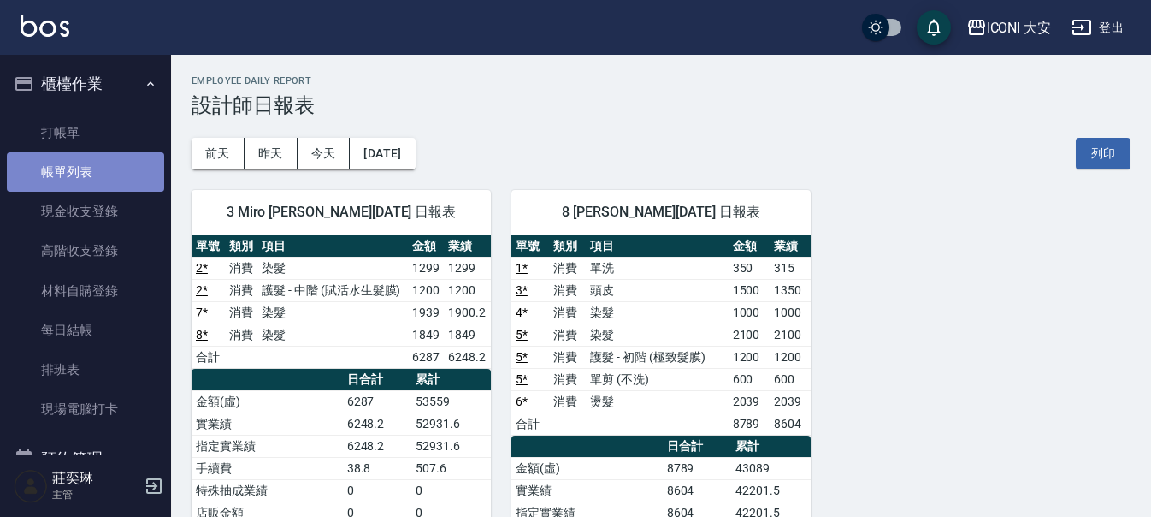
click at [90, 180] on link "帳單列表" at bounding box center [85, 171] width 157 height 39
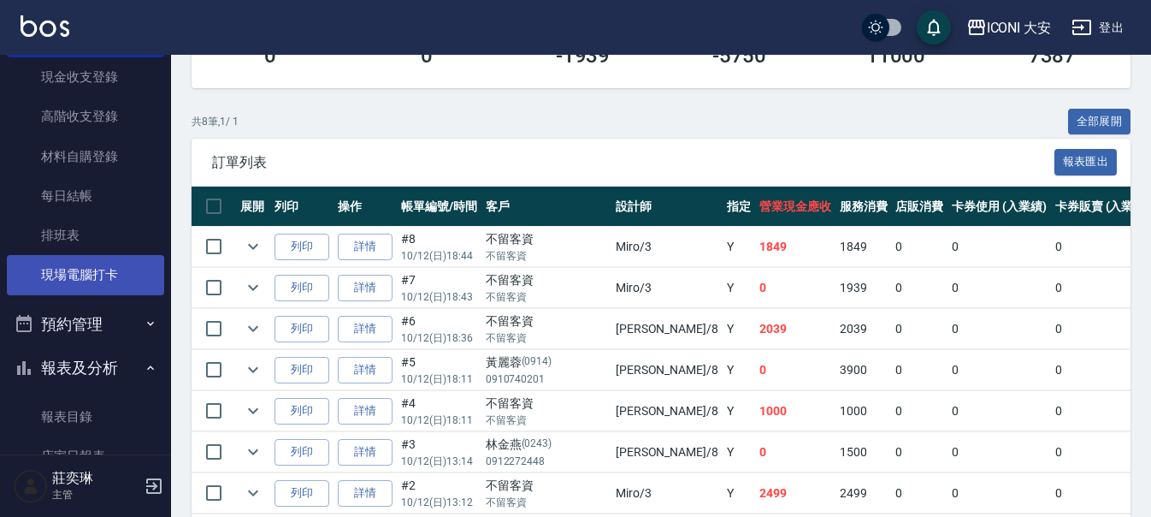
scroll to position [171, 0]
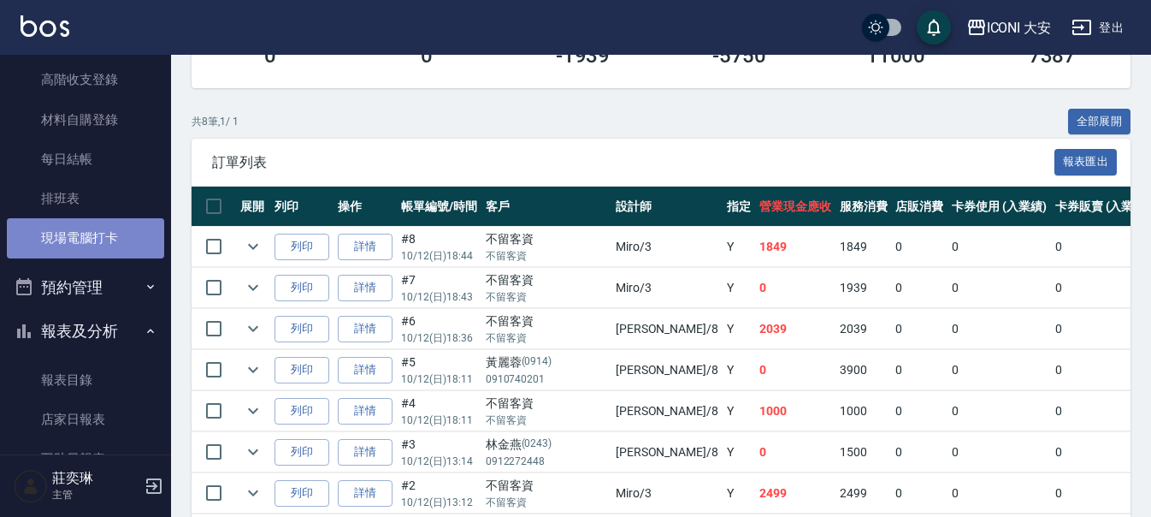
click at [106, 251] on link "現場電腦打卡" at bounding box center [85, 237] width 157 height 39
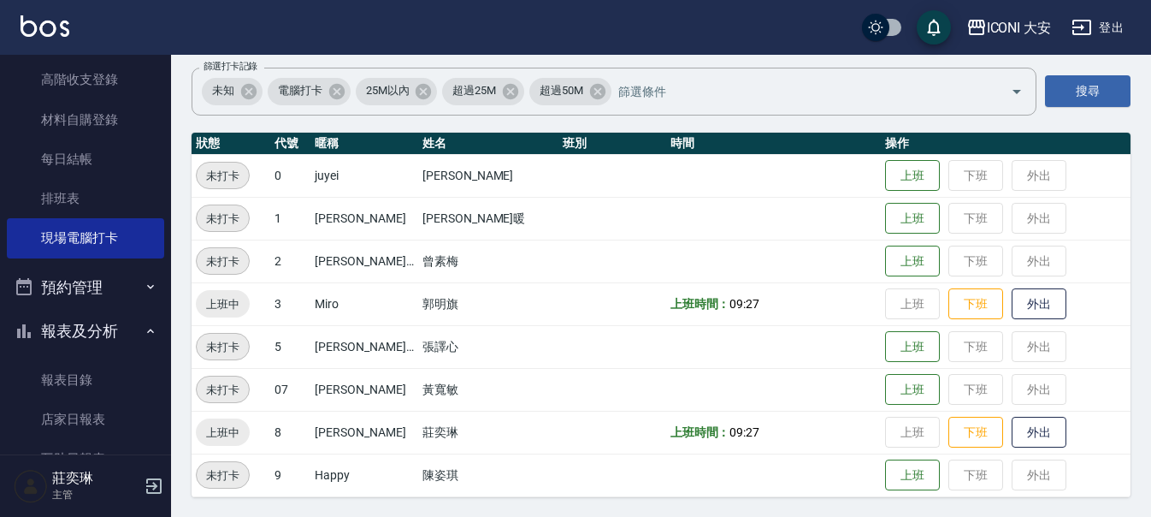
scroll to position [123, 0]
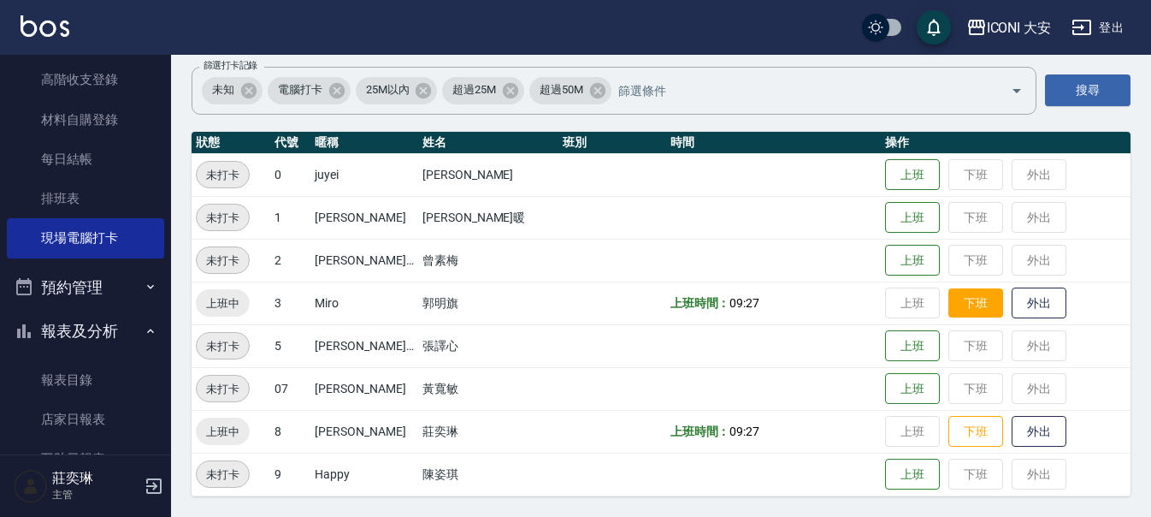
click at [959, 290] on button "下班" at bounding box center [975, 303] width 55 height 30
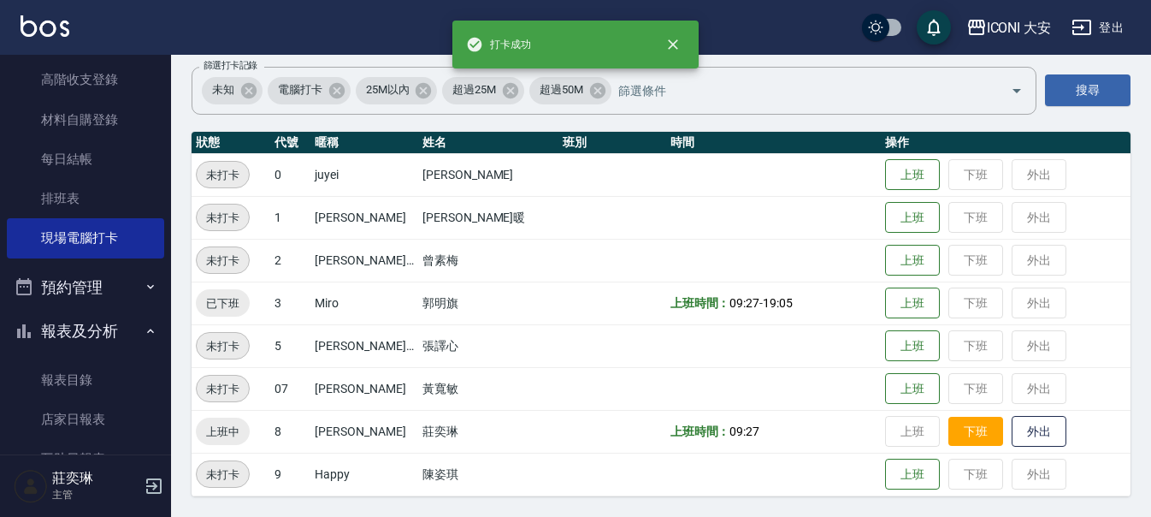
click at [948, 425] on button "下班" at bounding box center [975, 431] width 55 height 30
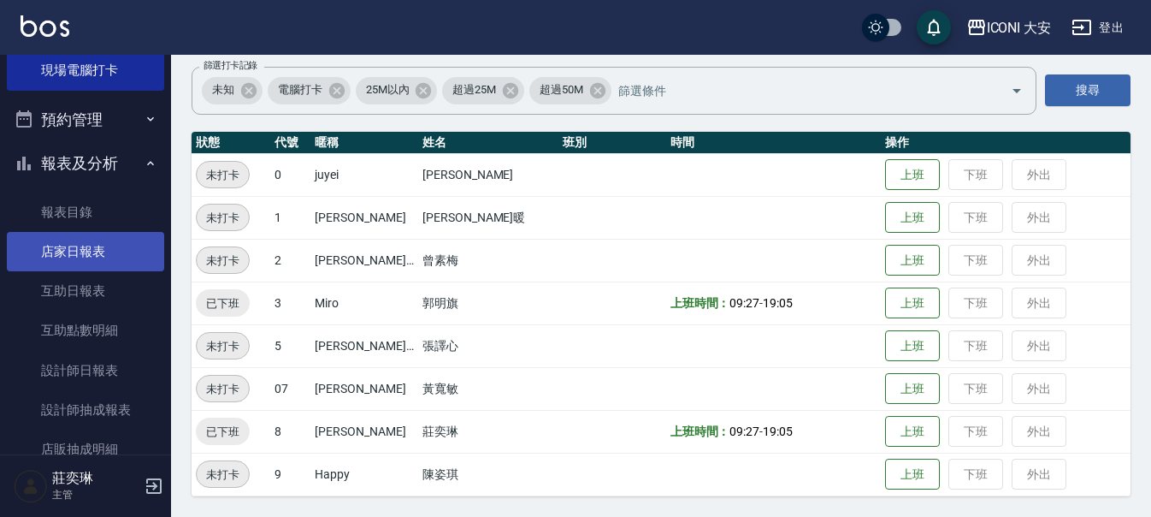
scroll to position [342, 0]
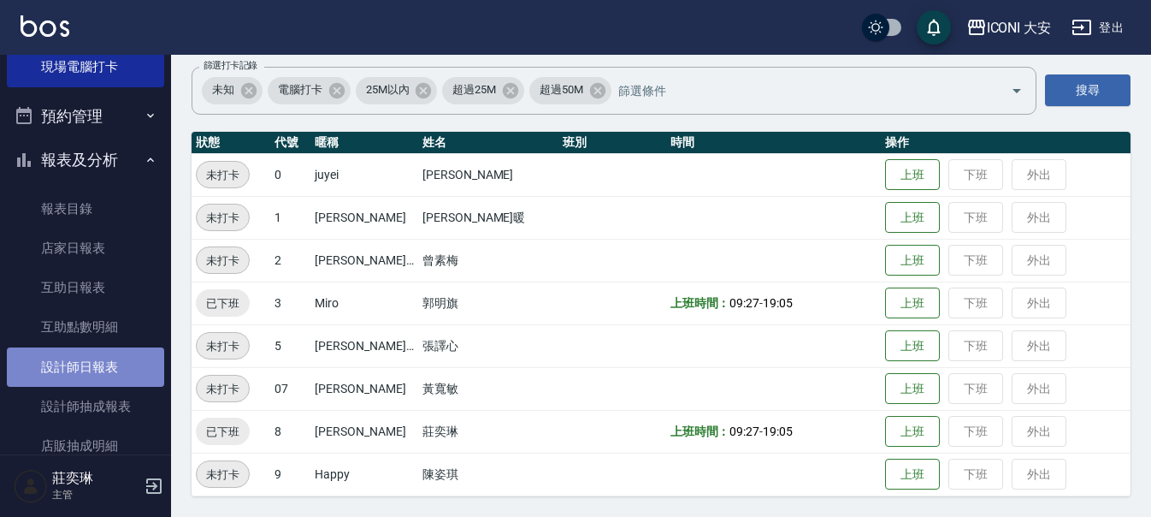
click at [86, 366] on link "設計師日報表" at bounding box center [85, 366] width 157 height 39
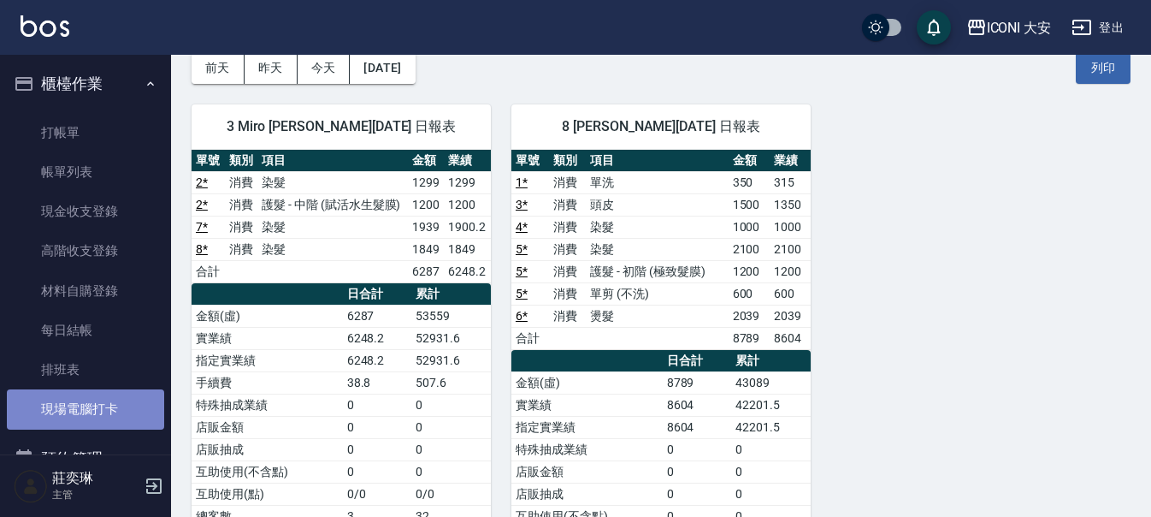
click at [103, 400] on link "現場電腦打卡" at bounding box center [85, 408] width 157 height 39
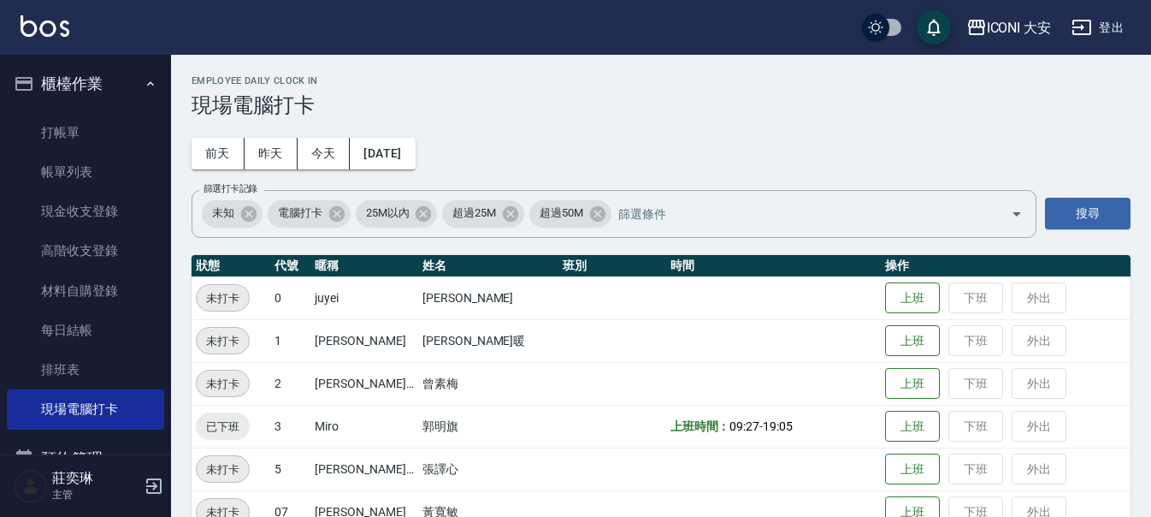
click at [959, 423] on td "上班 下班 外出" at bounding box center [1006, 425] width 250 height 43
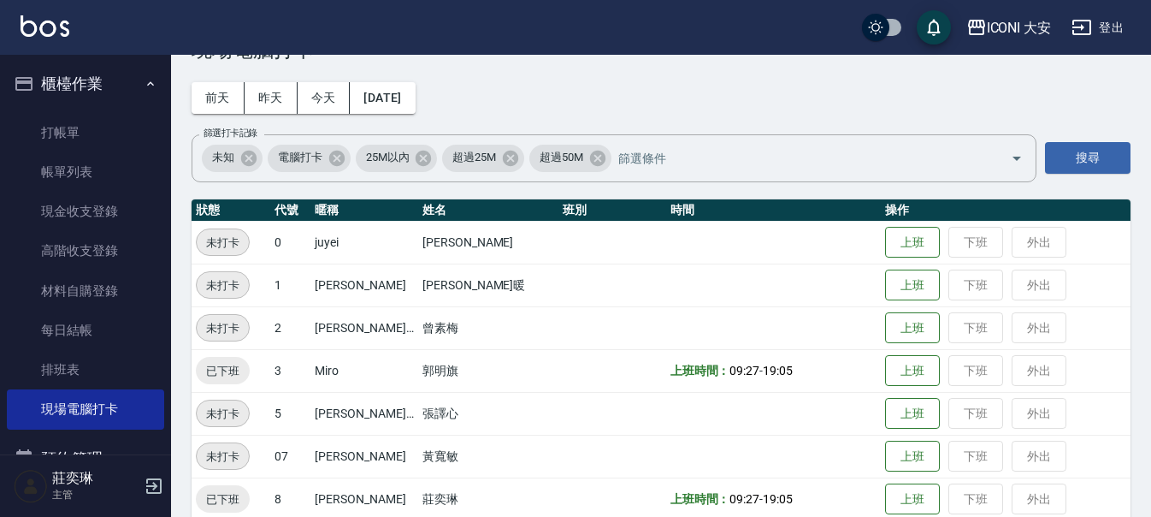
scroll to position [86, 0]
